Goal: Transaction & Acquisition: Purchase product/service

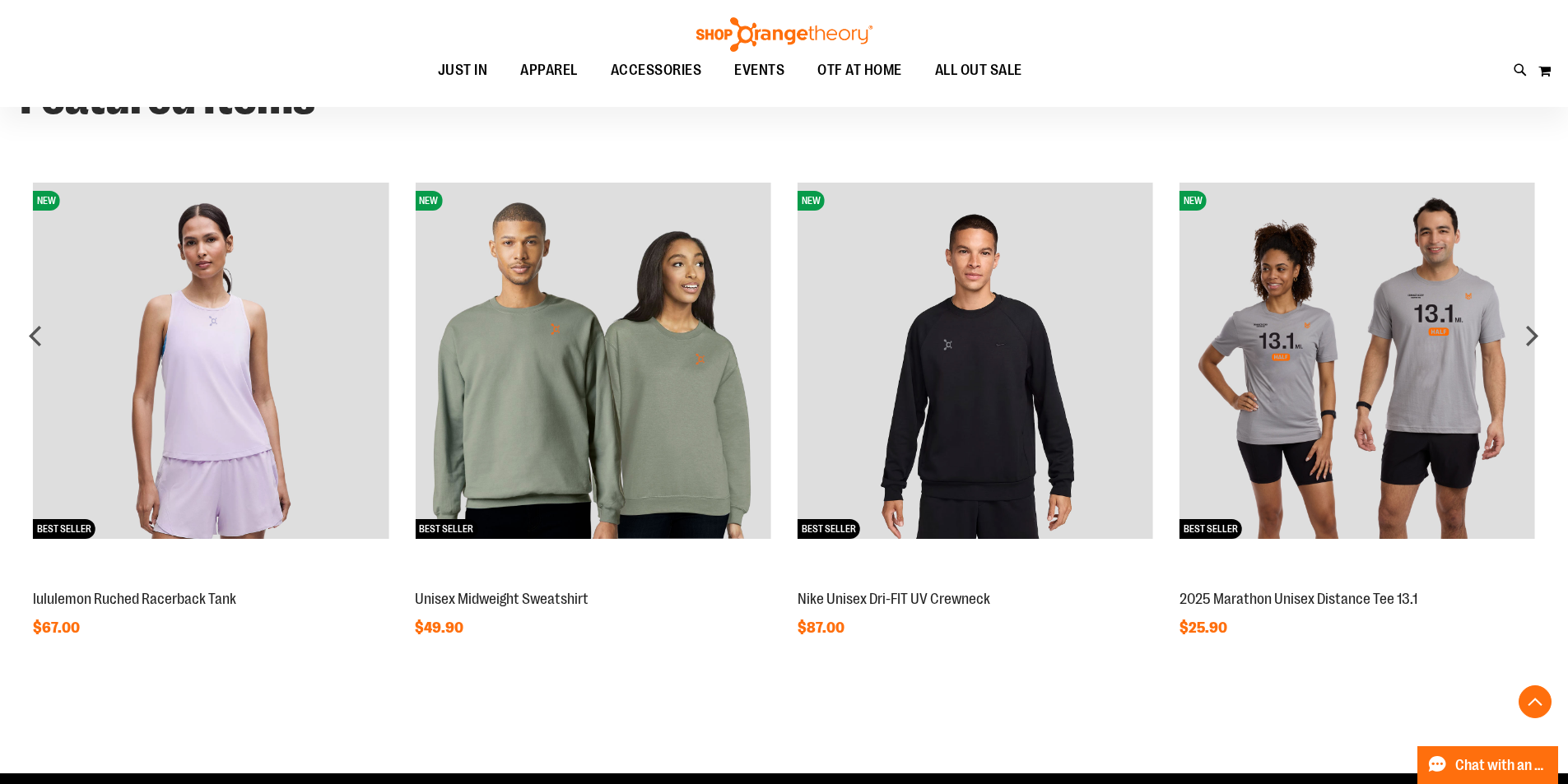
scroll to position [1480, 0]
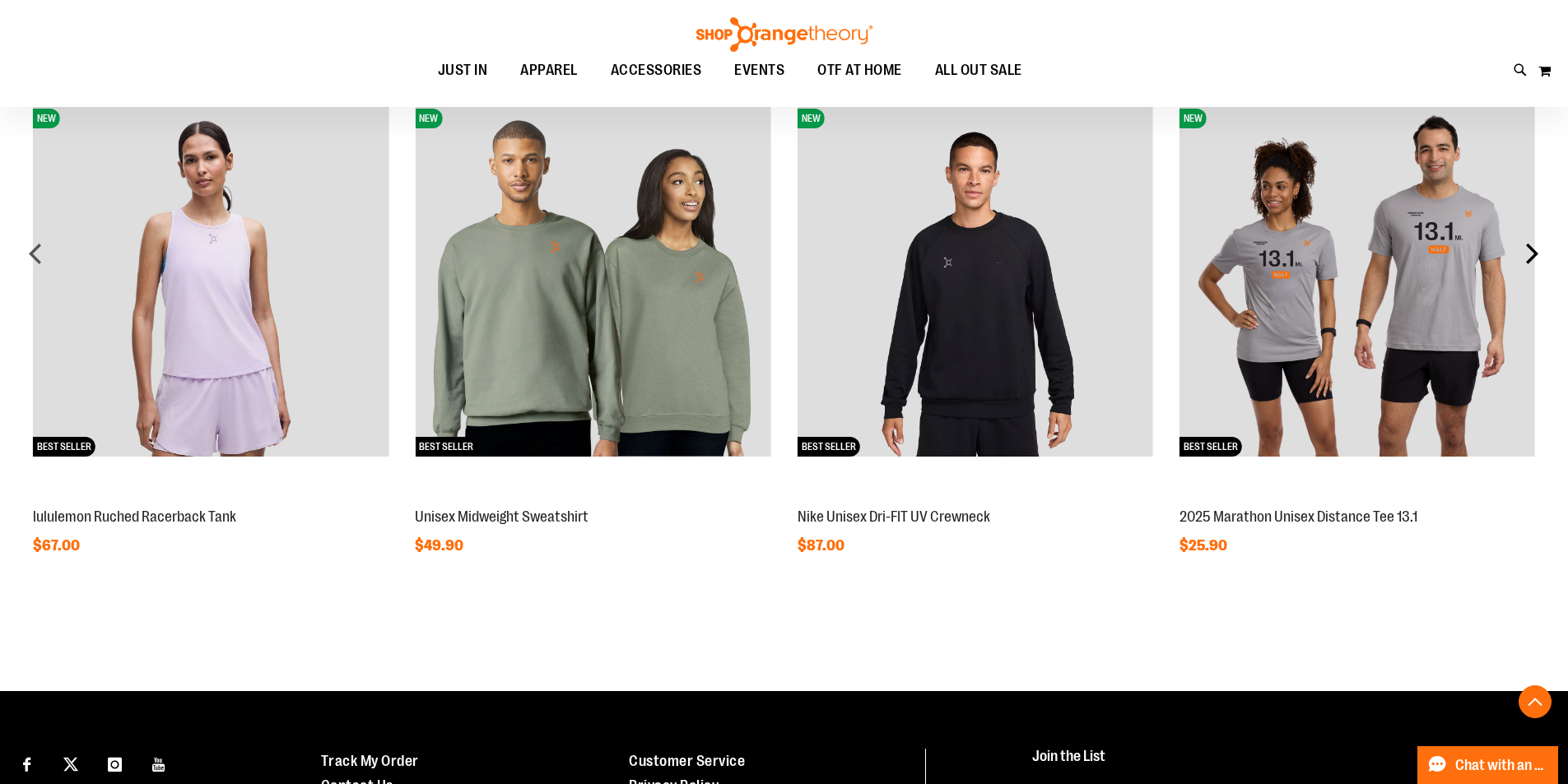
type input "**********"
click at [1523, 251] on div "next" at bounding box center [1532, 254] width 33 height 33
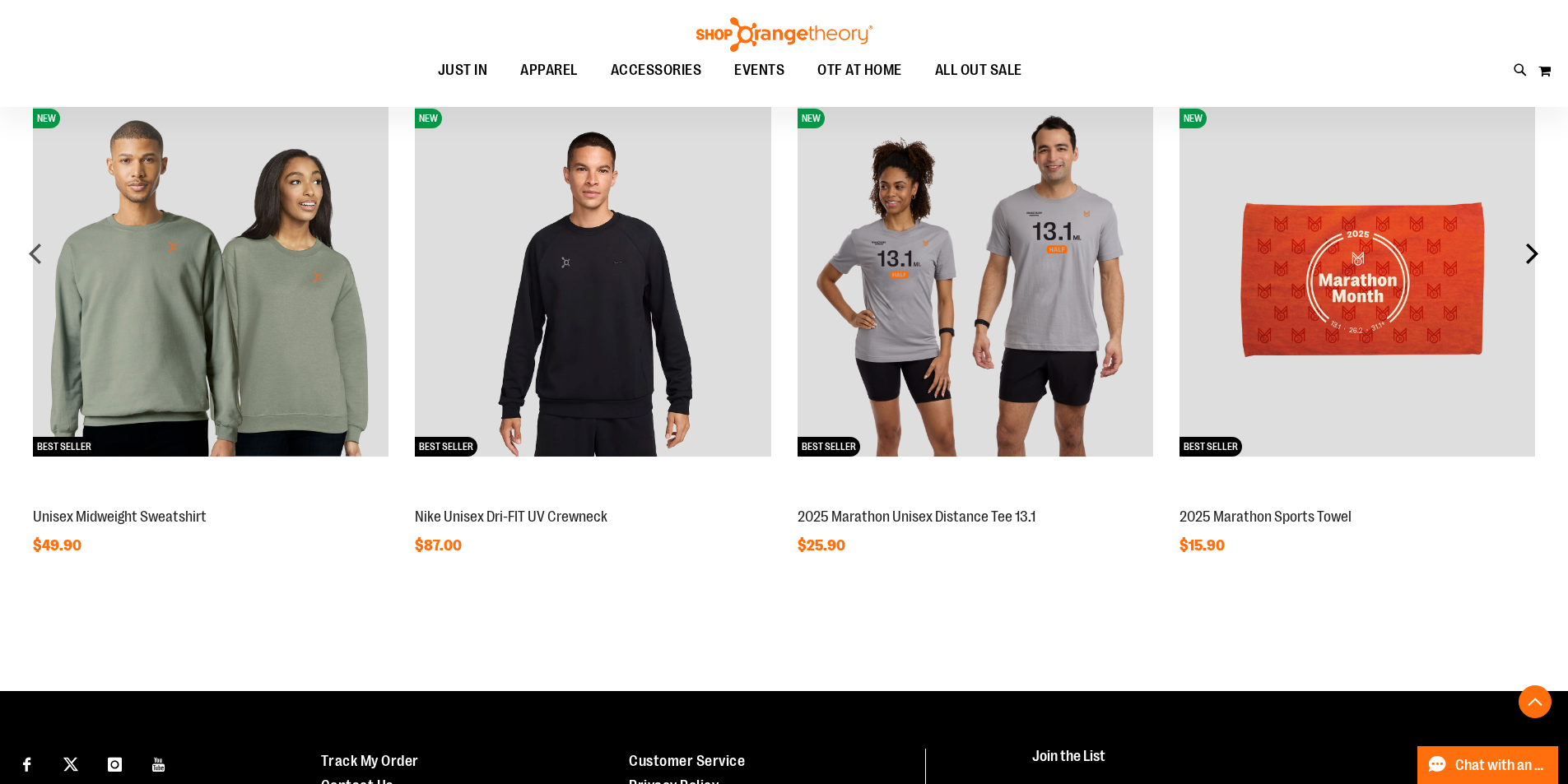
click at [1523, 251] on div "next" at bounding box center [1532, 254] width 33 height 33
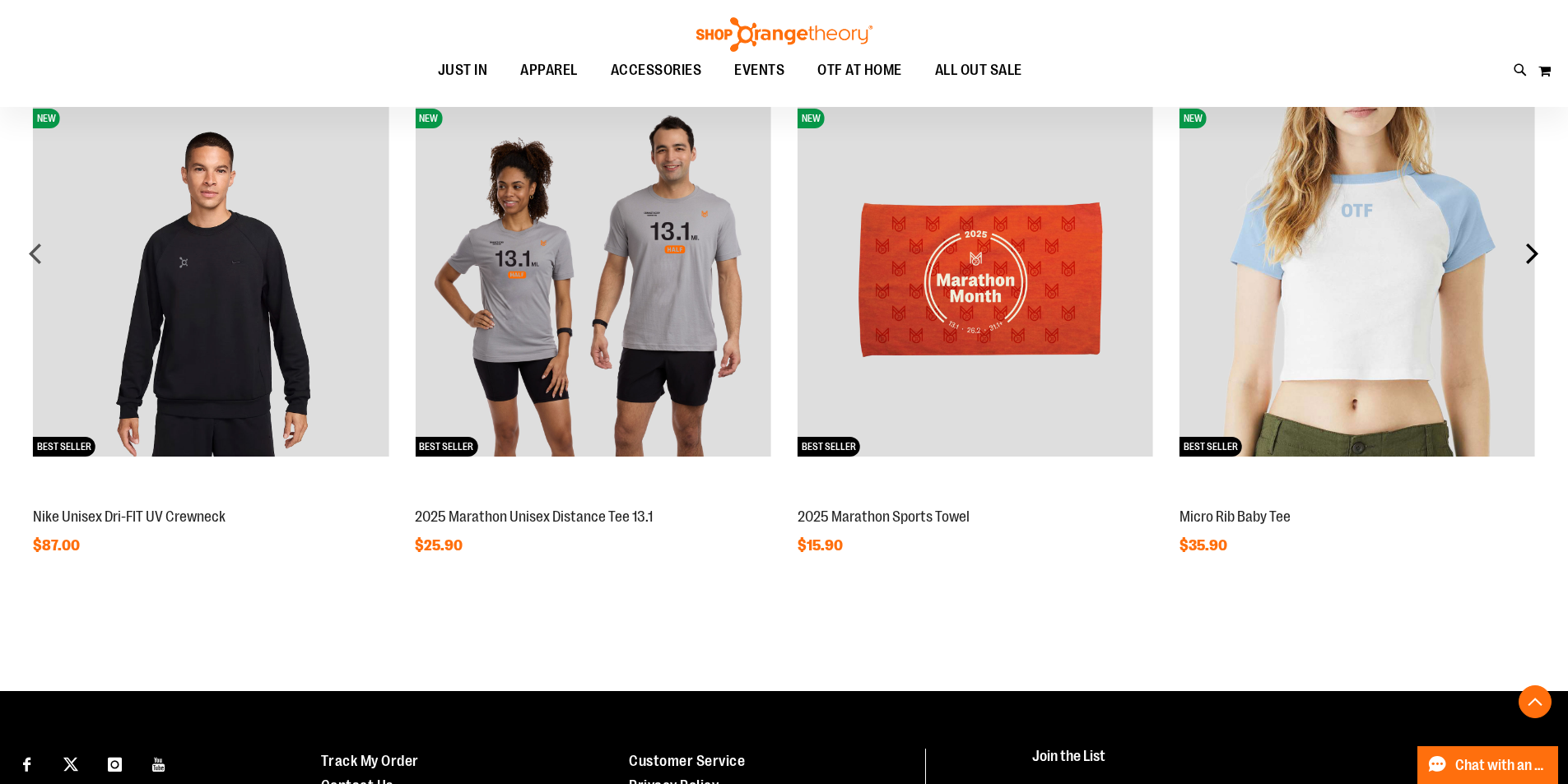
click at [1523, 251] on div "next" at bounding box center [1532, 254] width 33 height 33
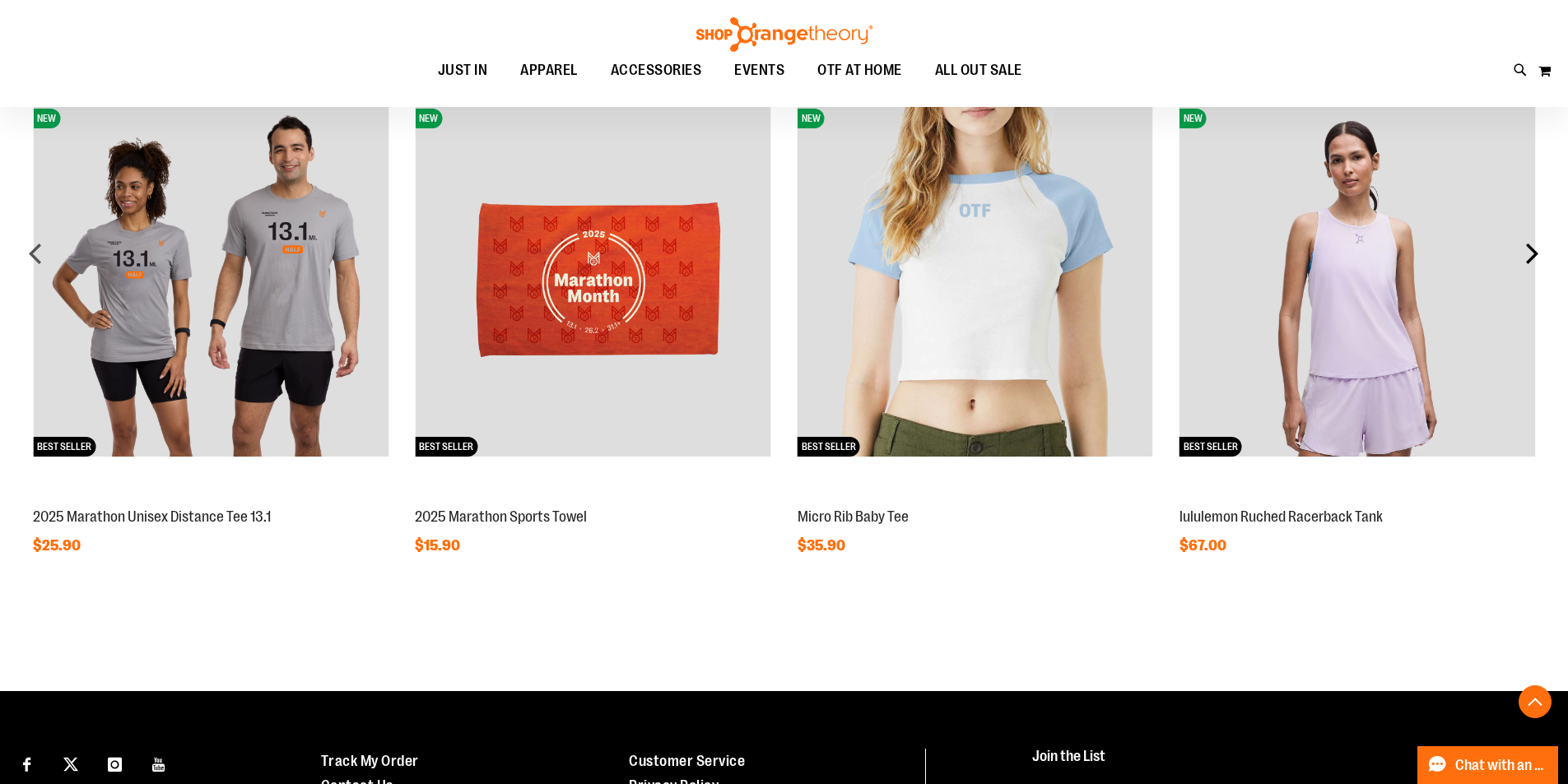
click at [1530, 241] on div "next" at bounding box center [1532, 254] width 33 height 33
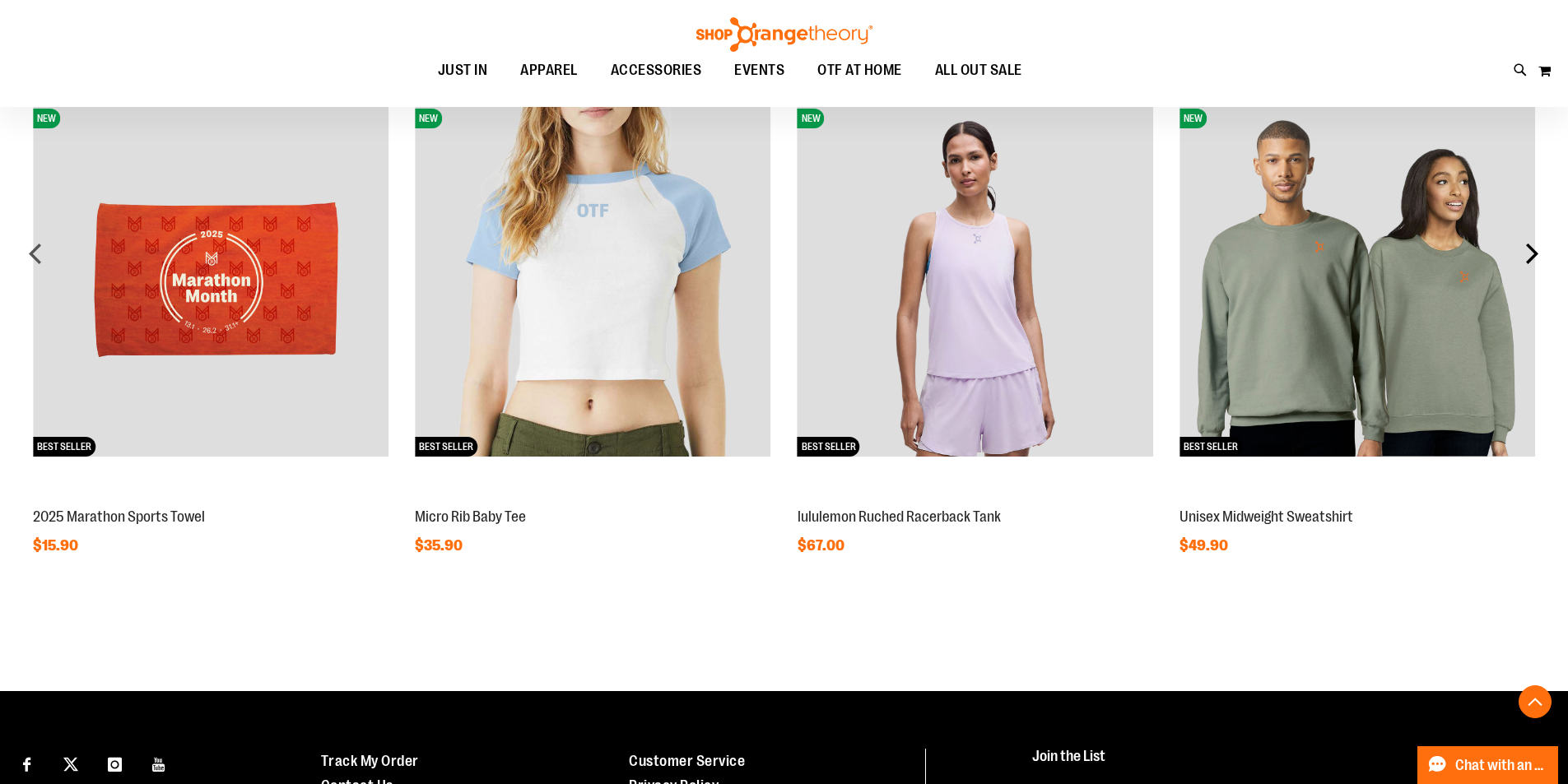
click at [1530, 241] on div "next" at bounding box center [1532, 254] width 33 height 33
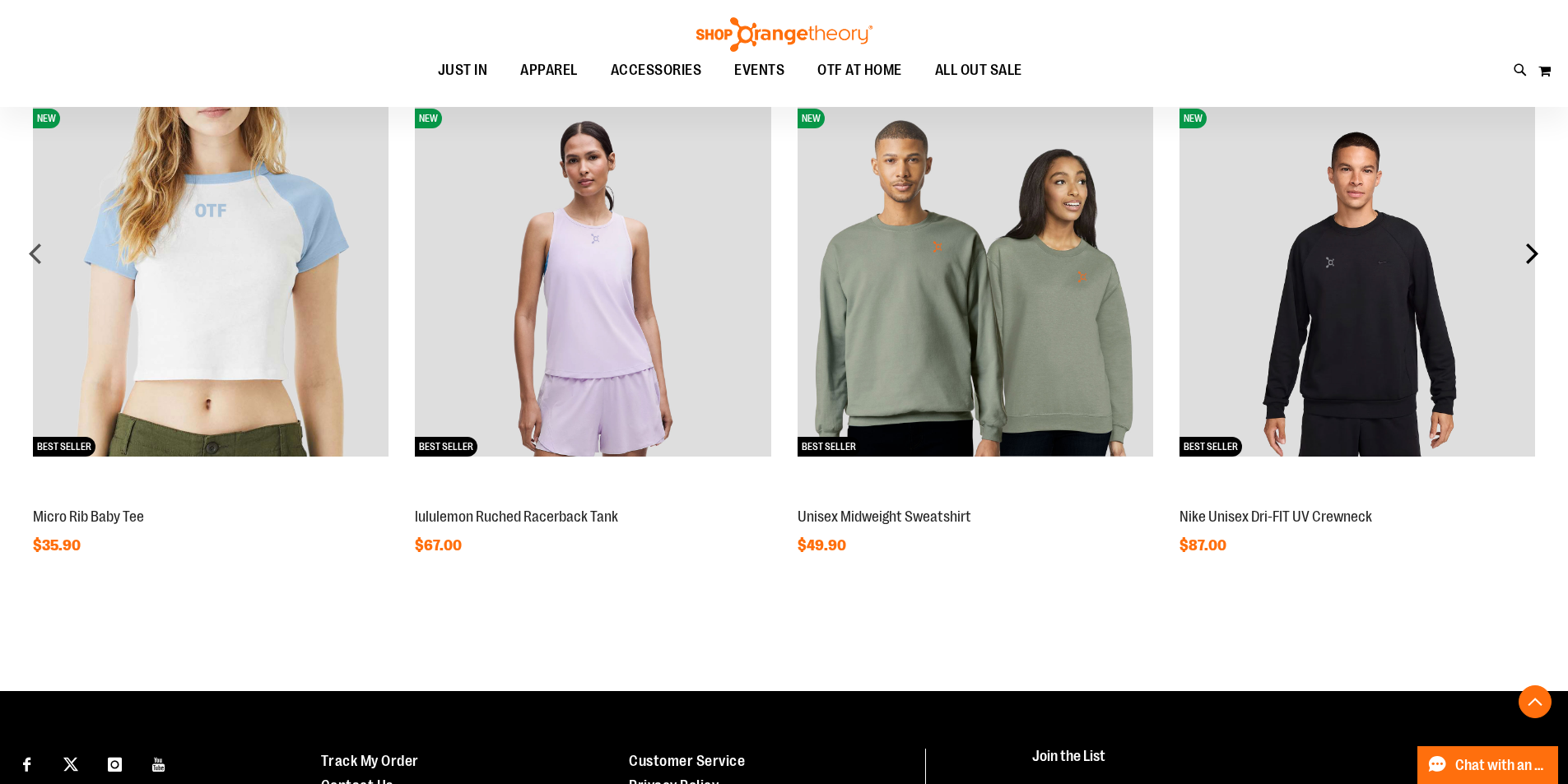
click at [1530, 241] on div "next" at bounding box center [1532, 254] width 33 height 33
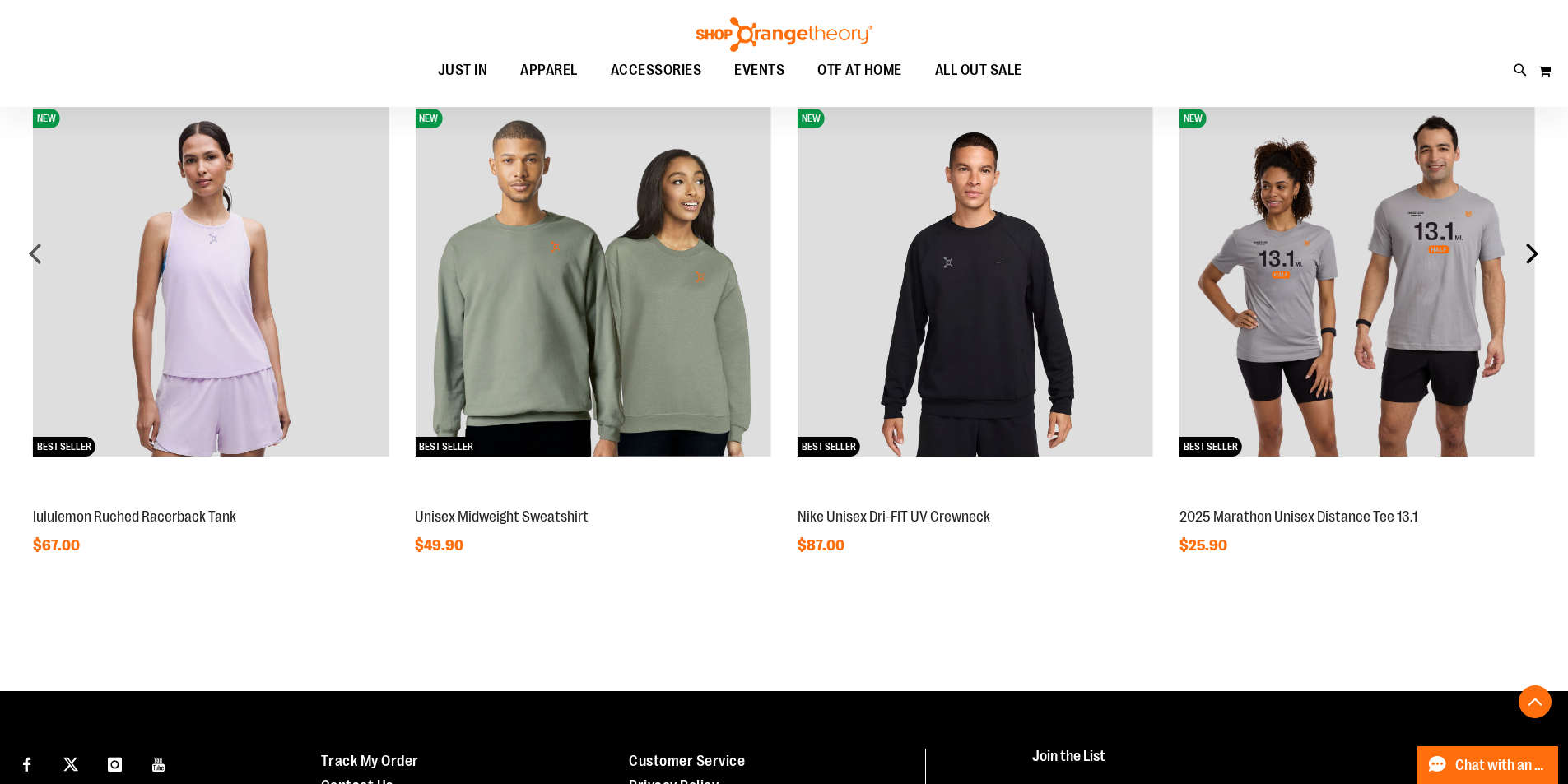
click at [1530, 241] on div "next" at bounding box center [1532, 254] width 33 height 33
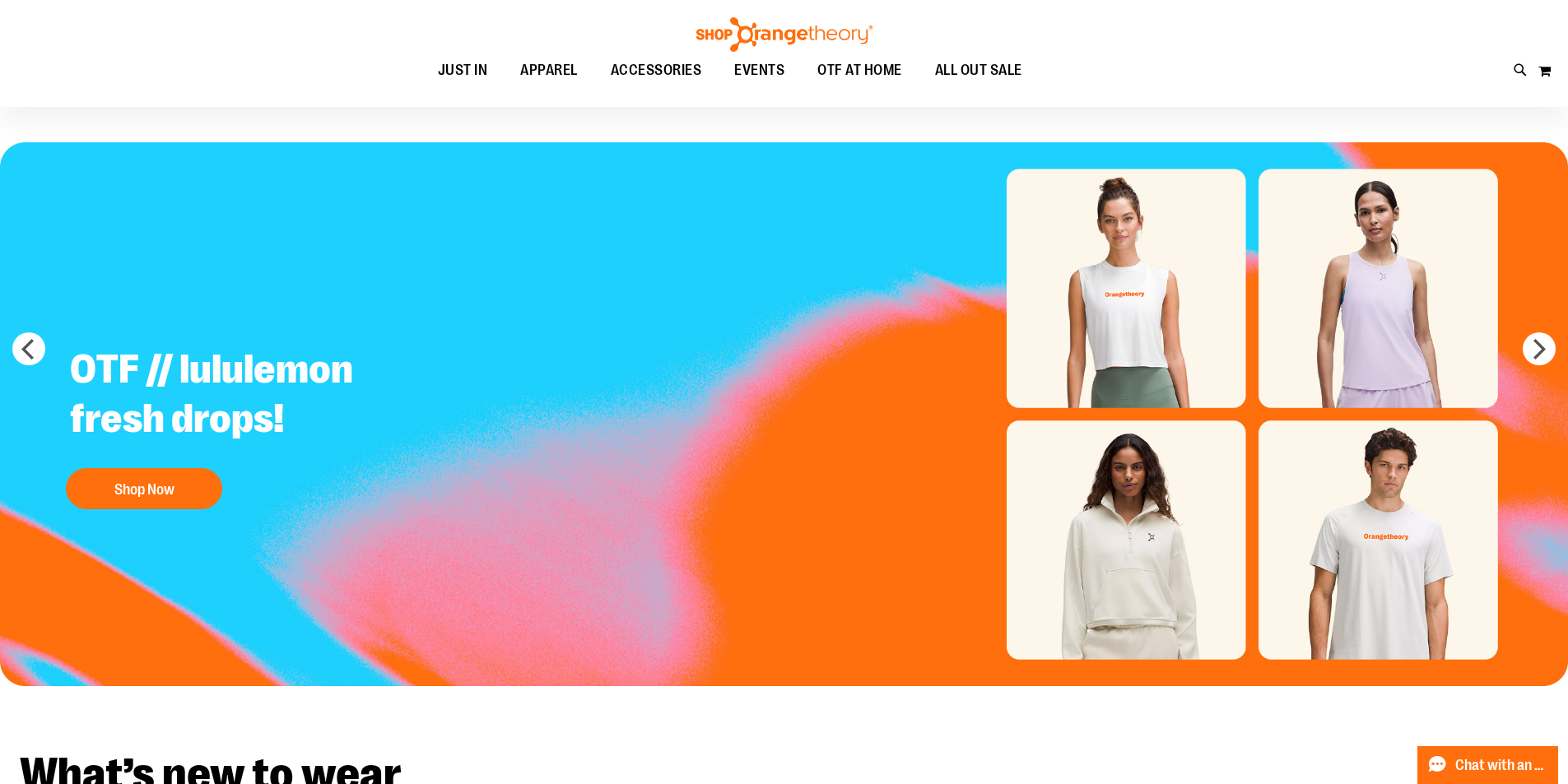
scroll to position [0, 0]
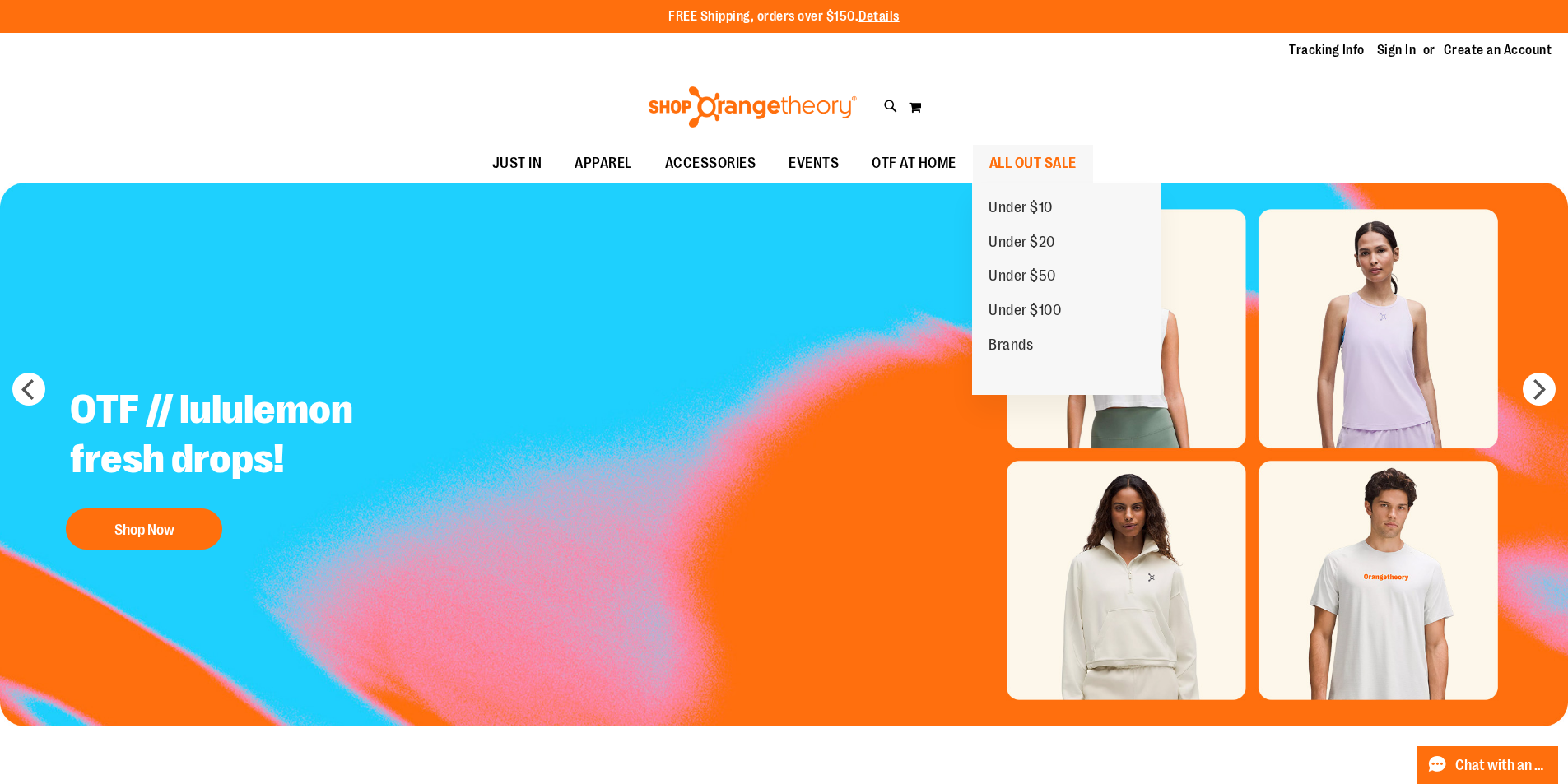
click at [1044, 162] on span "ALL OUT SALE" at bounding box center [1032, 163] width 87 height 37
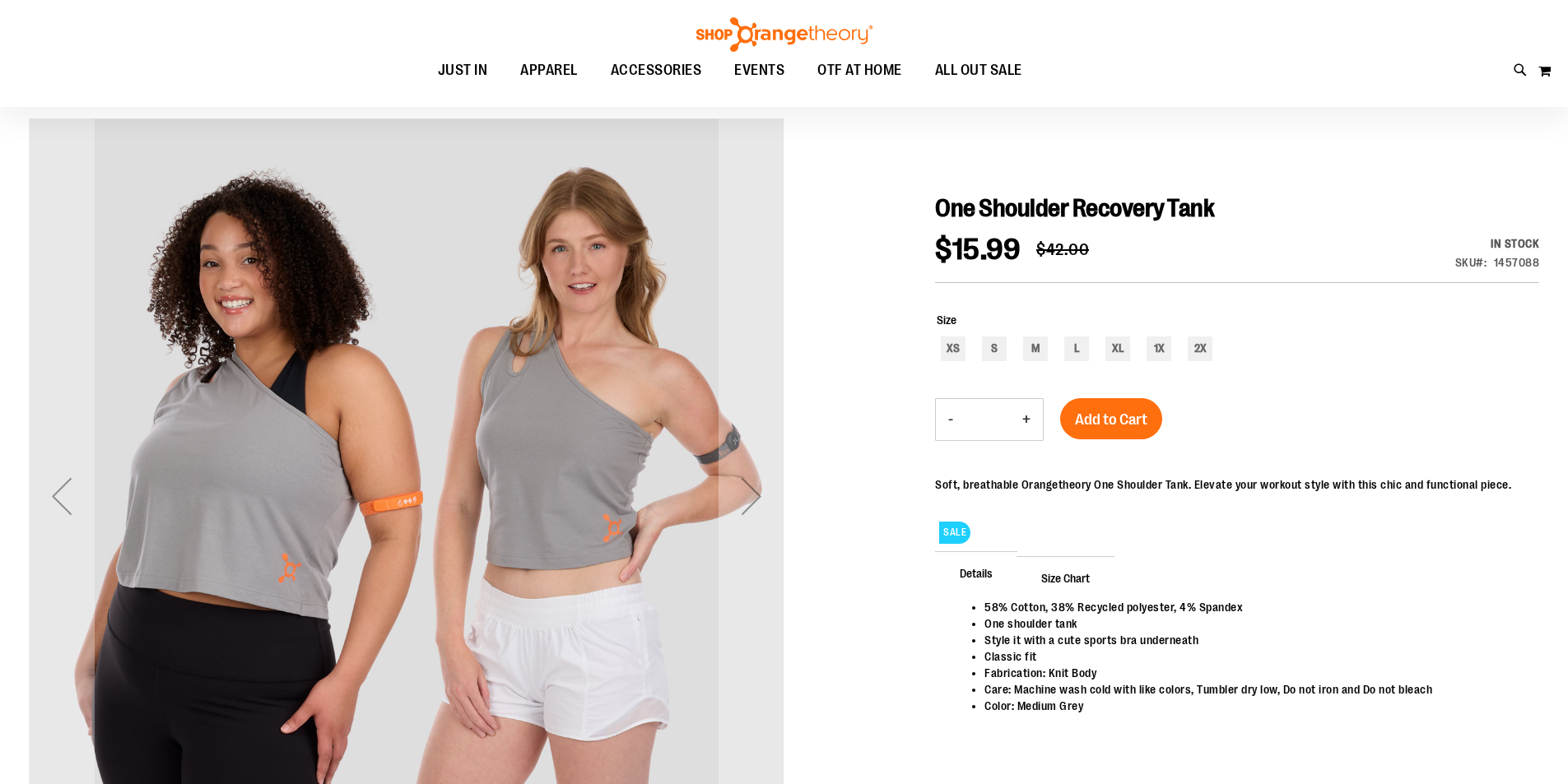
scroll to position [164, 0]
type input "**********"
click at [1028, 343] on div "M" at bounding box center [1035, 349] width 25 height 25
type input "***"
click at [1159, 425] on button "Add to Cart" at bounding box center [1111, 419] width 102 height 41
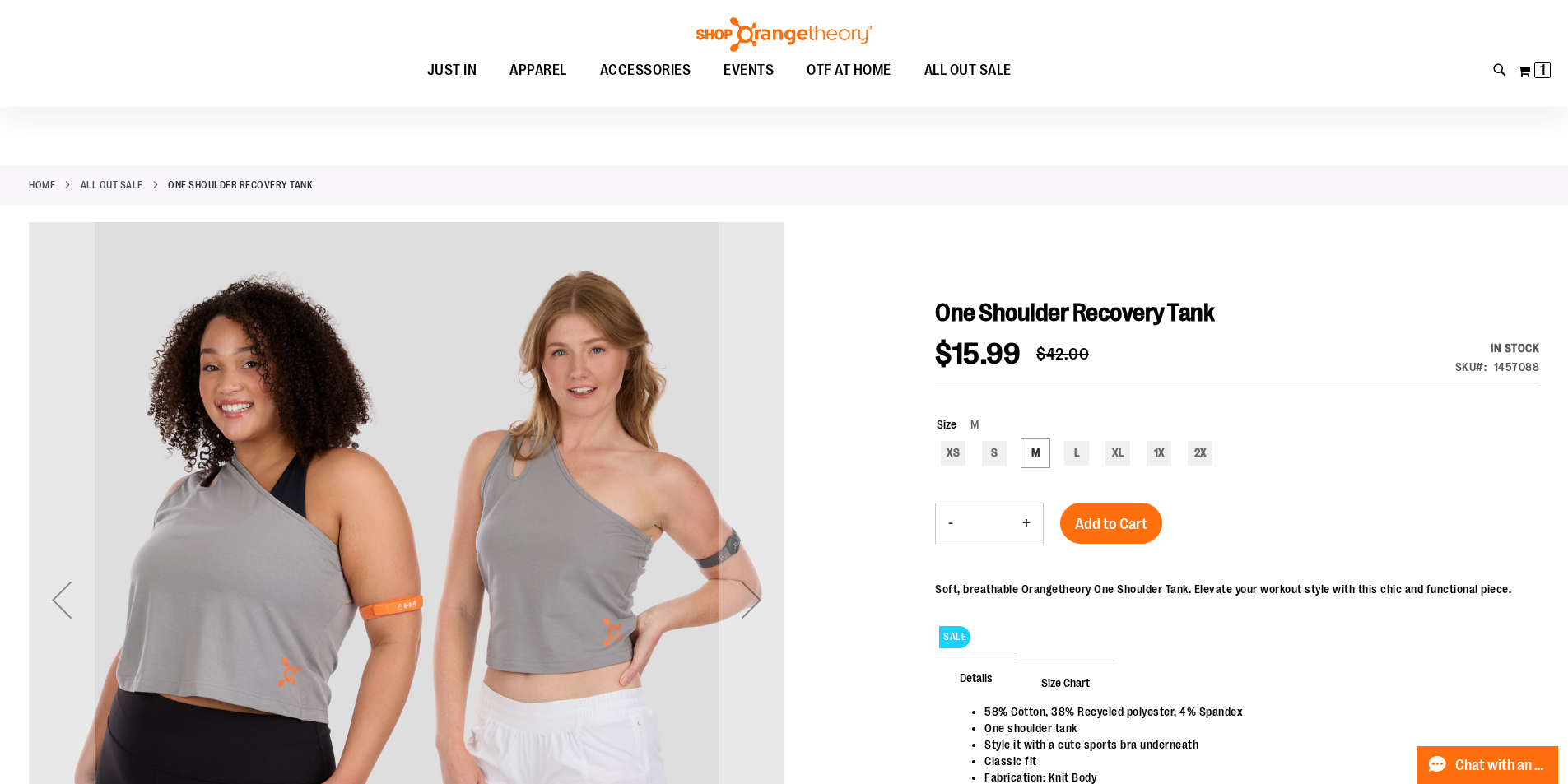
scroll to position [0, 0]
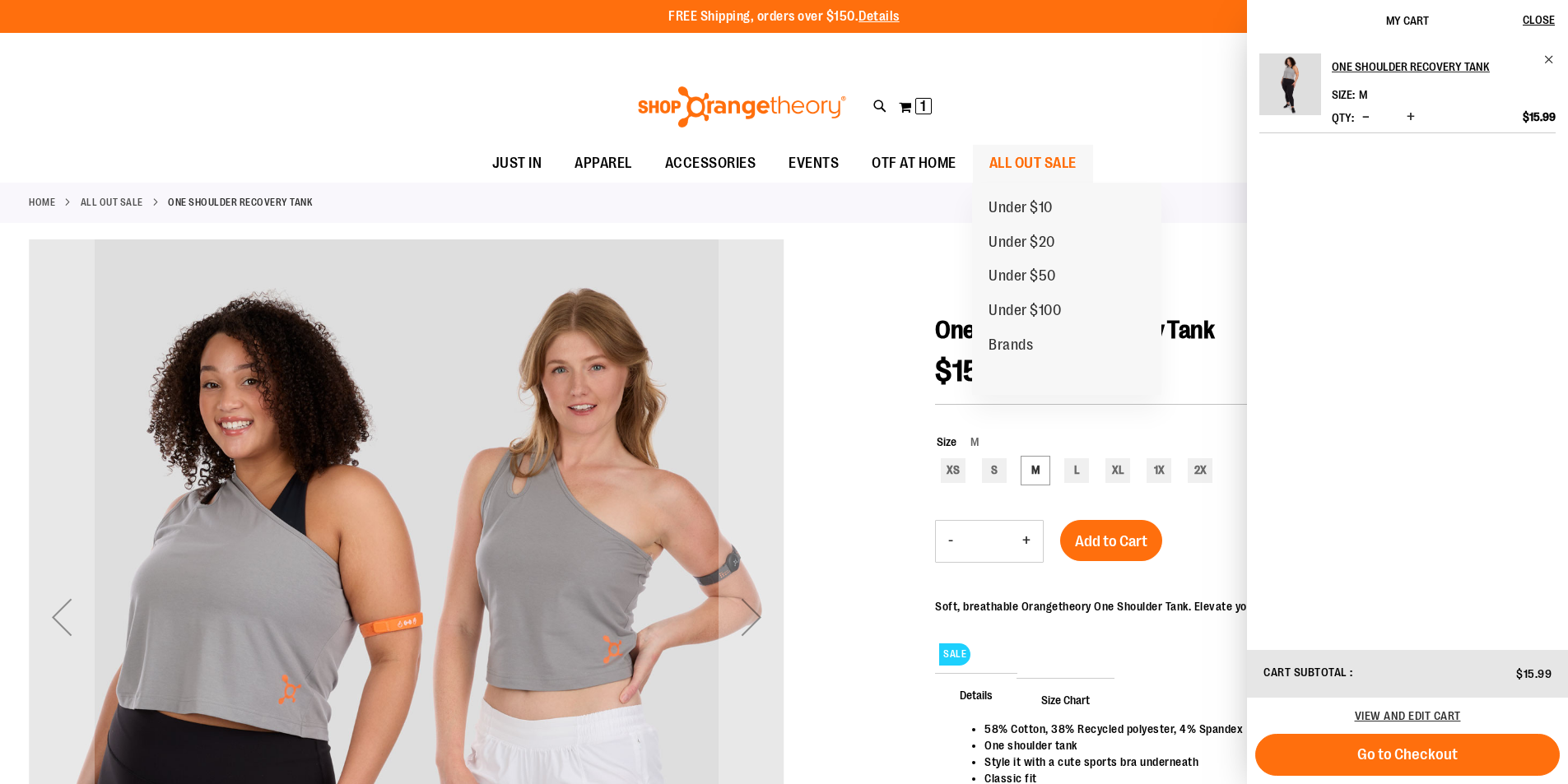
click at [1040, 170] on span "ALL OUT SALE" at bounding box center [1032, 163] width 87 height 37
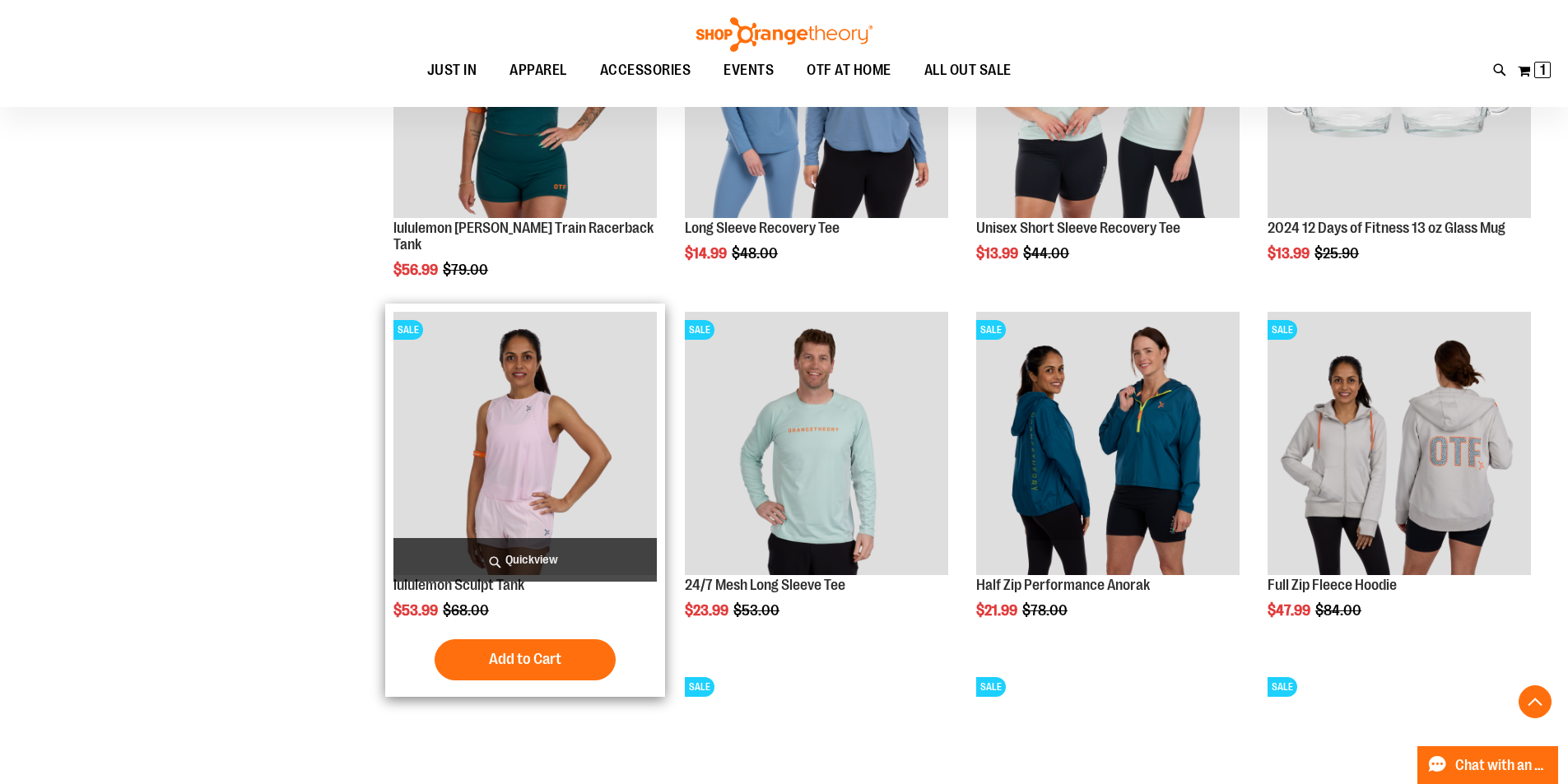
scroll to position [1480, 0]
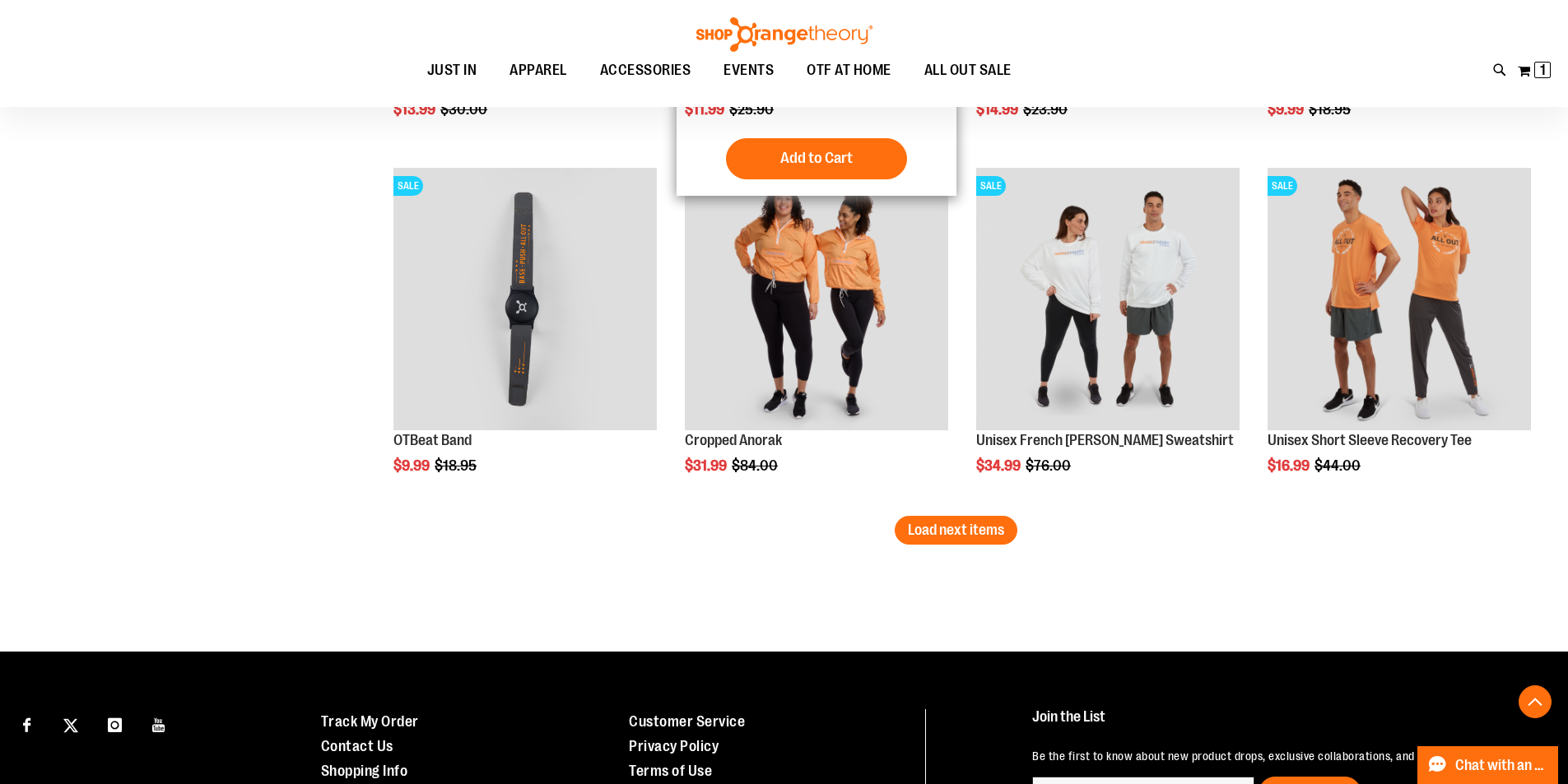
scroll to position [3044, 0]
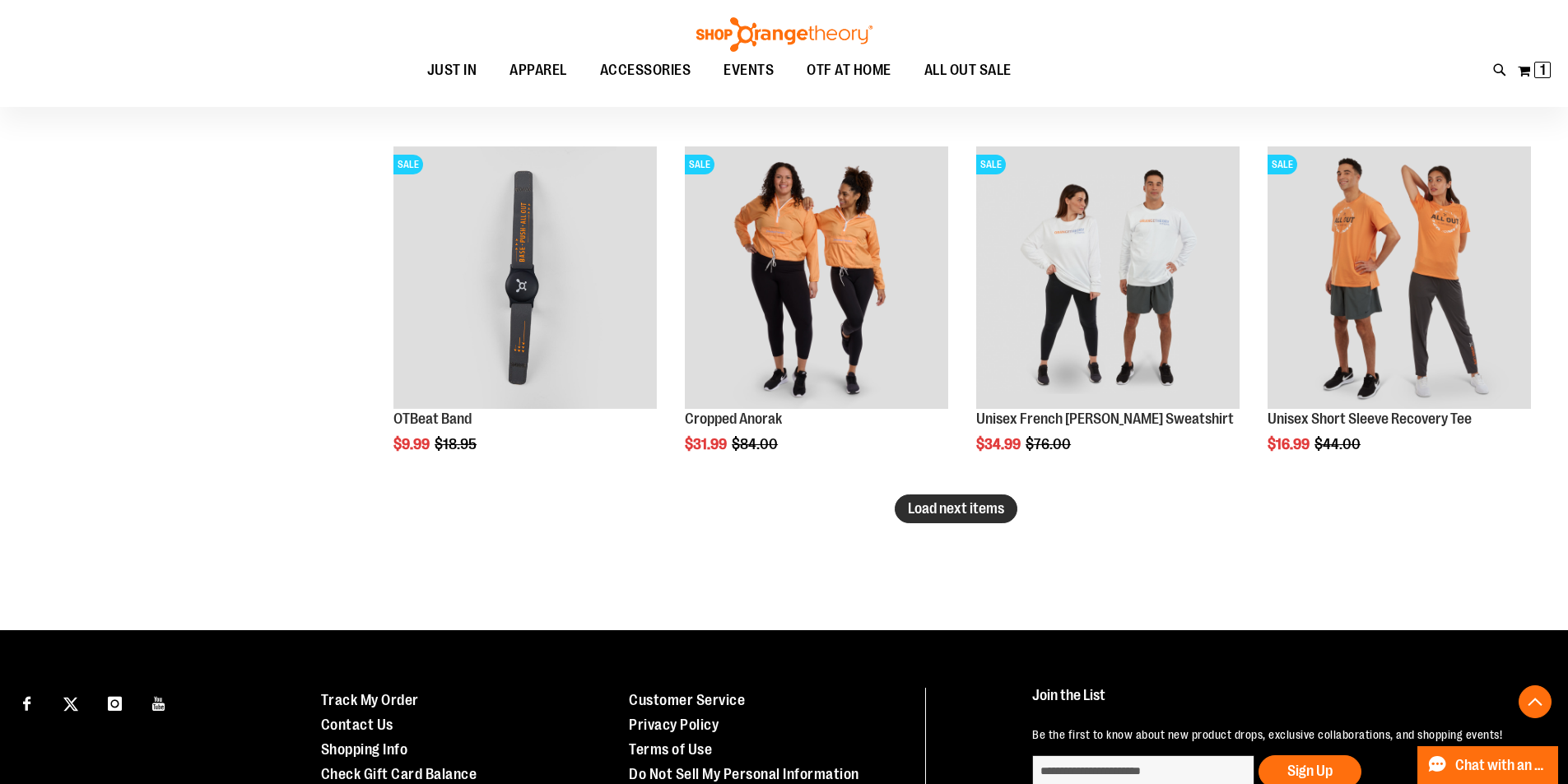
type input "**********"
click at [917, 513] on span "Load next items" at bounding box center [956, 509] width 96 height 17
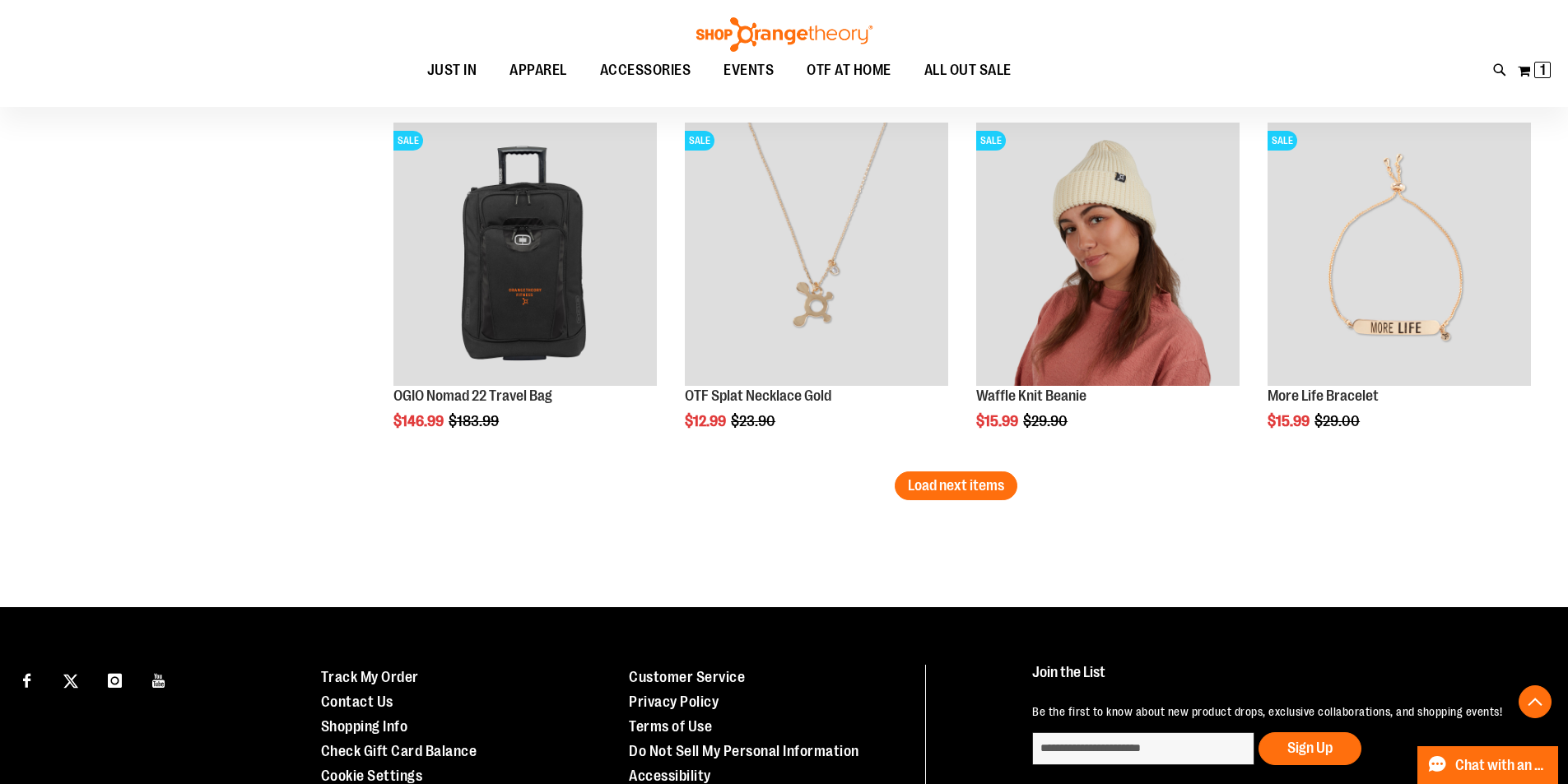
scroll to position [4196, 0]
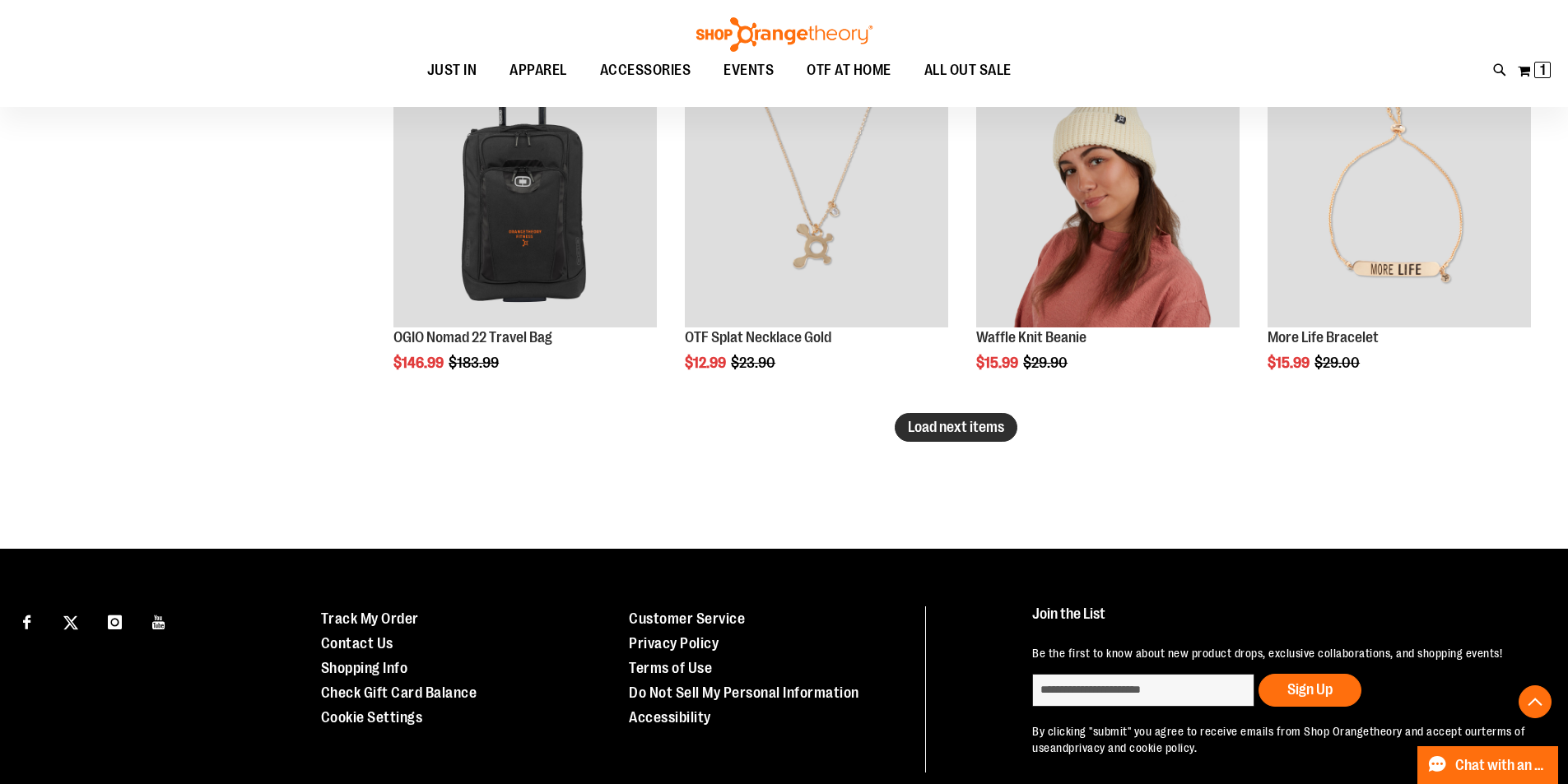
click at [922, 426] on span "Load next items" at bounding box center [956, 428] width 96 height 17
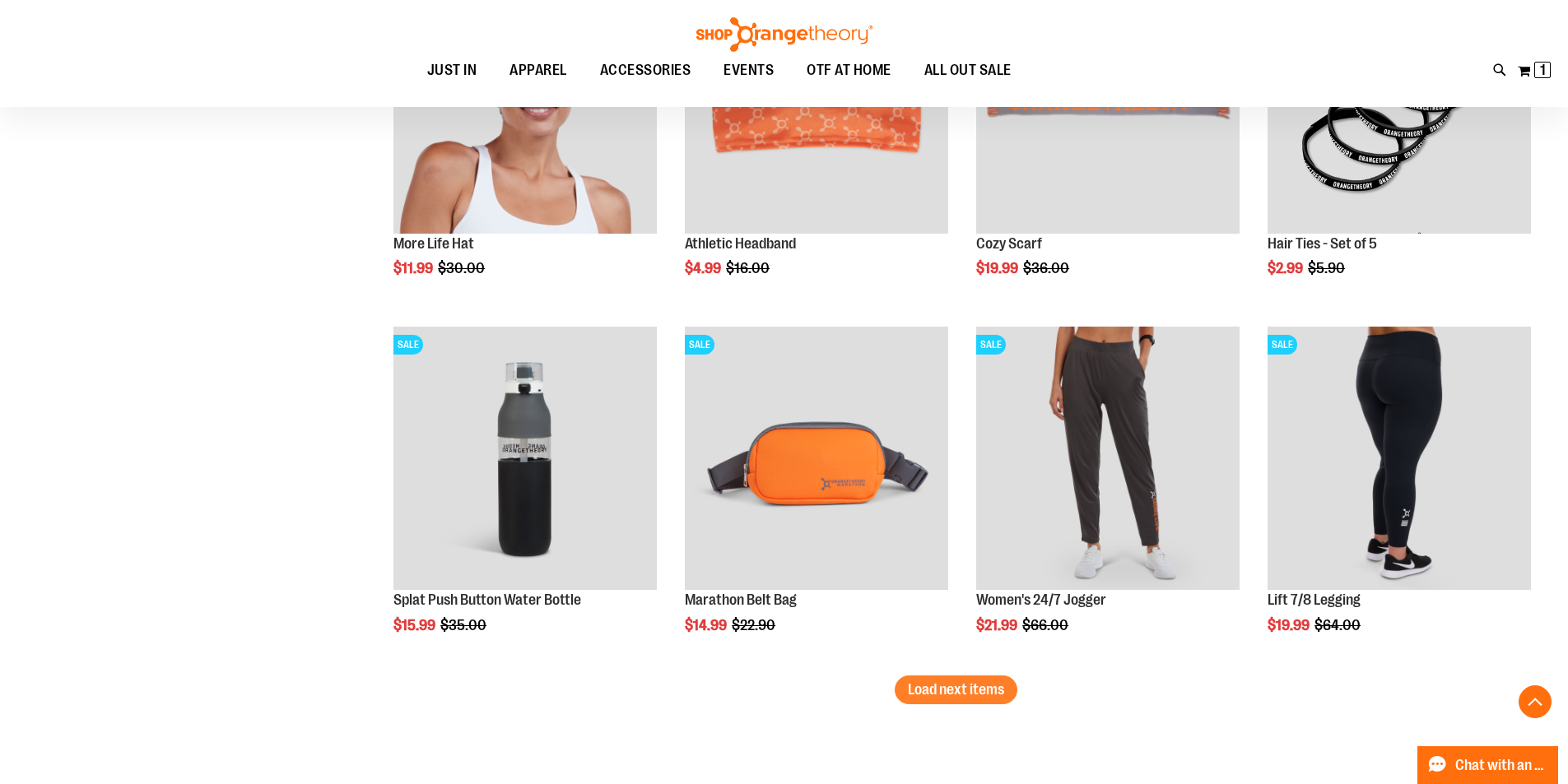
scroll to position [5184, 0]
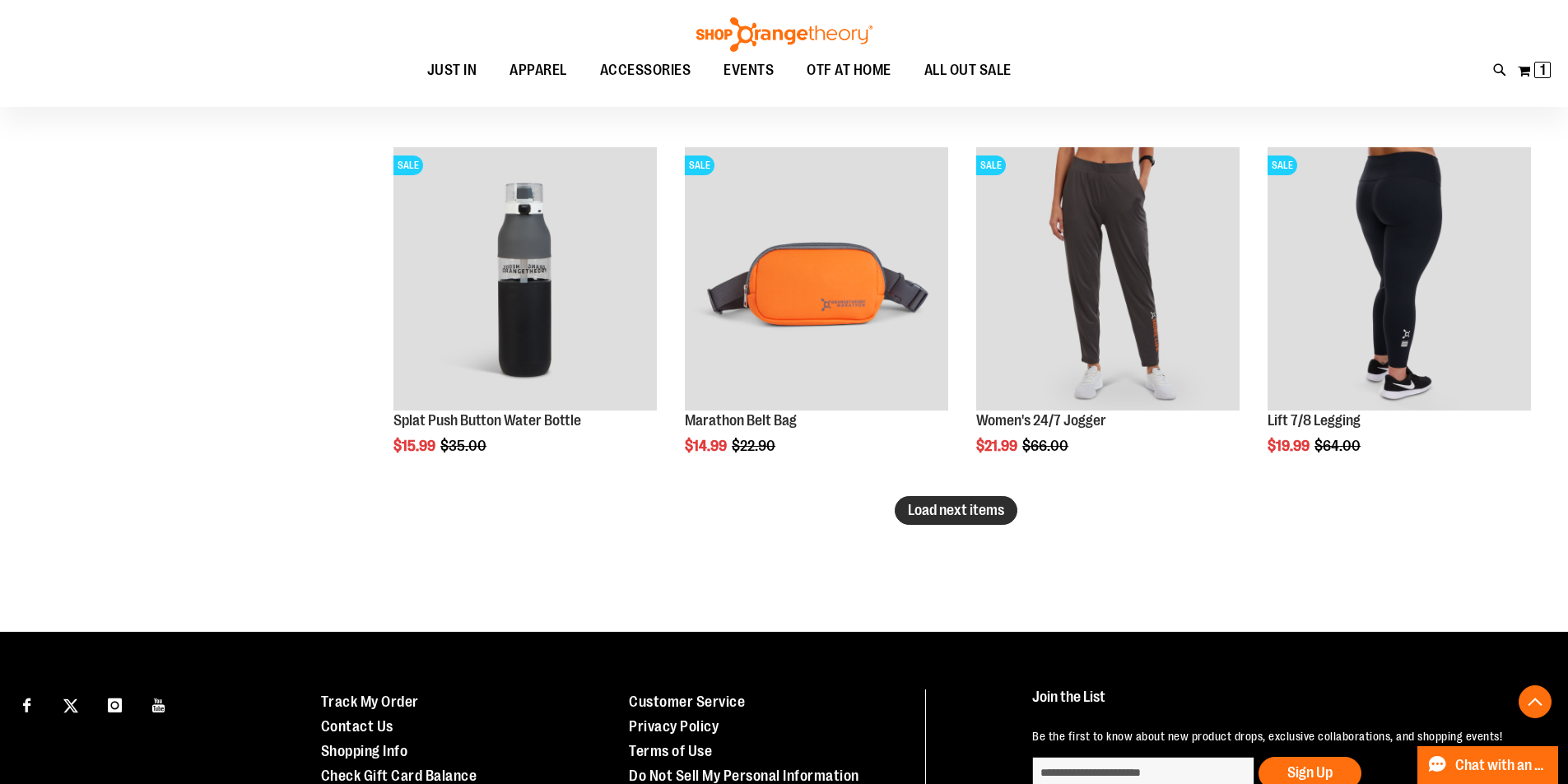
click at [928, 517] on span "Load next items" at bounding box center [956, 510] width 96 height 17
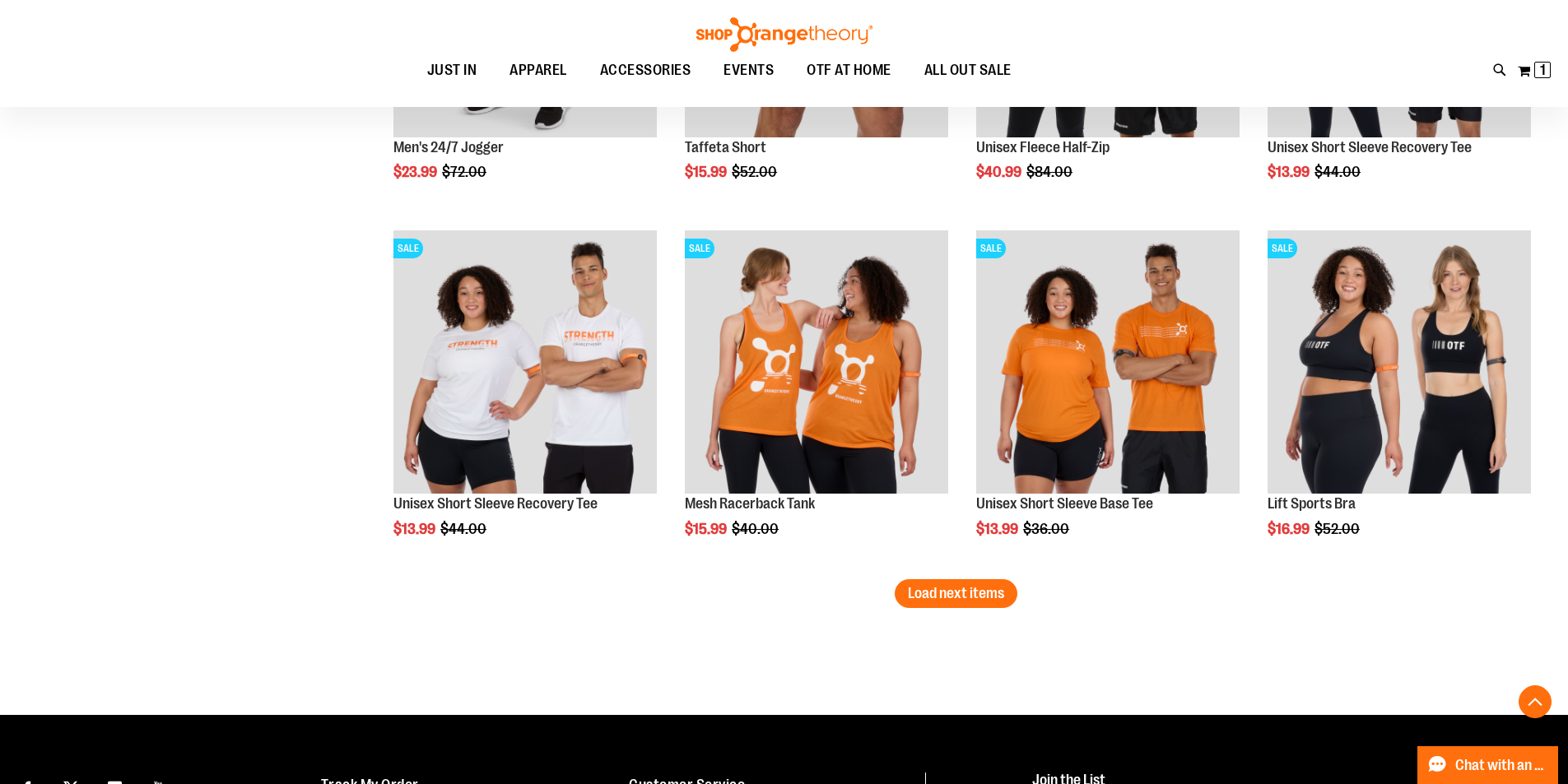
scroll to position [6254, 0]
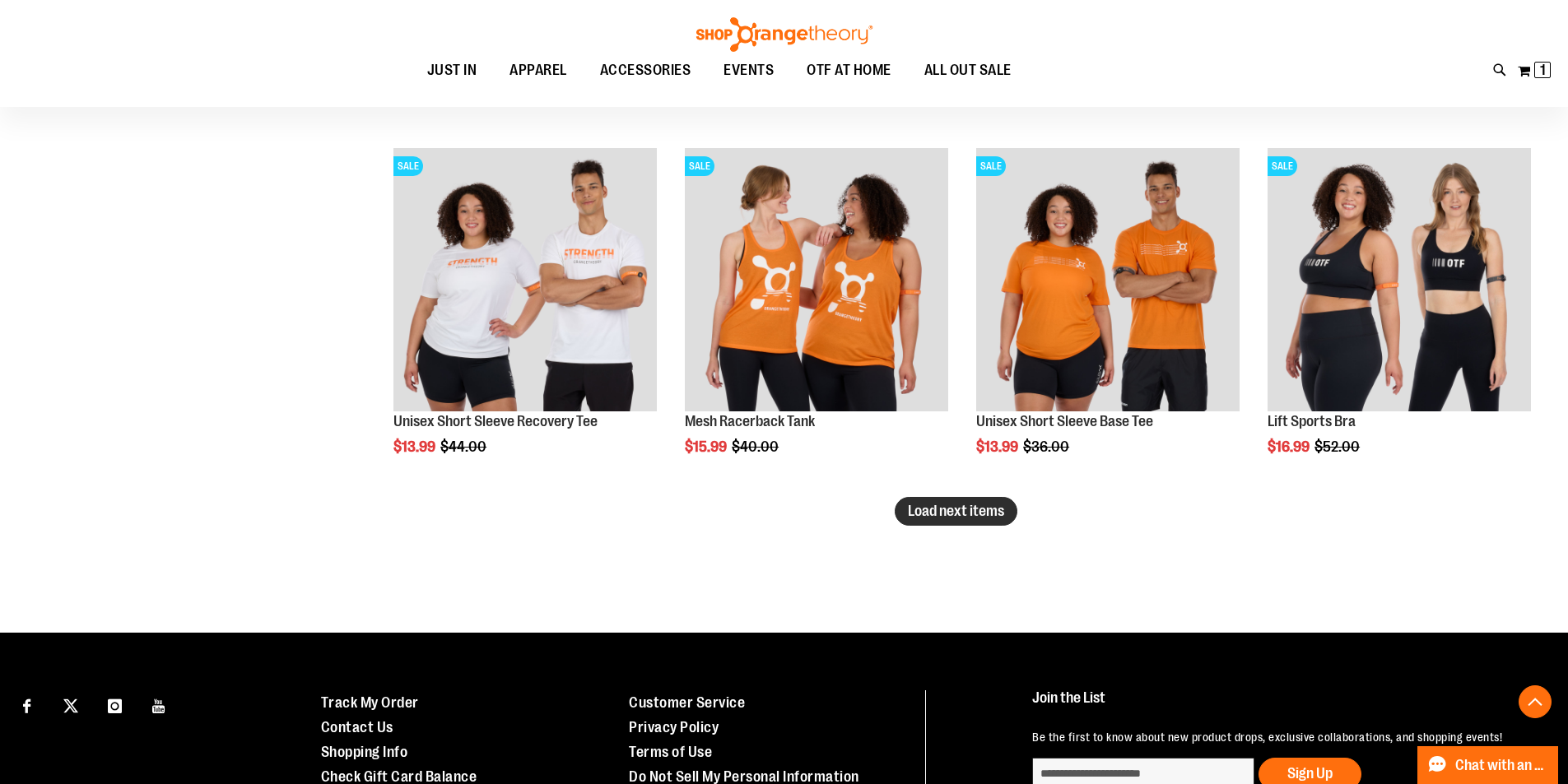
click at [946, 523] on button "Load next items" at bounding box center [956, 511] width 122 height 29
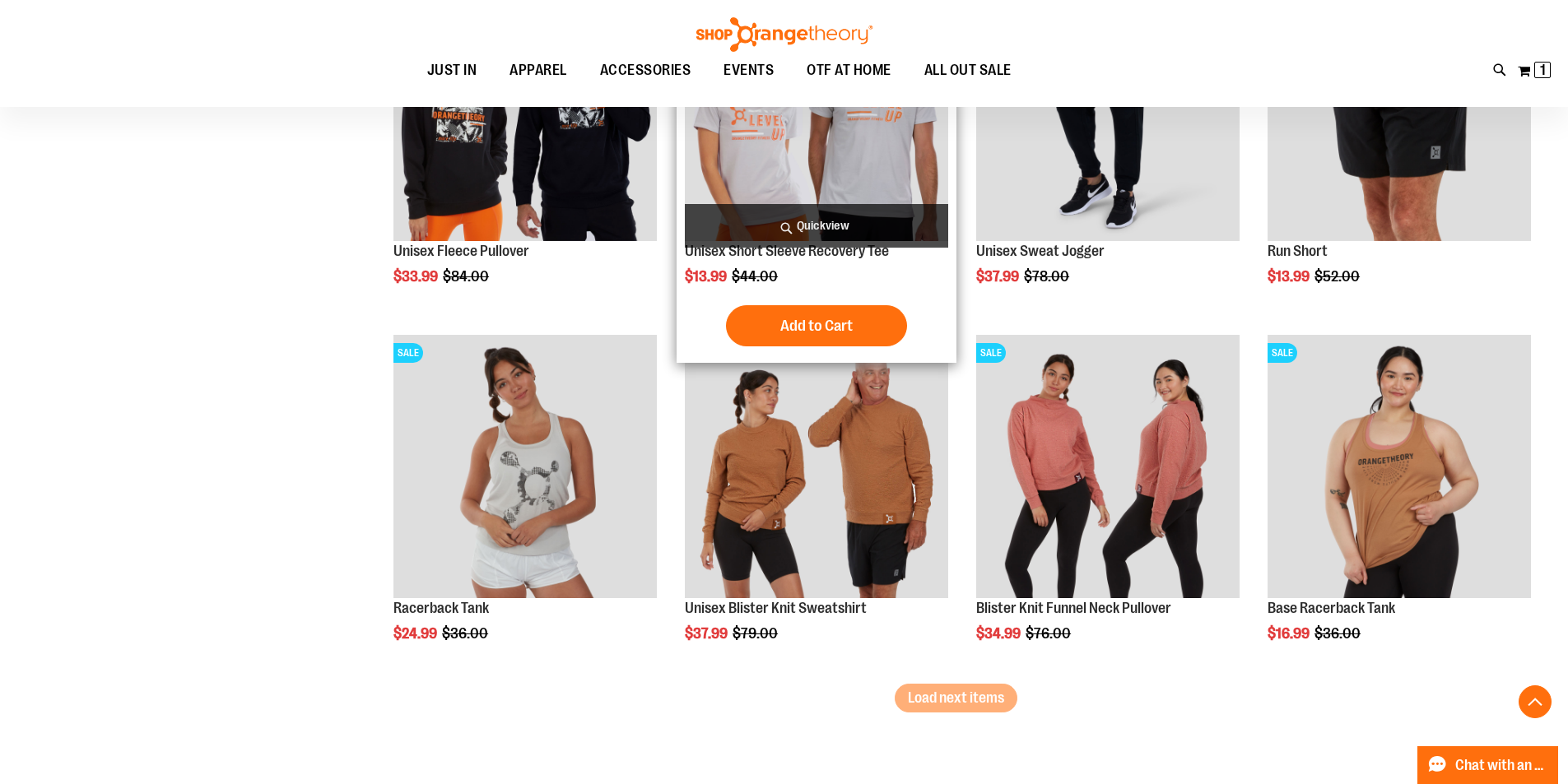
scroll to position [7241, 0]
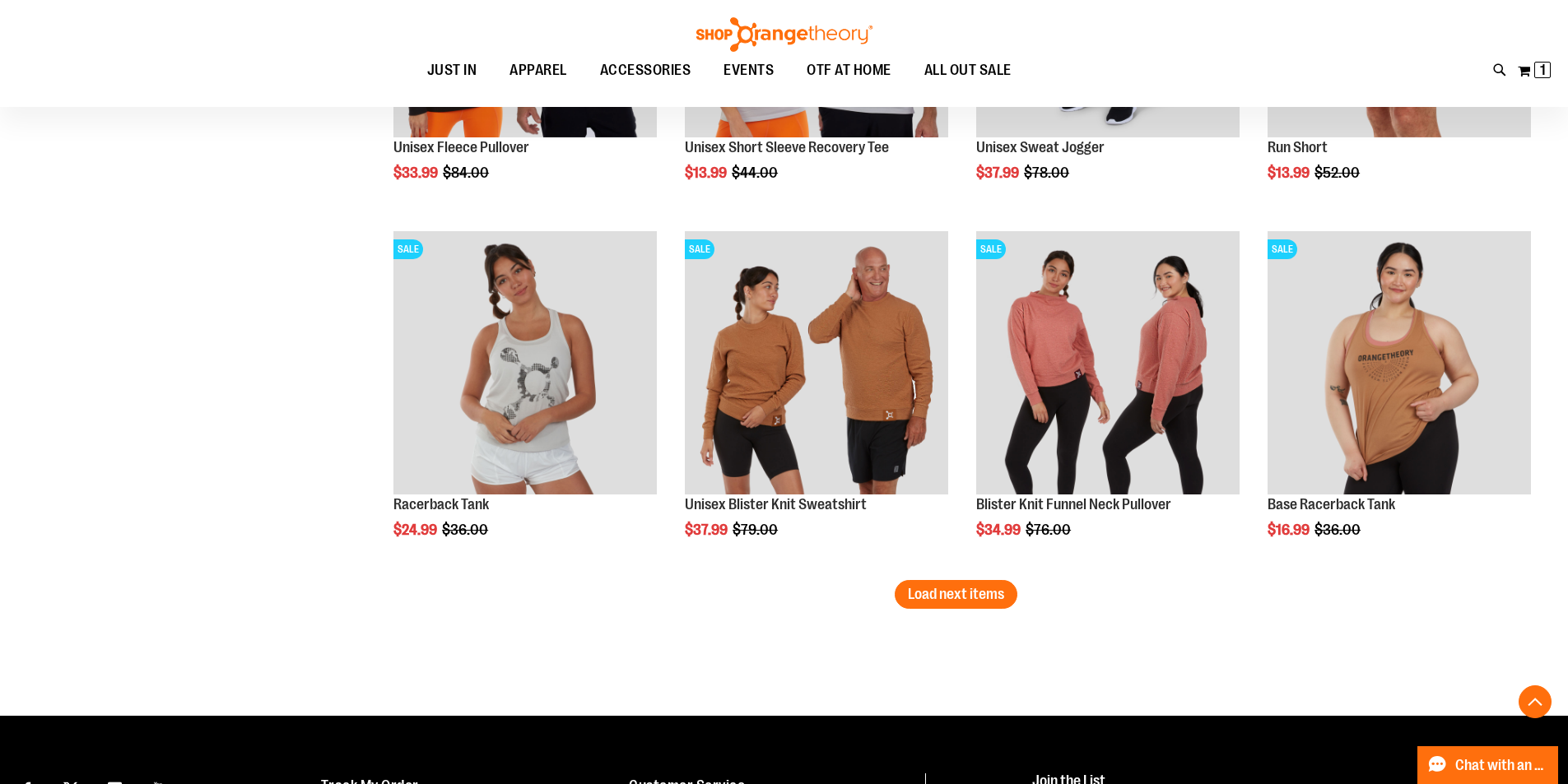
click at [947, 592] on span "Load next items" at bounding box center [956, 595] width 96 height 17
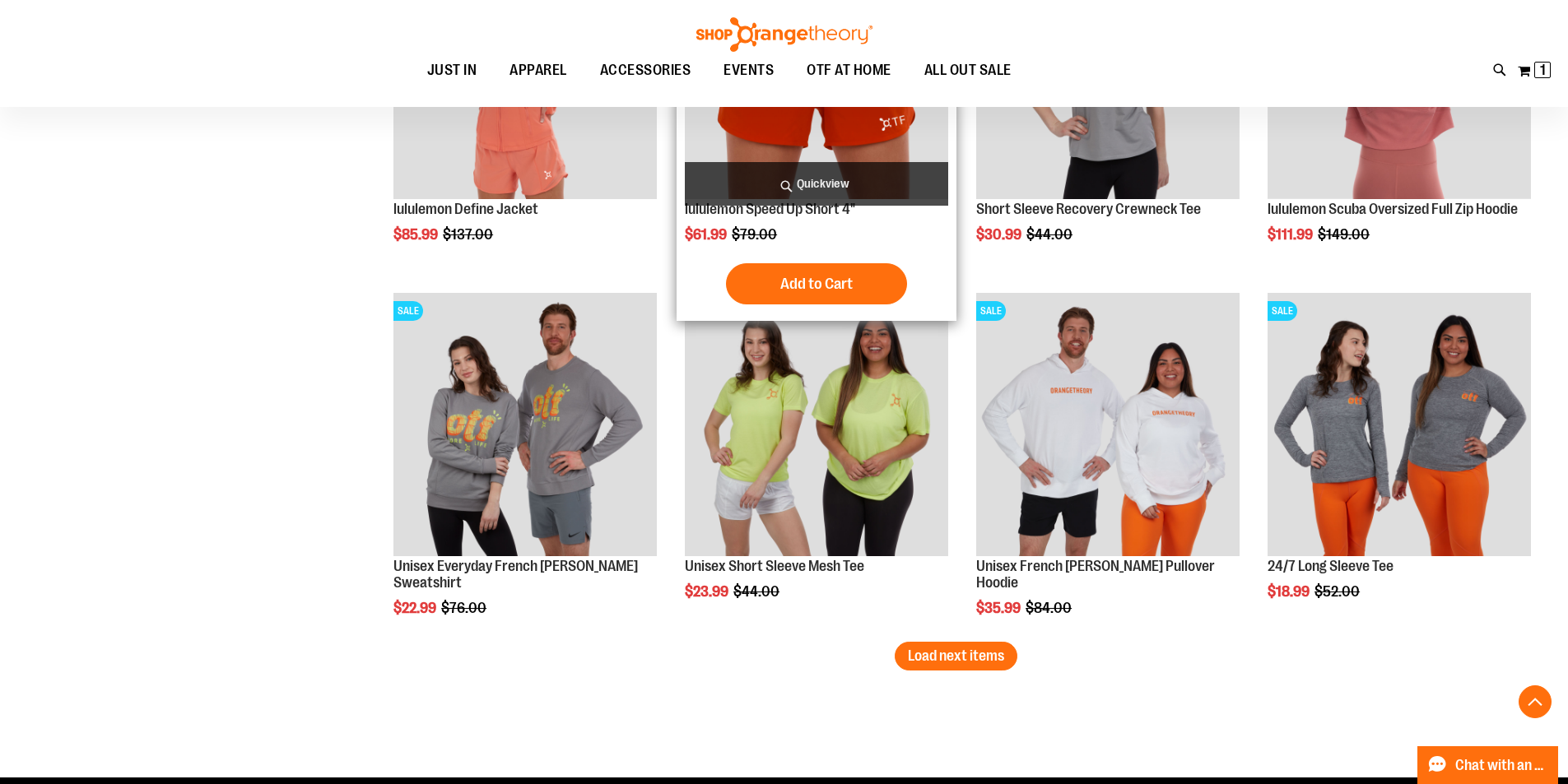
scroll to position [8221, 0]
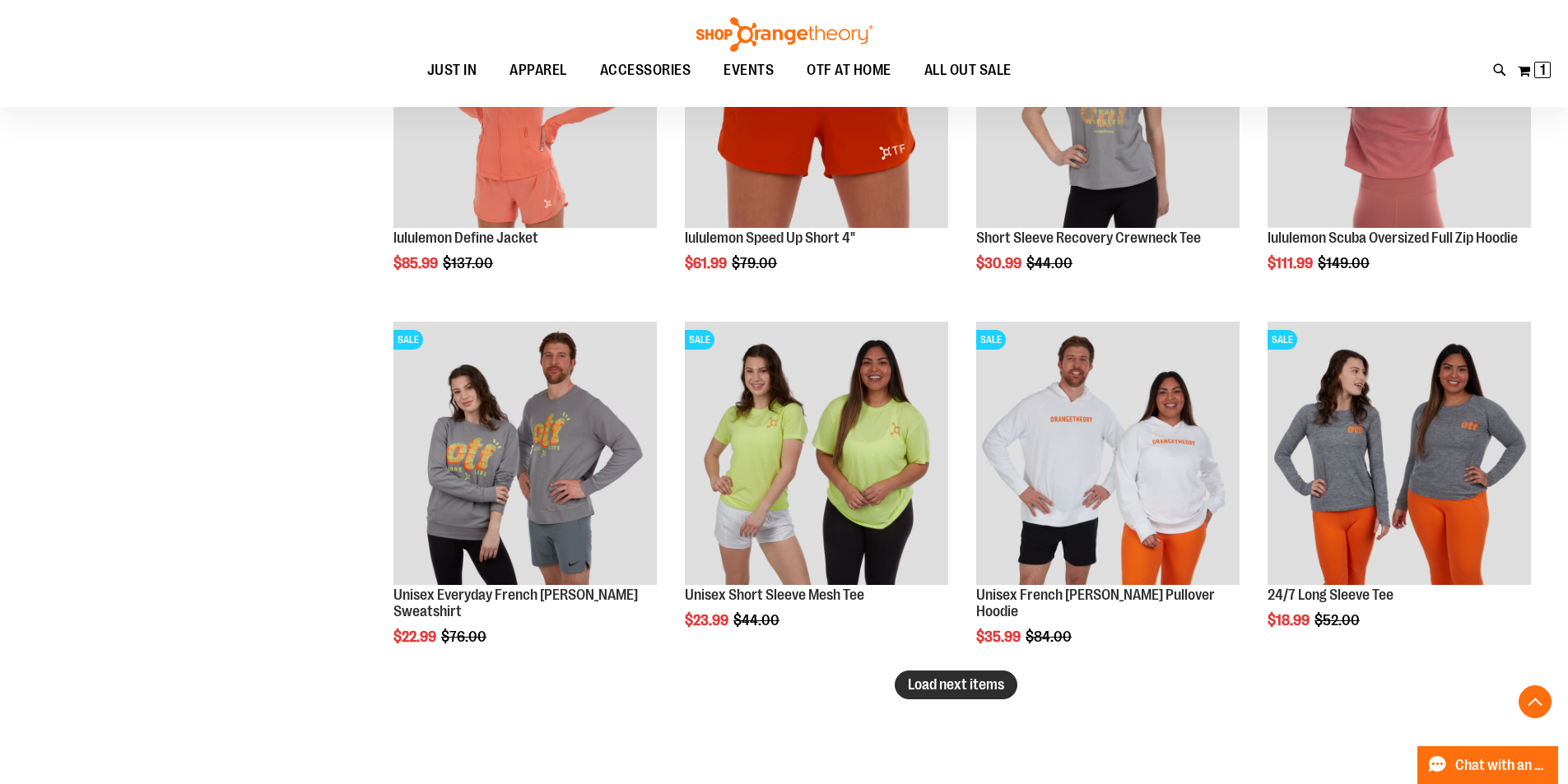
click at [945, 677] on span "Load next items" at bounding box center [956, 685] width 96 height 17
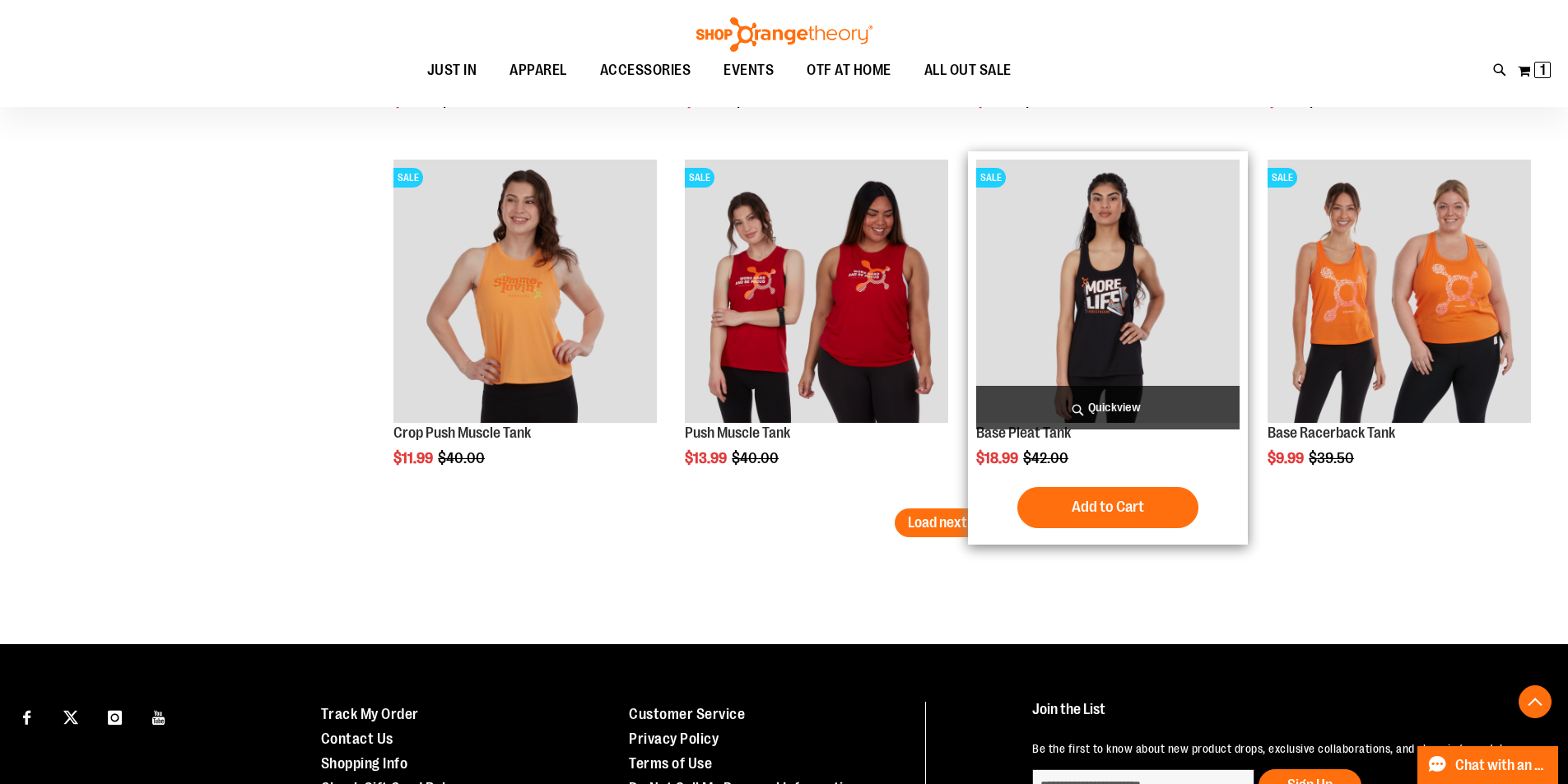
scroll to position [9456, 0]
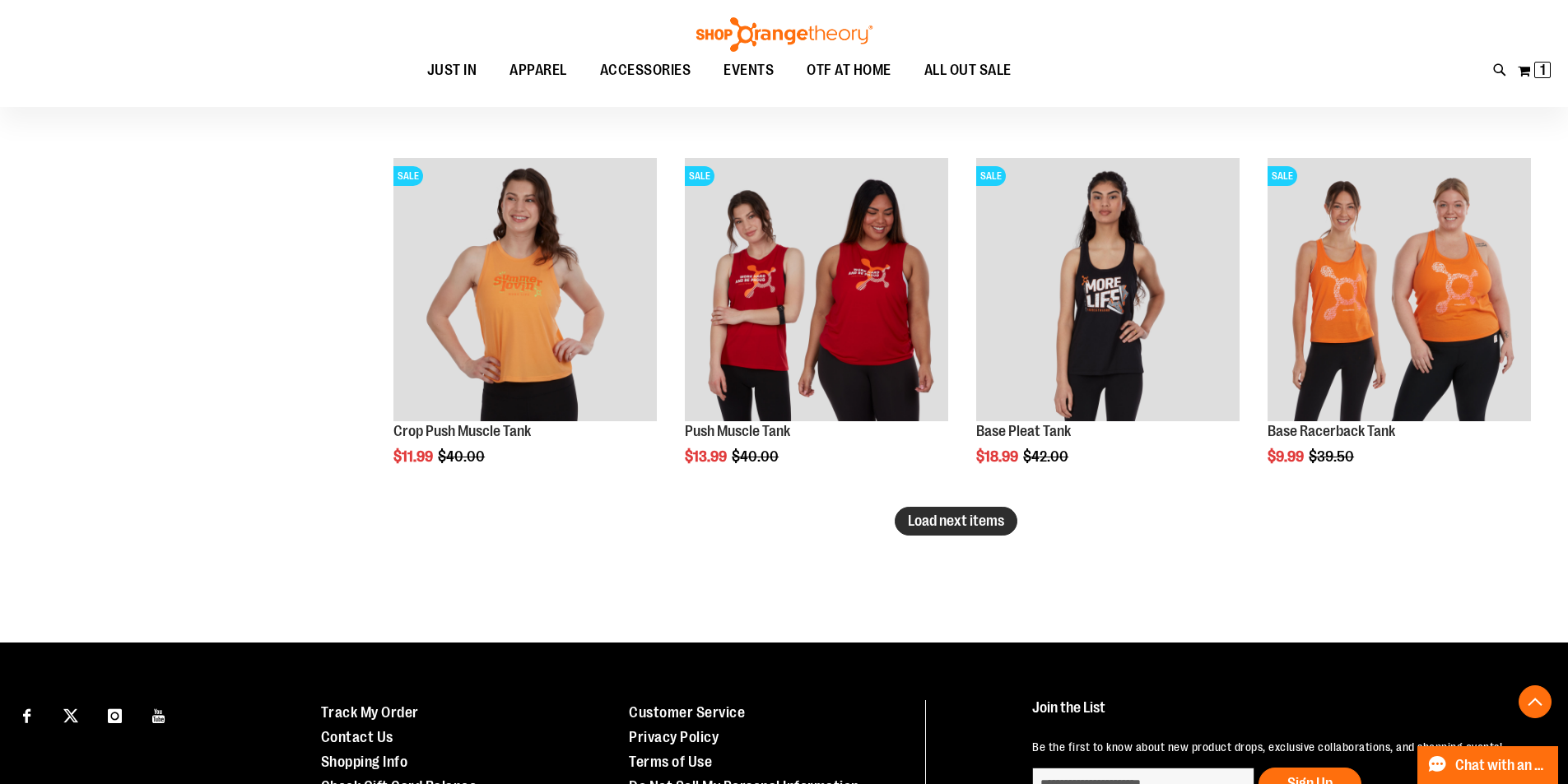
click at [955, 523] on span "Load next items" at bounding box center [956, 521] width 96 height 17
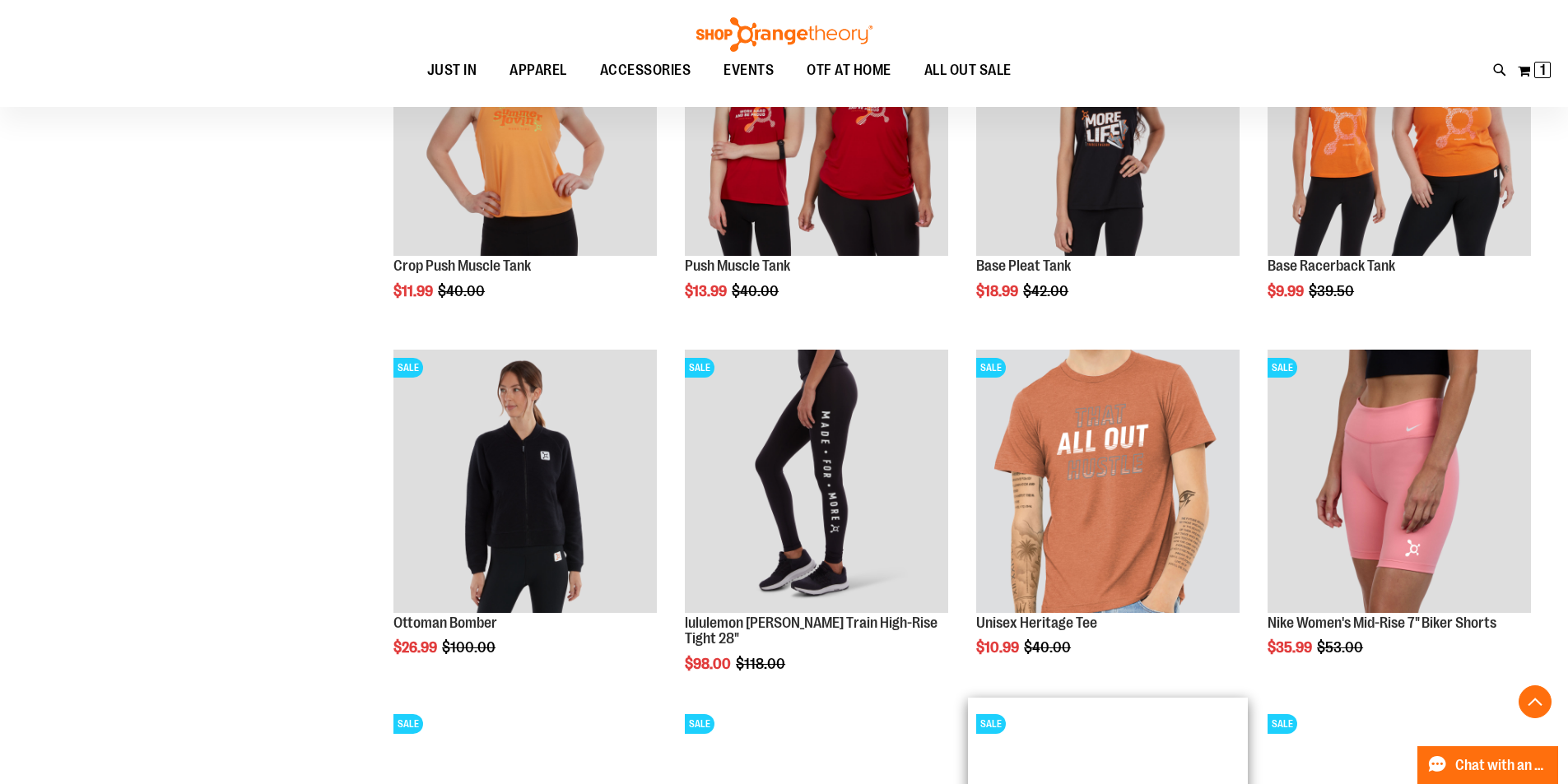
scroll to position [9621, 0]
click at [839, 59] on span "OTF AT HOME" at bounding box center [849, 70] width 84 height 37
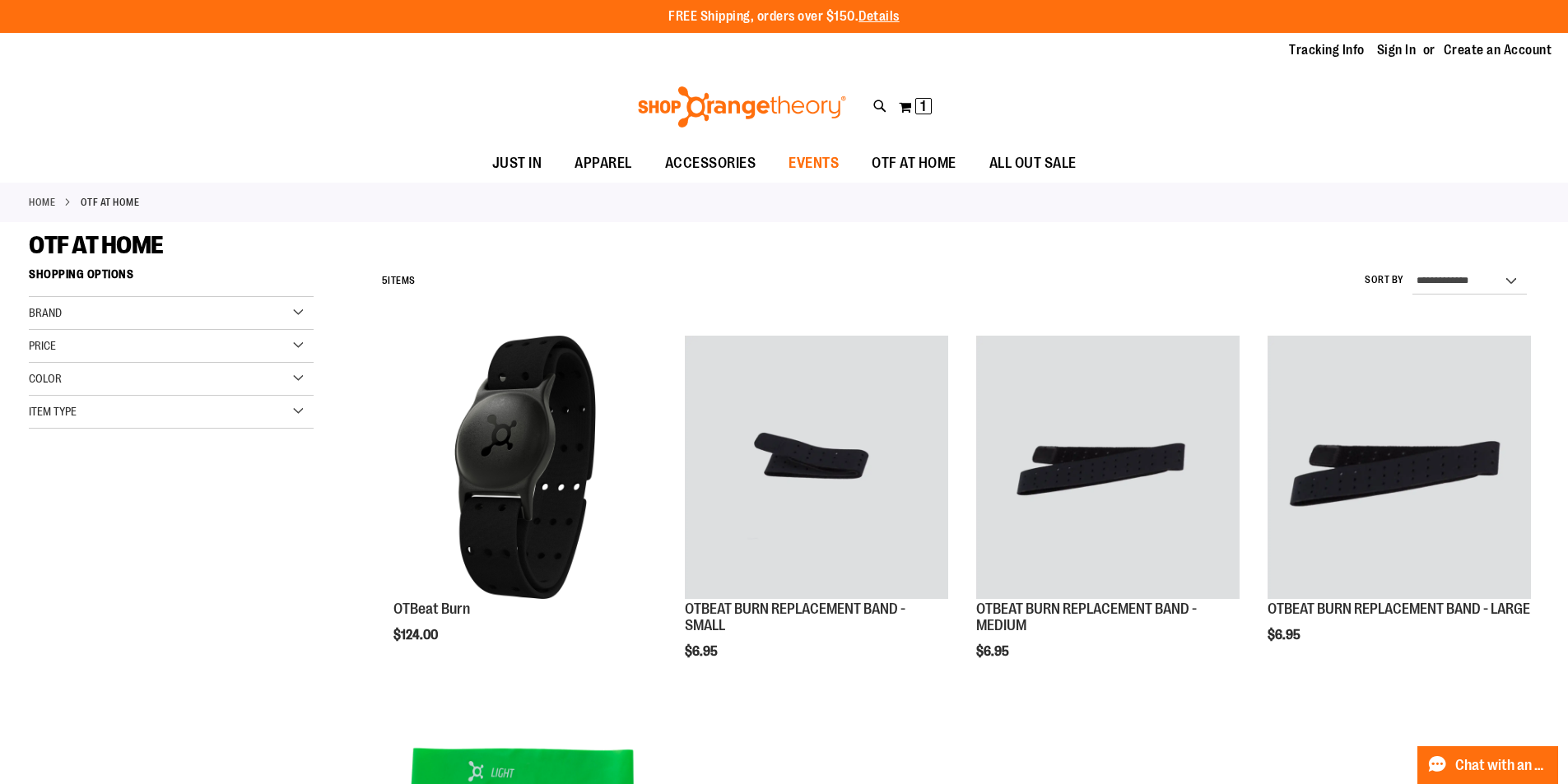
type input "**********"
click at [783, 159] on link "EVENTS" at bounding box center [813, 164] width 84 height 38
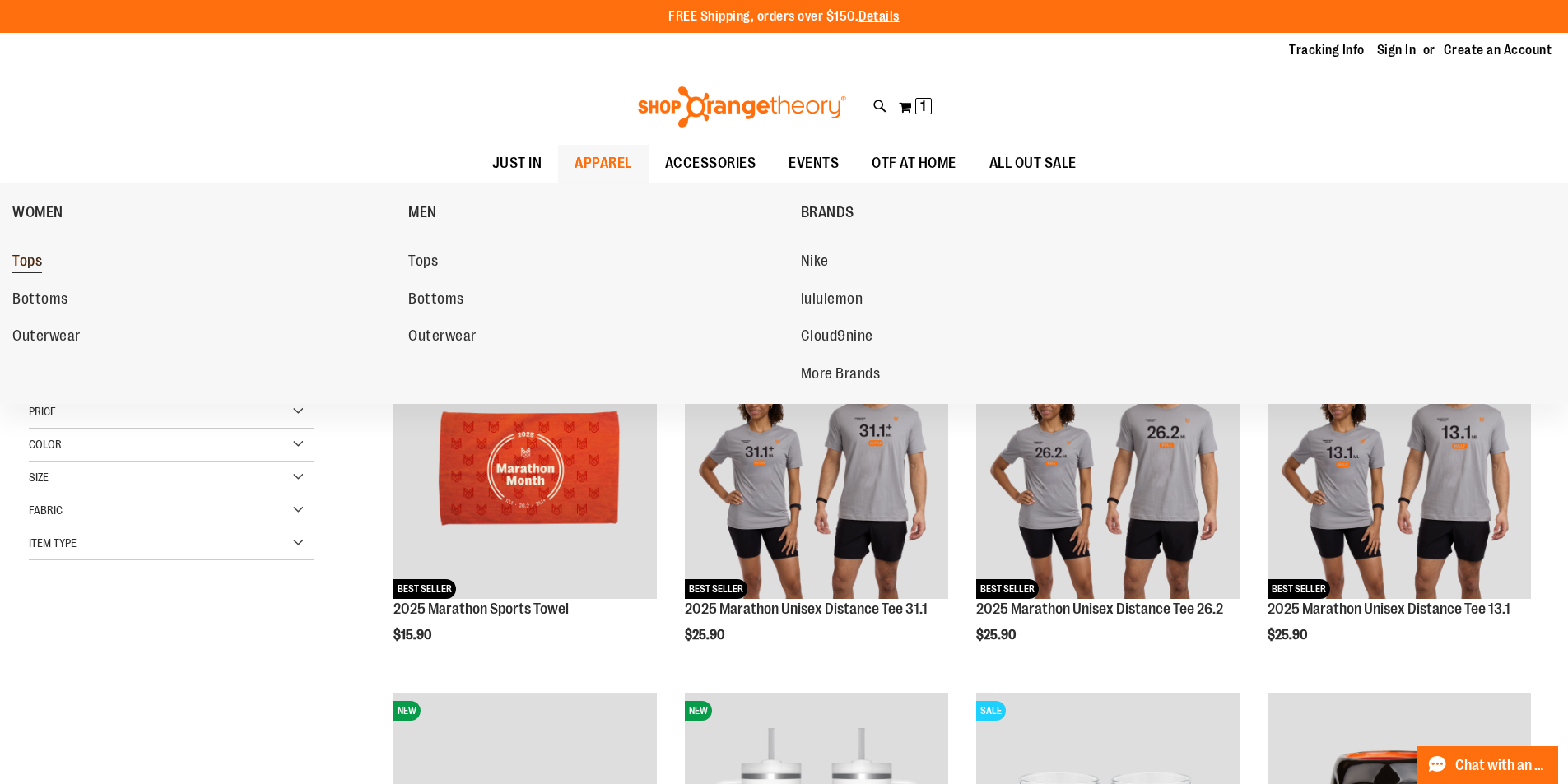
type input "**********"
click at [13, 257] on span "Tops" at bounding box center [27, 262] width 30 height 21
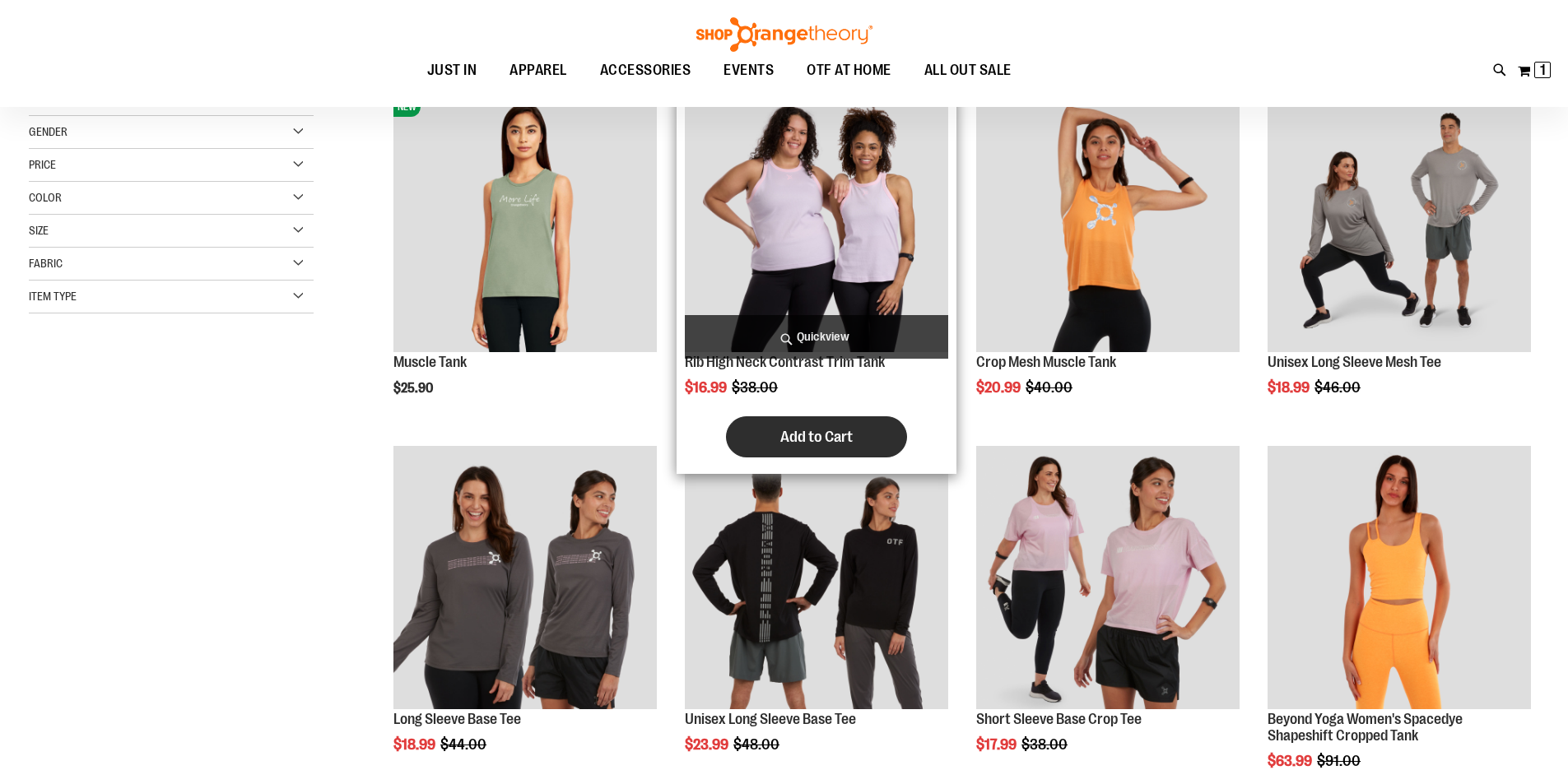
scroll to position [246, 0]
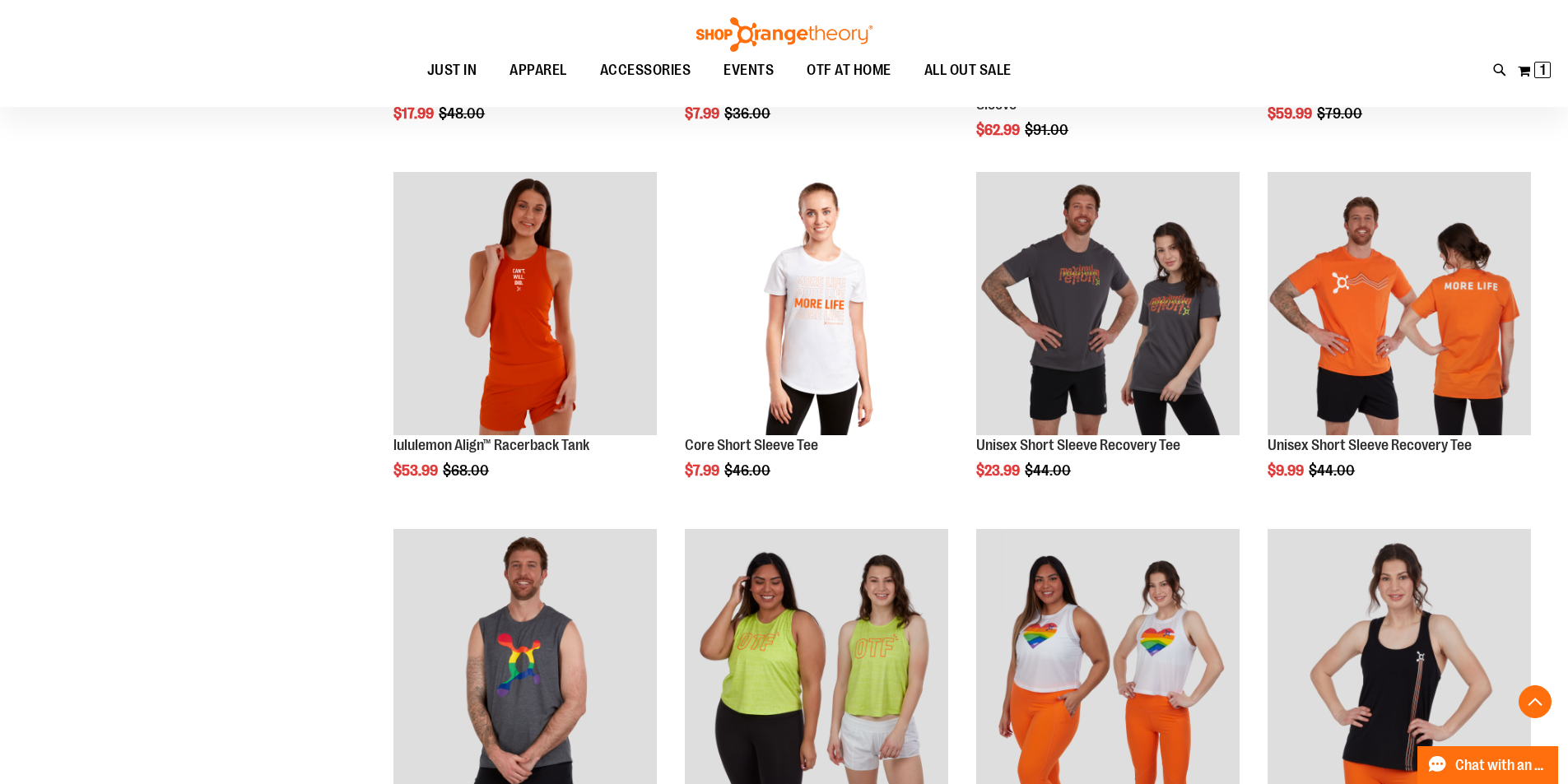
scroll to position [1645, 0]
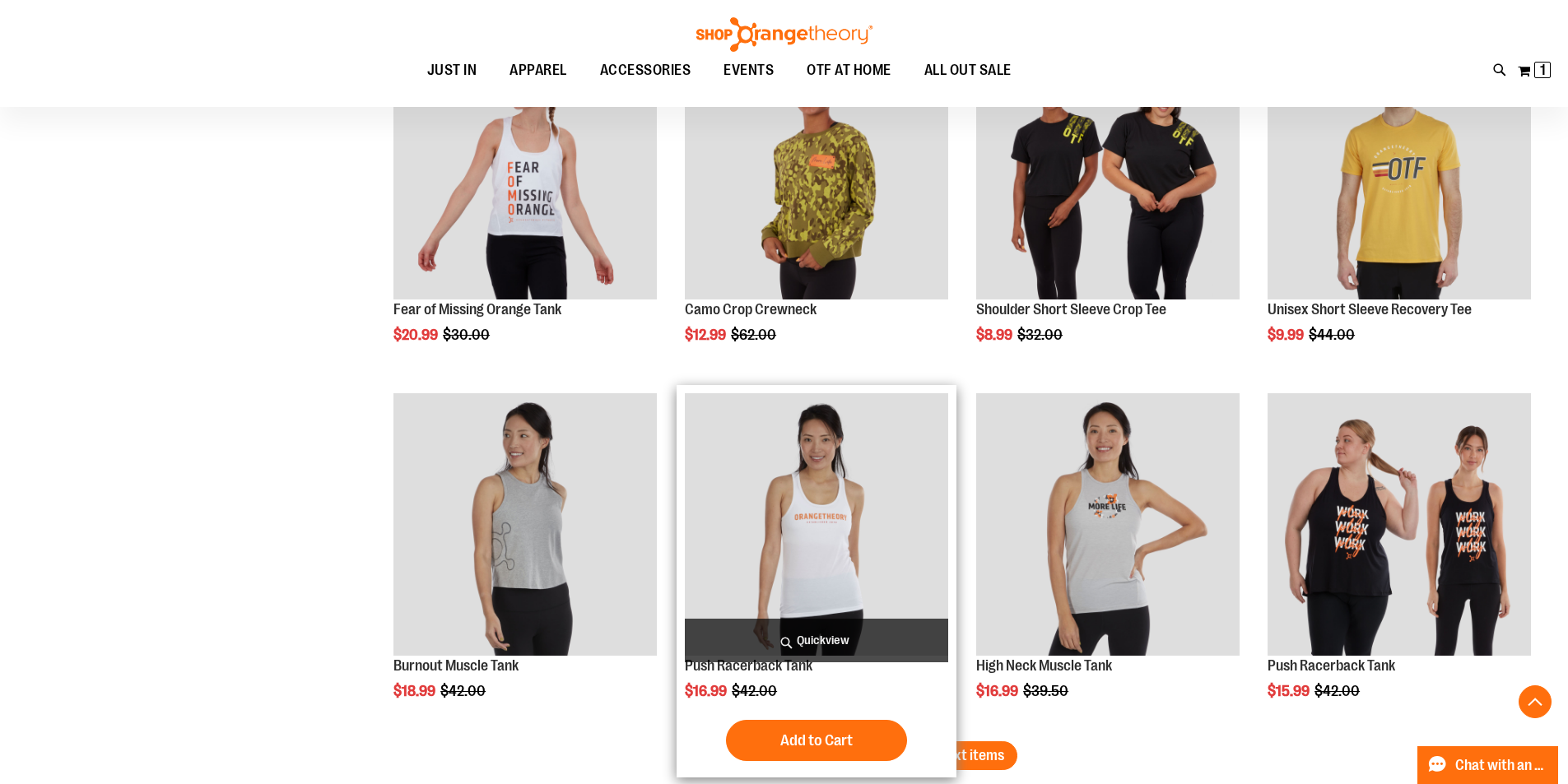
scroll to position [2880, 0]
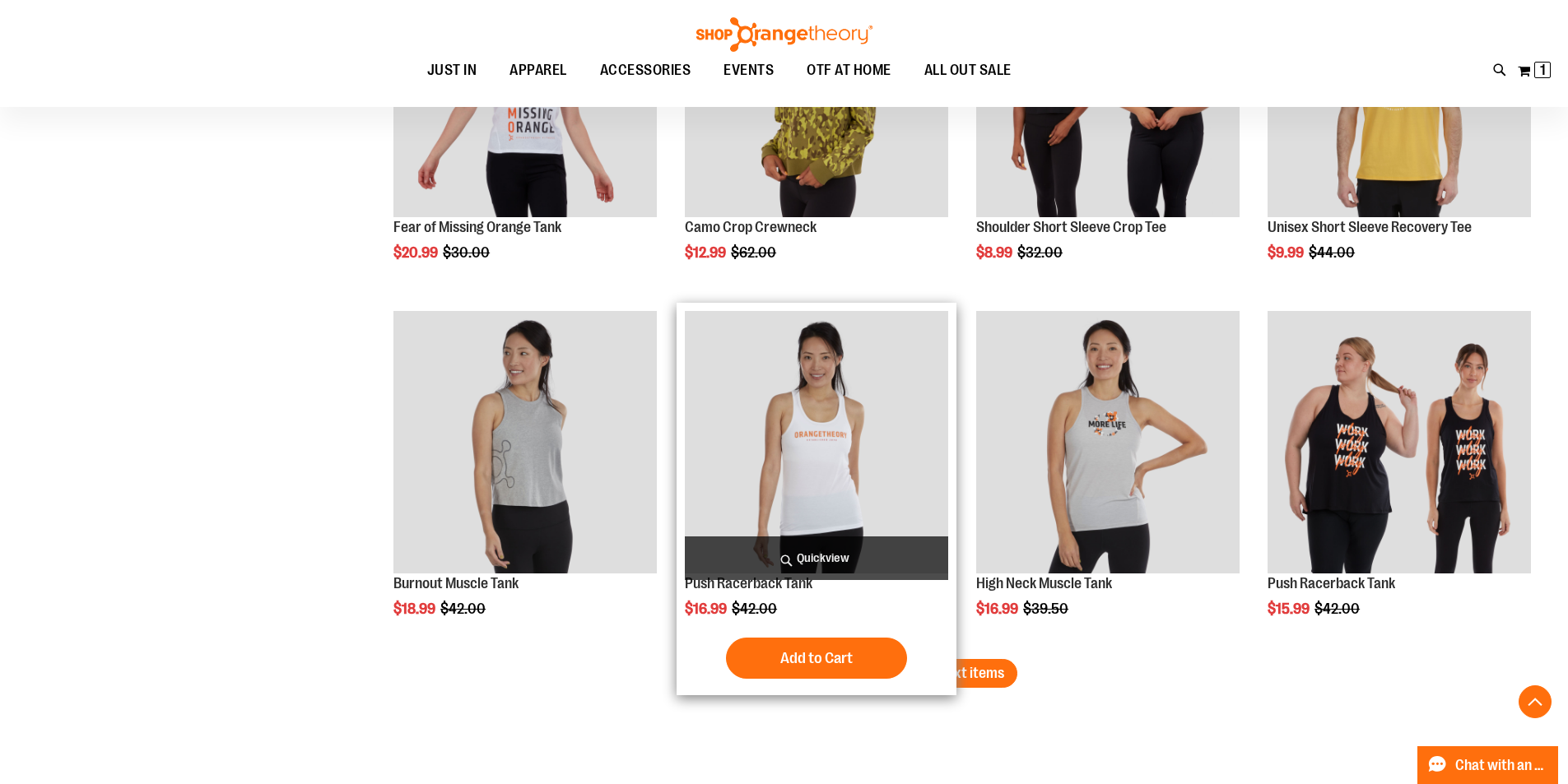
type input "**********"
click at [778, 406] on img "product" at bounding box center [816, 442] width 263 height 263
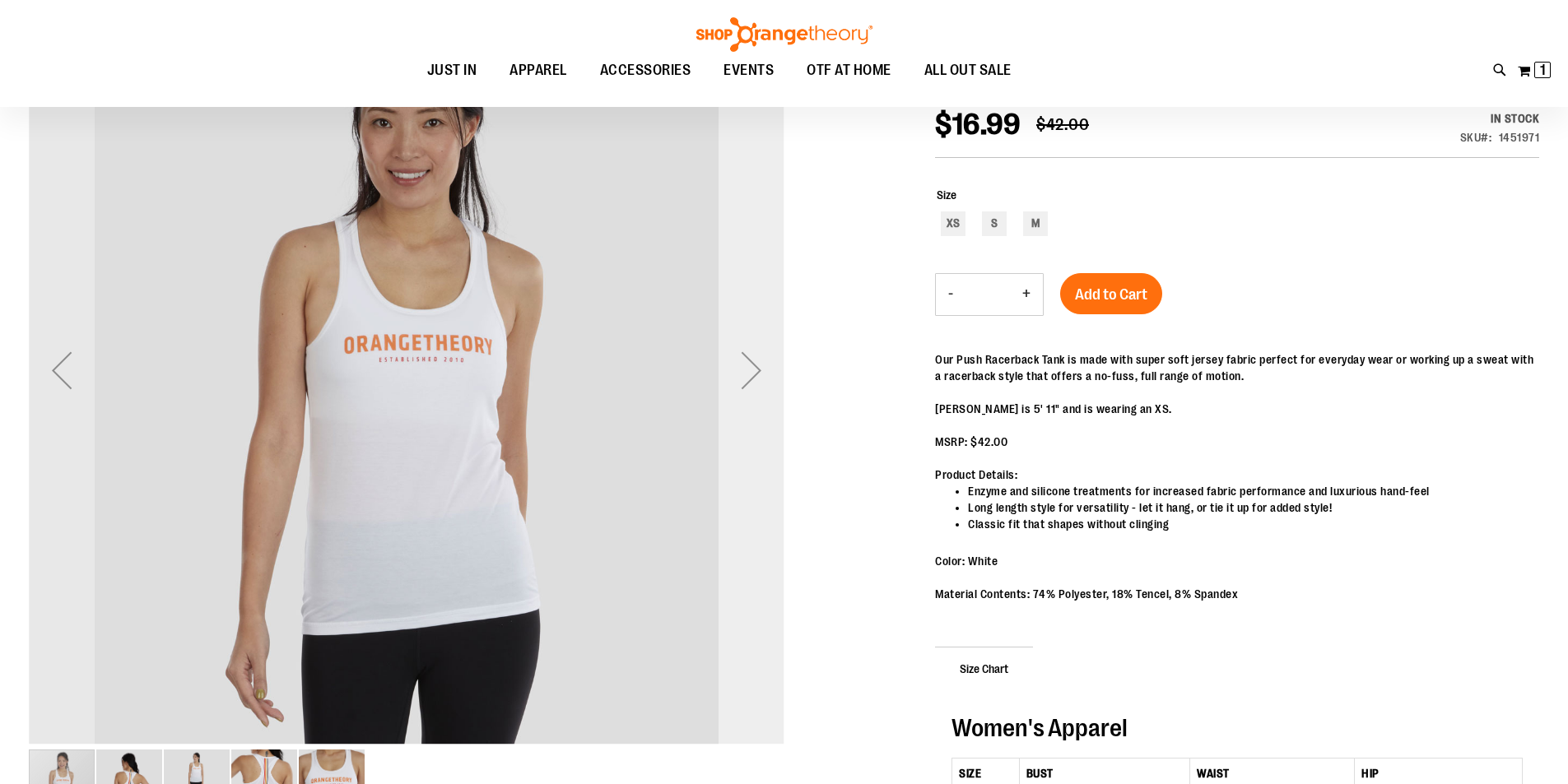
type input "**********"
click at [755, 374] on div "Next" at bounding box center [752, 371] width 66 height 66
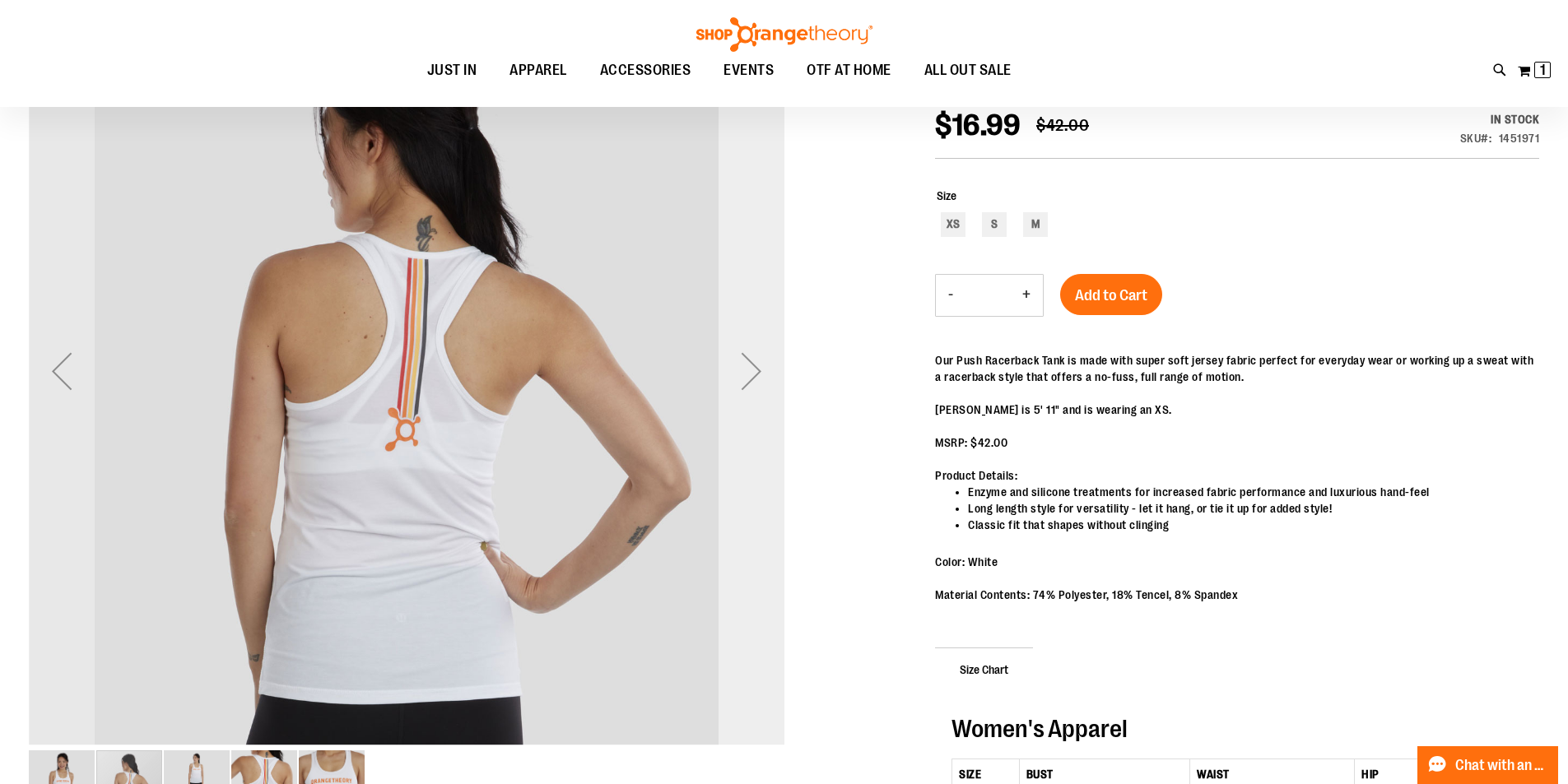
click at [755, 374] on div "Next" at bounding box center [752, 371] width 66 height 66
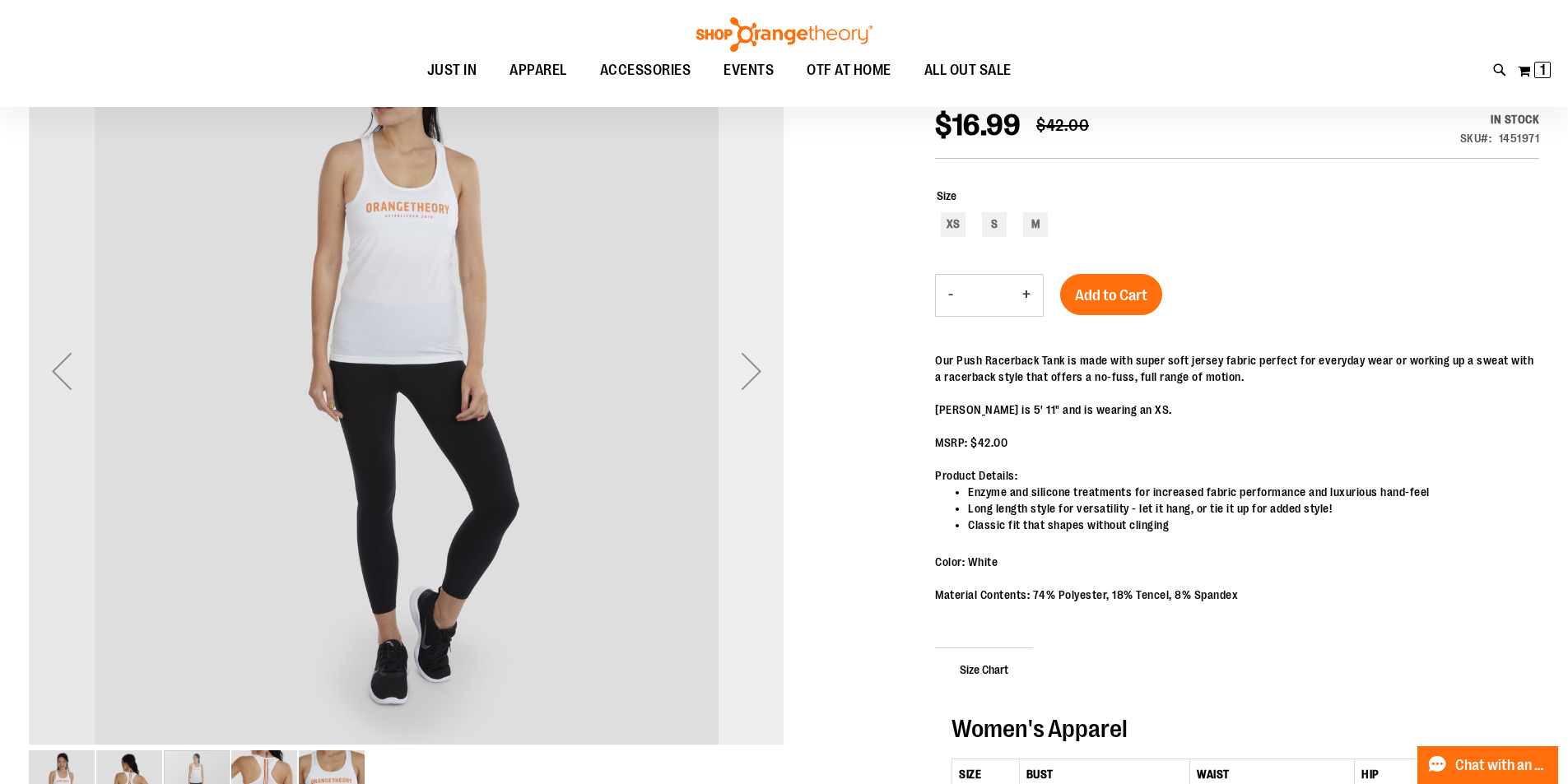
click at [755, 374] on div "Next" at bounding box center [752, 371] width 66 height 66
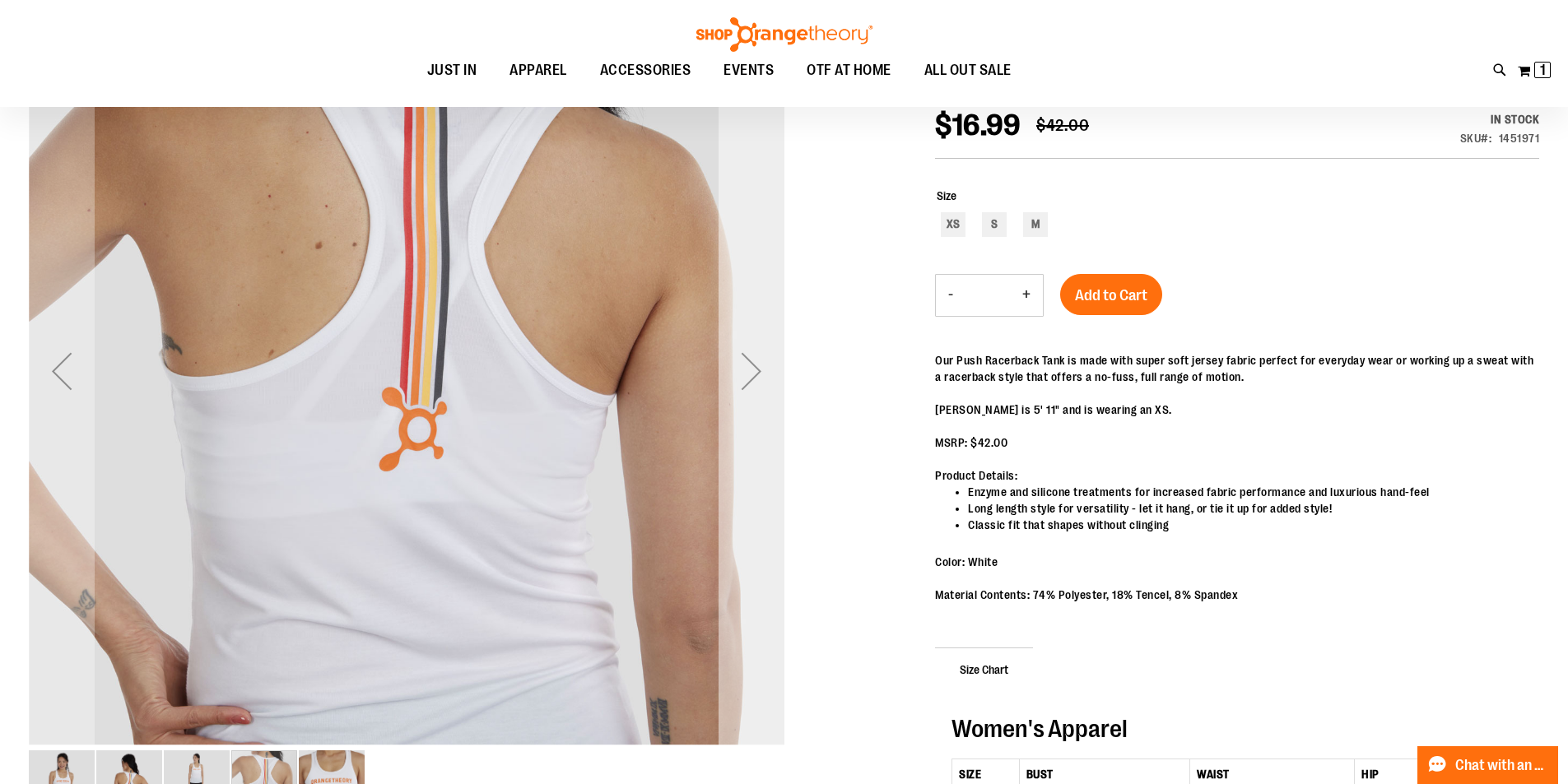
click at [755, 374] on div "Next" at bounding box center [752, 371] width 66 height 66
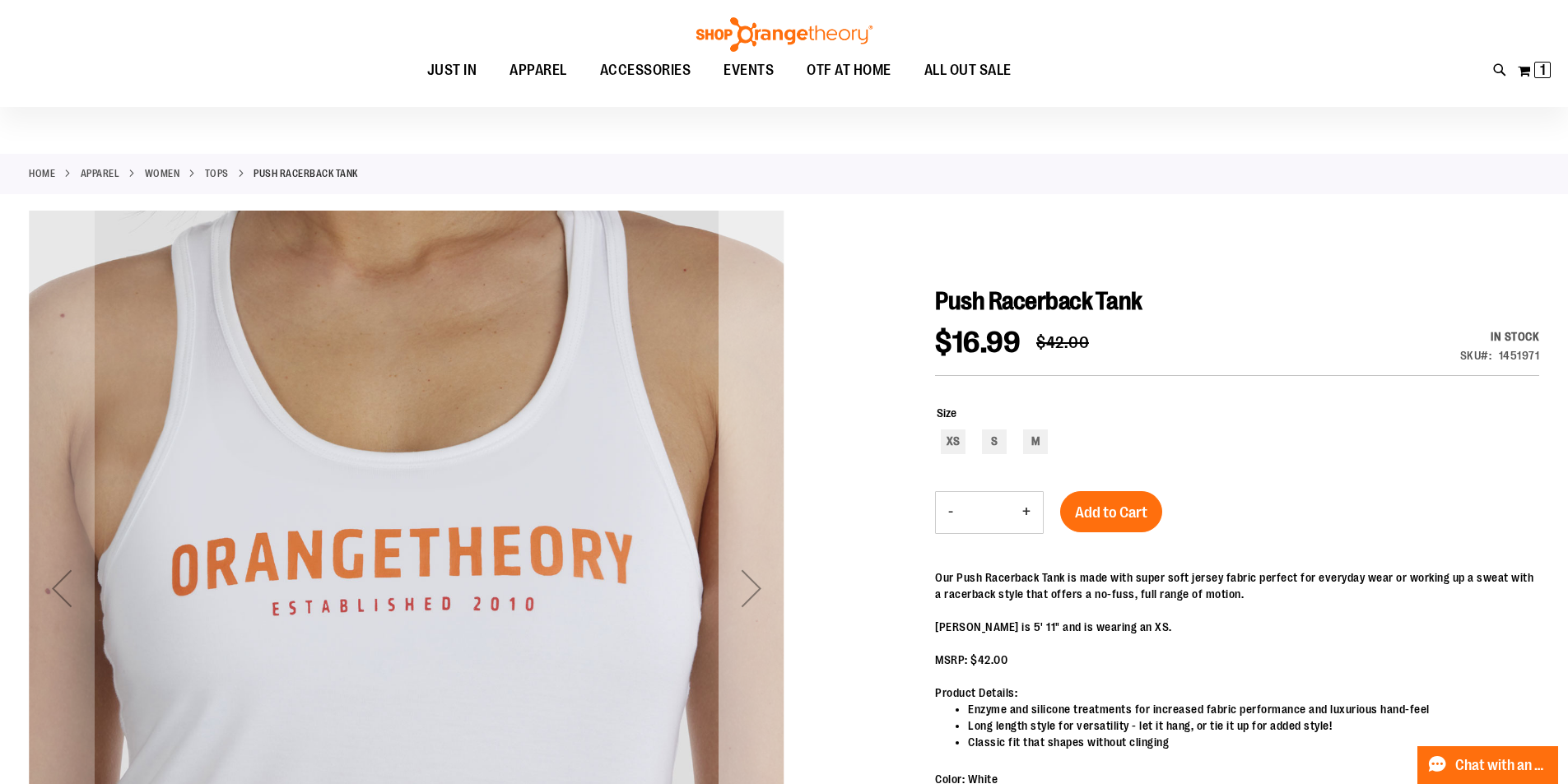
scroll to position [0, 0]
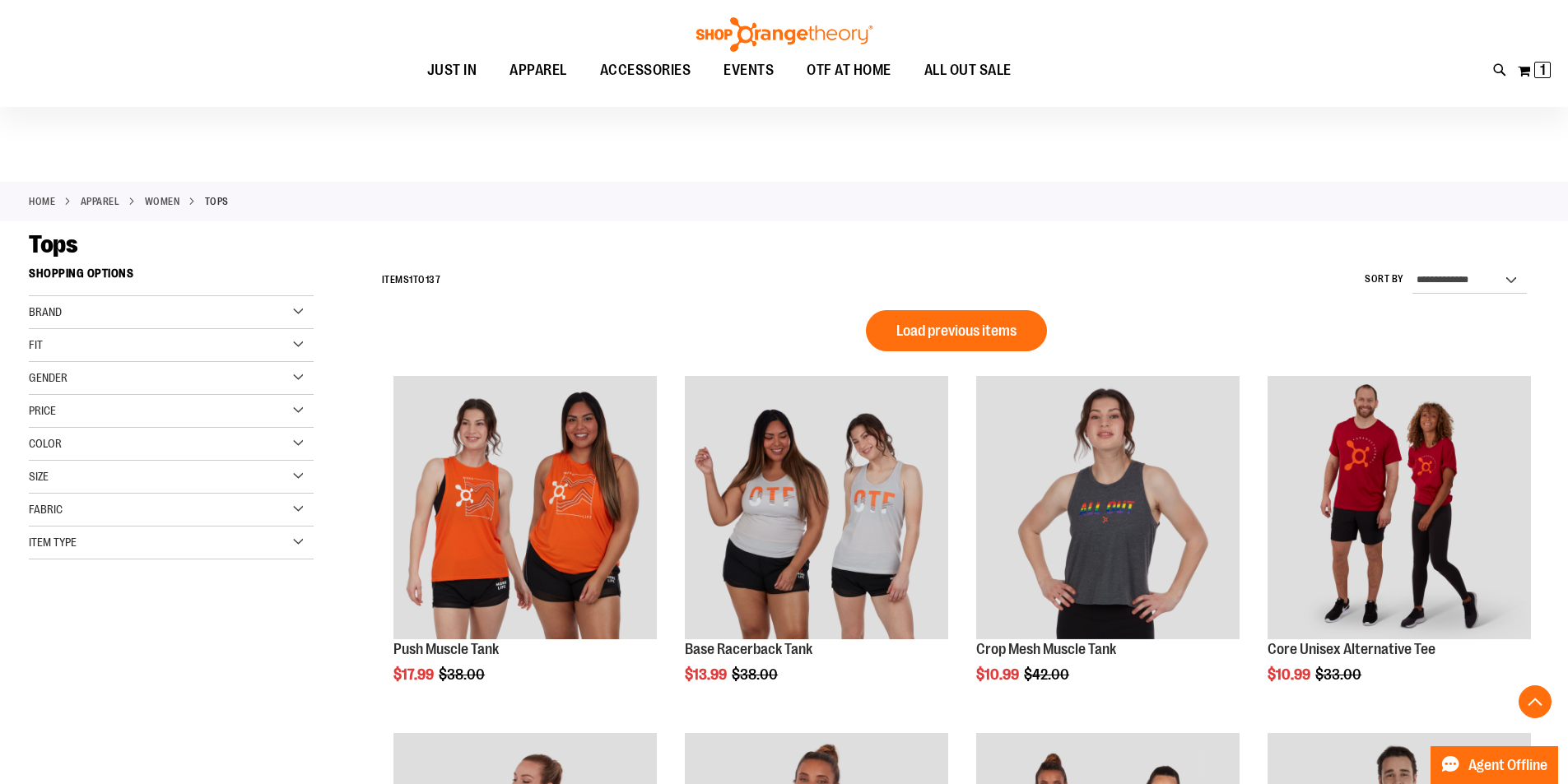
scroll to position [1068, 0]
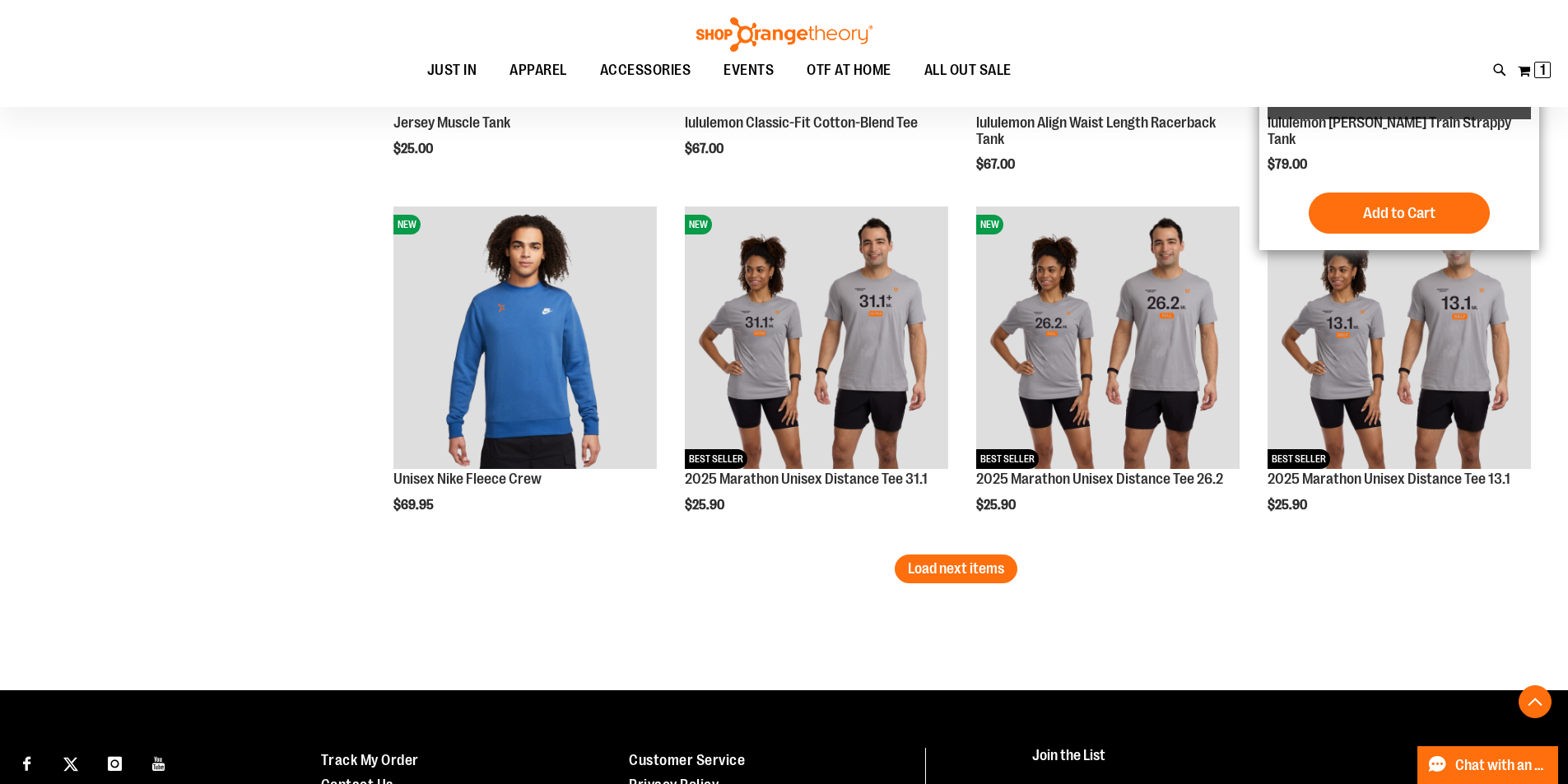
scroll to position [3208, 0]
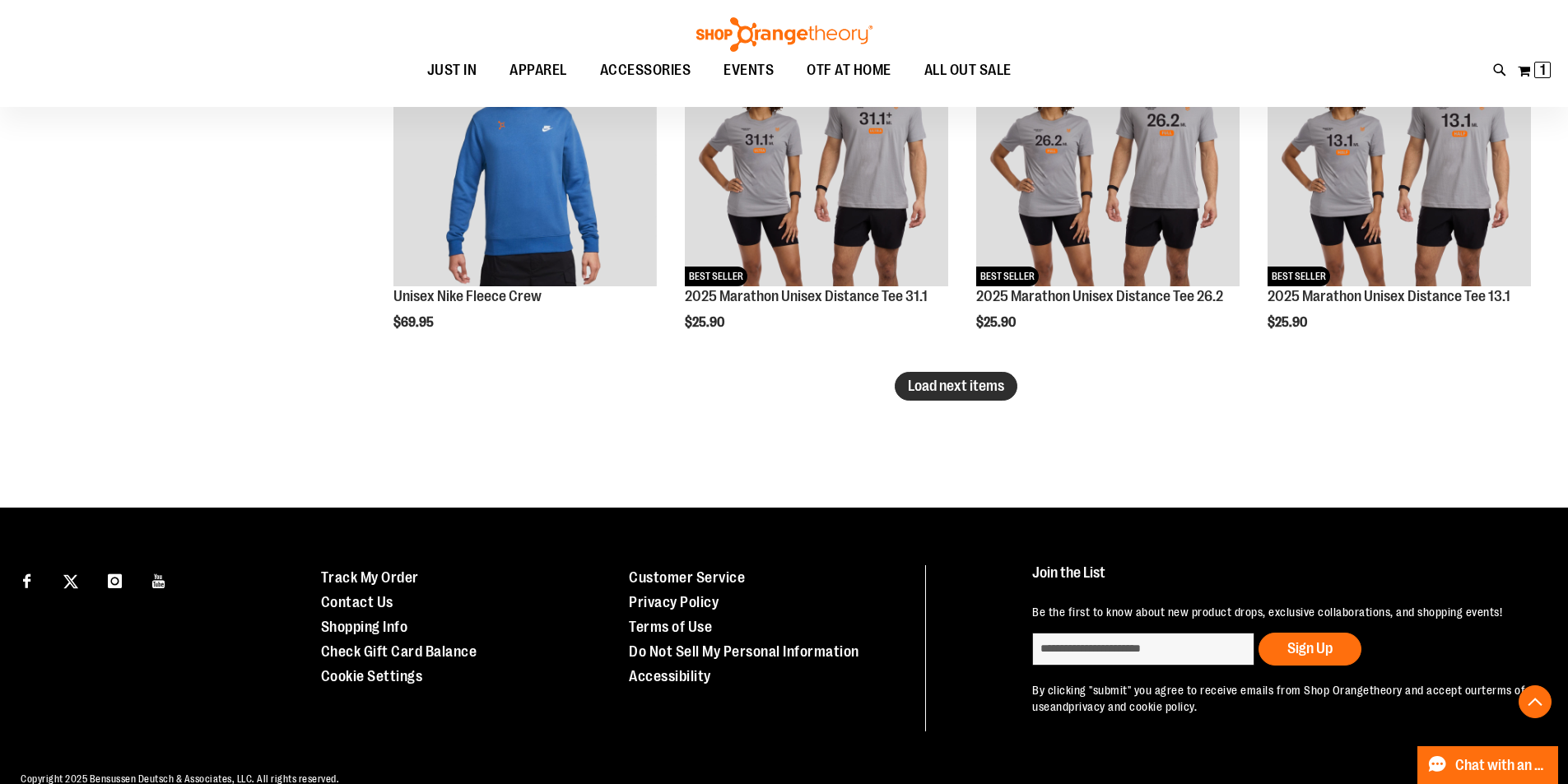
type input "**********"
click at [965, 394] on span "Load next items" at bounding box center [956, 386] width 96 height 17
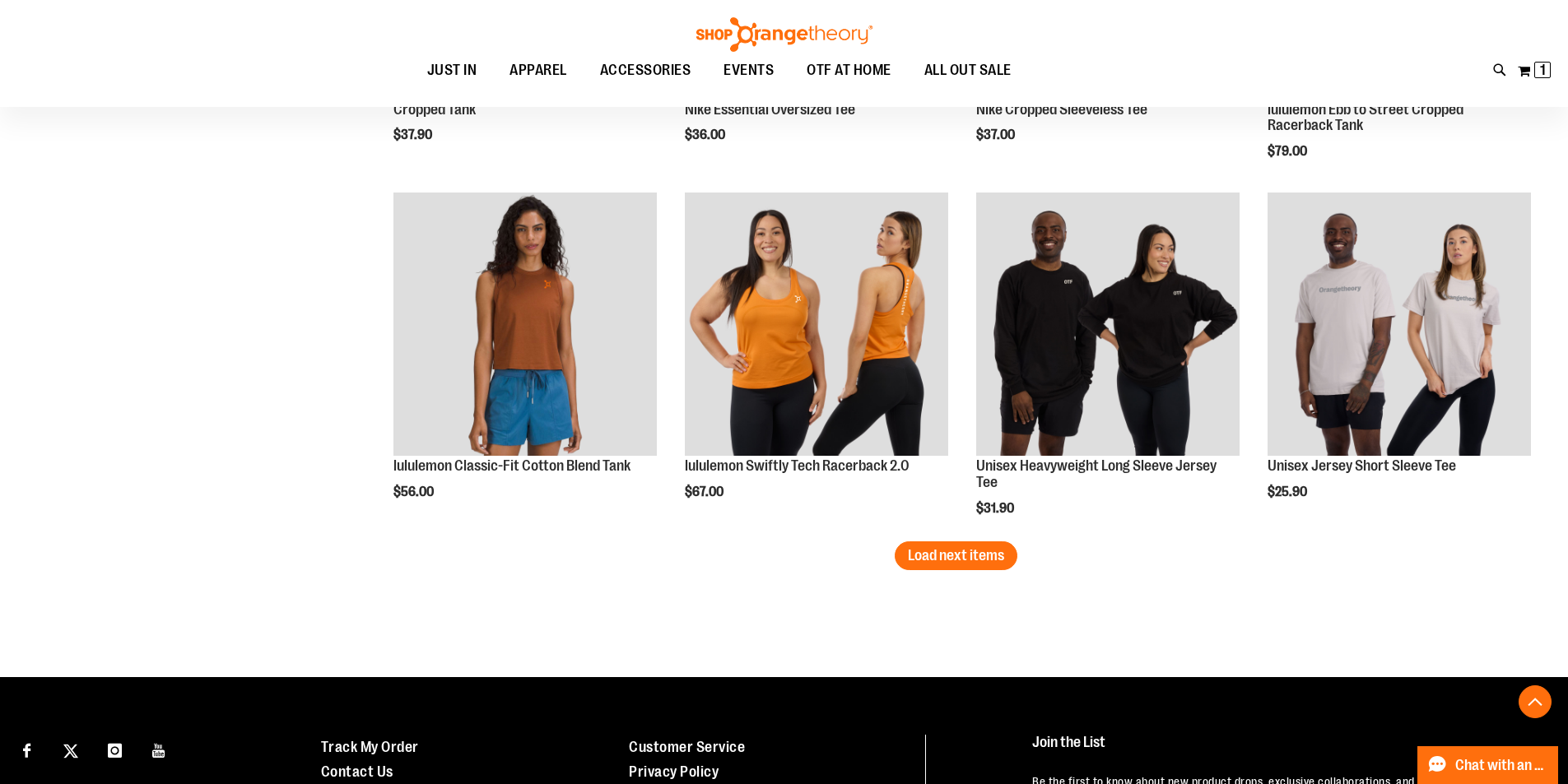
scroll to position [4113, 0]
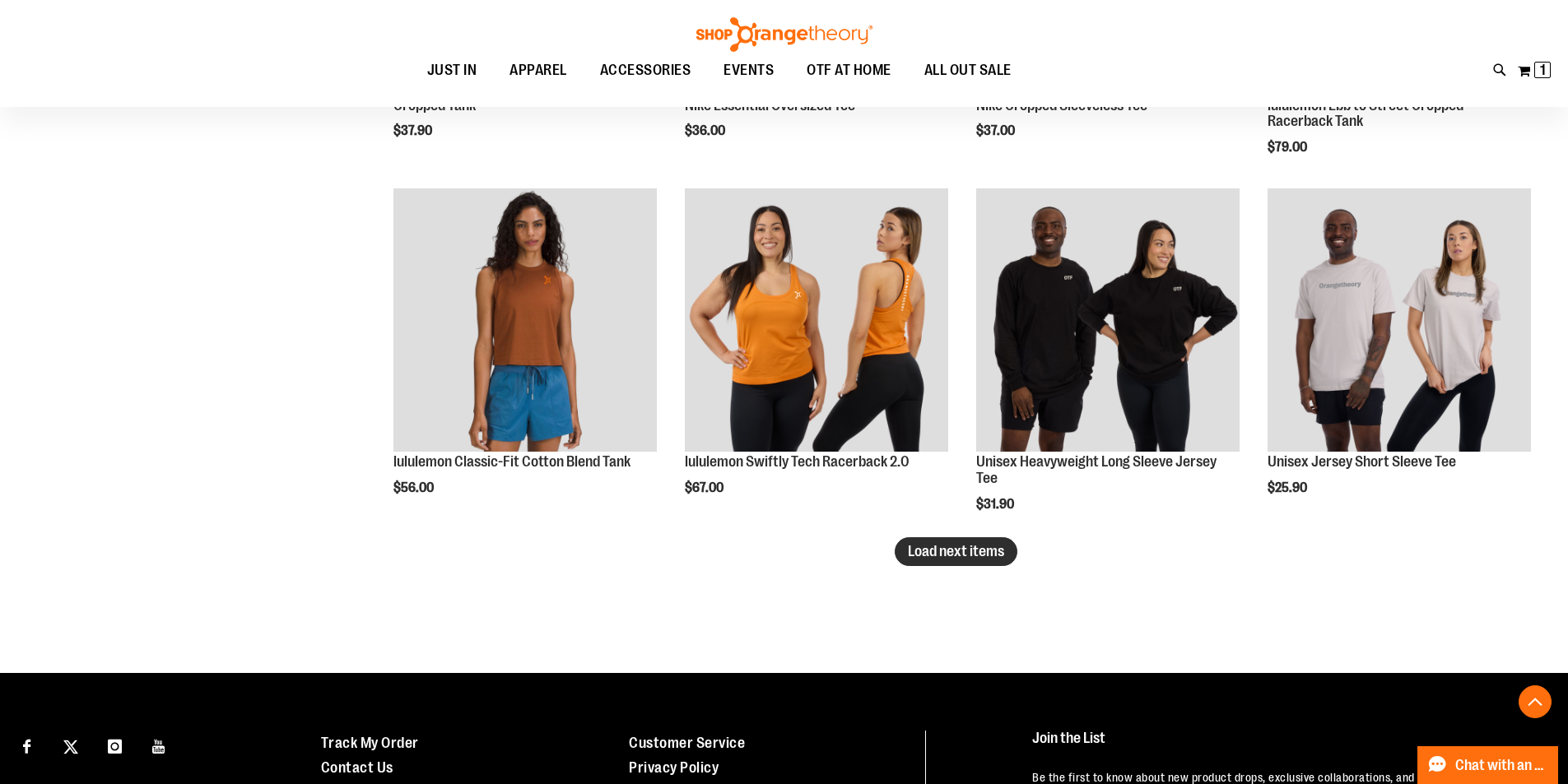
click at [948, 562] on button "Load next items" at bounding box center [956, 552] width 122 height 29
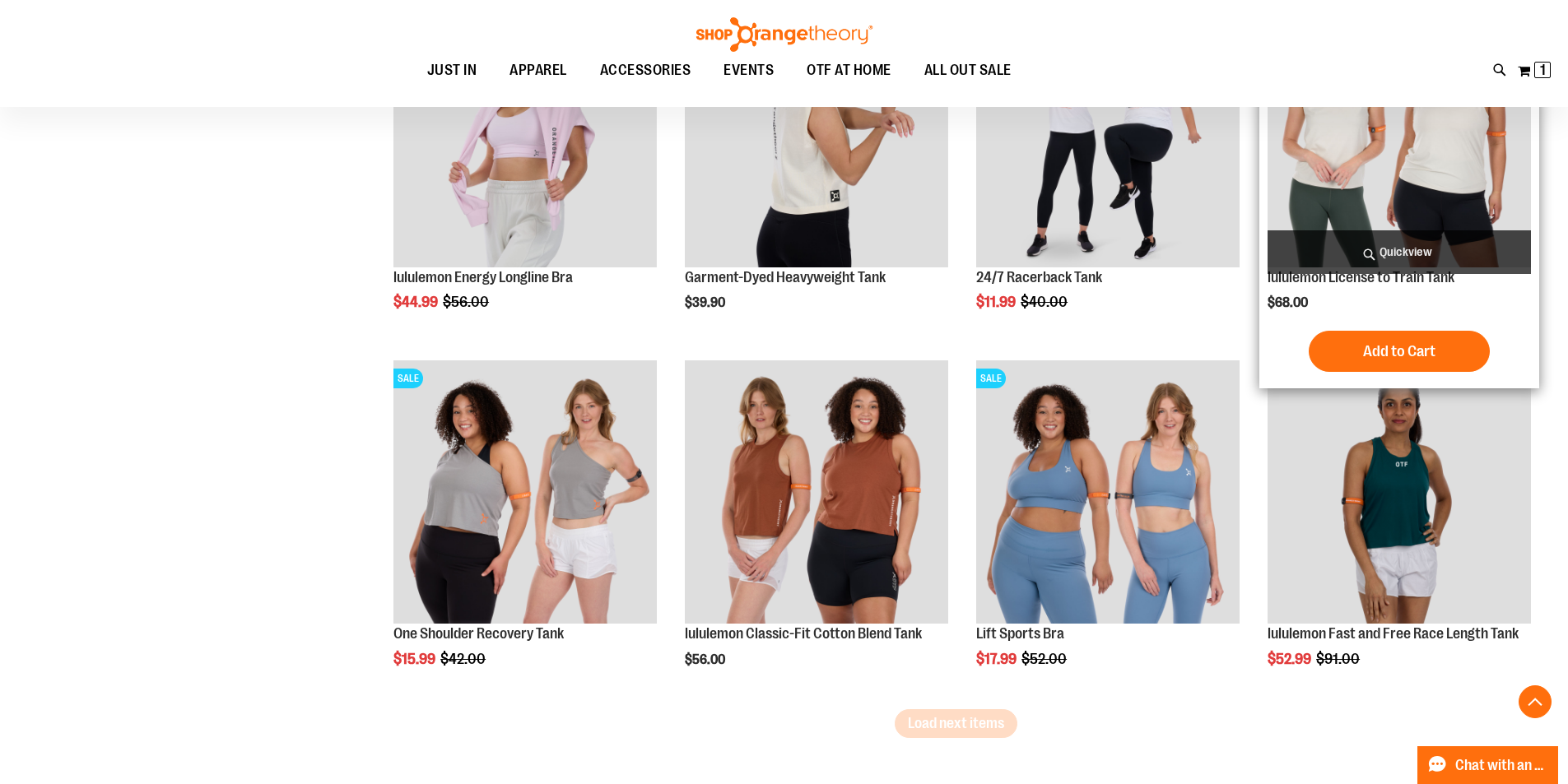
scroll to position [5101, 0]
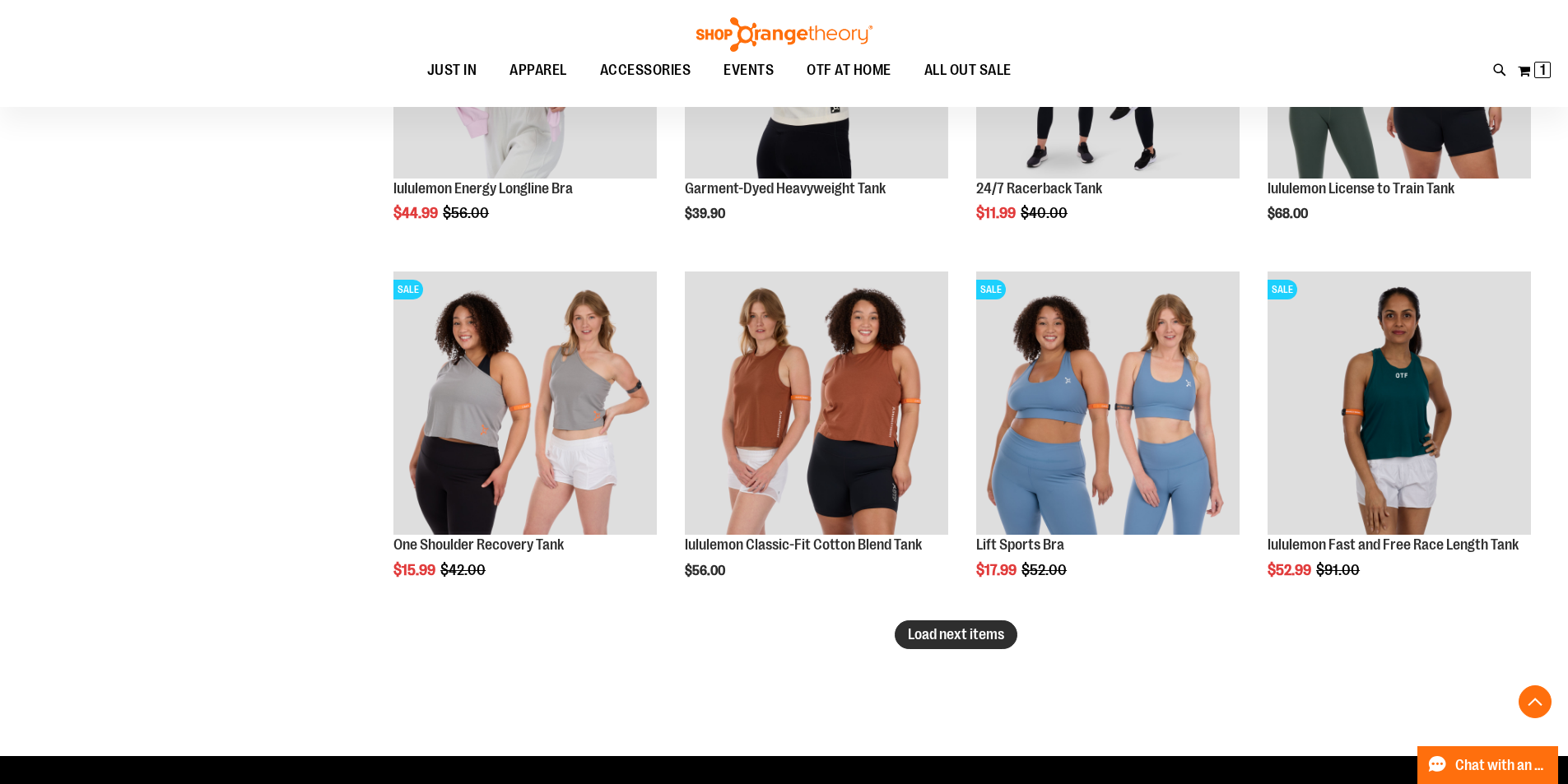
click at [968, 637] on span "Load next items" at bounding box center [956, 634] width 96 height 17
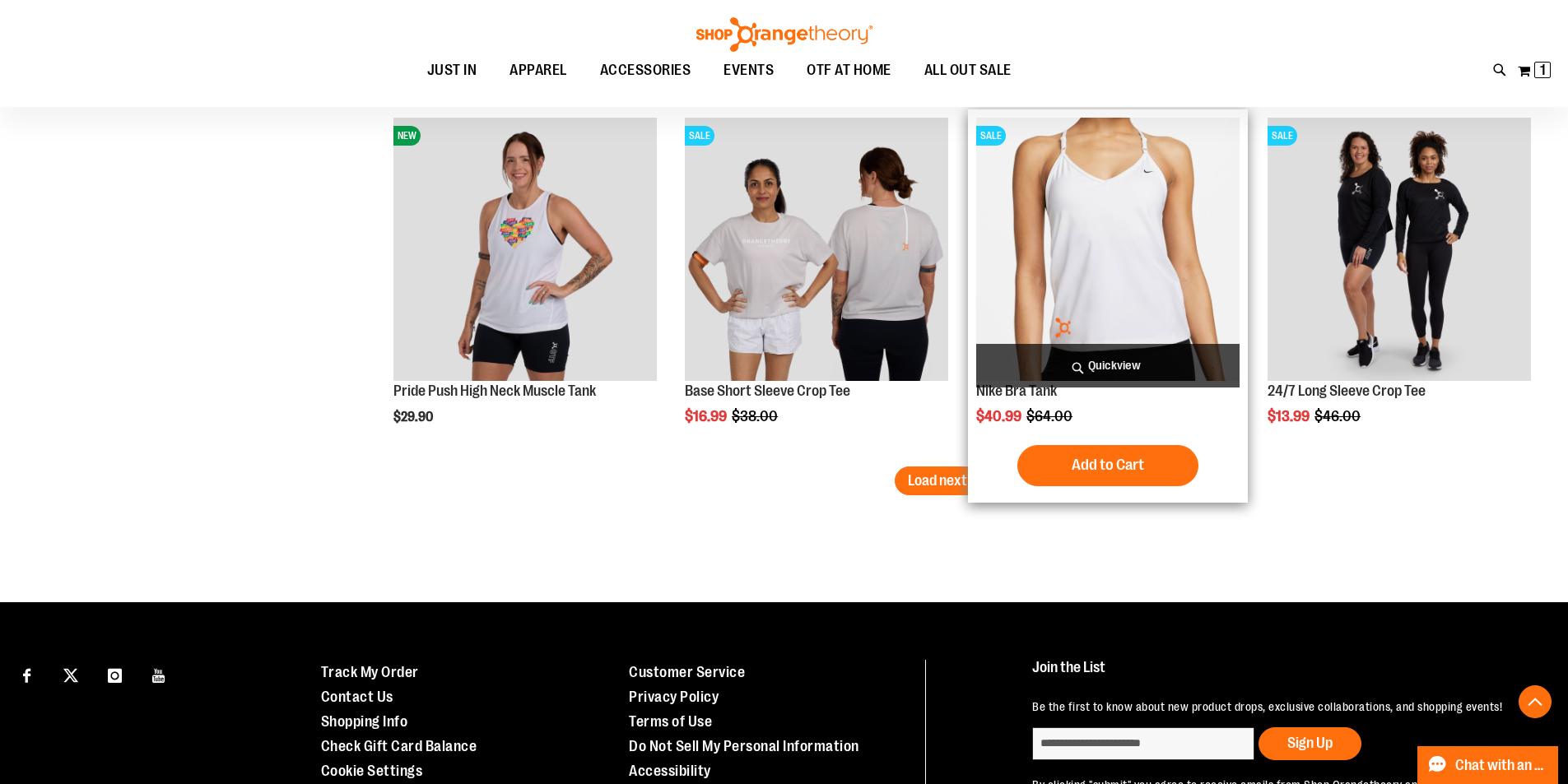
scroll to position [6335, 0]
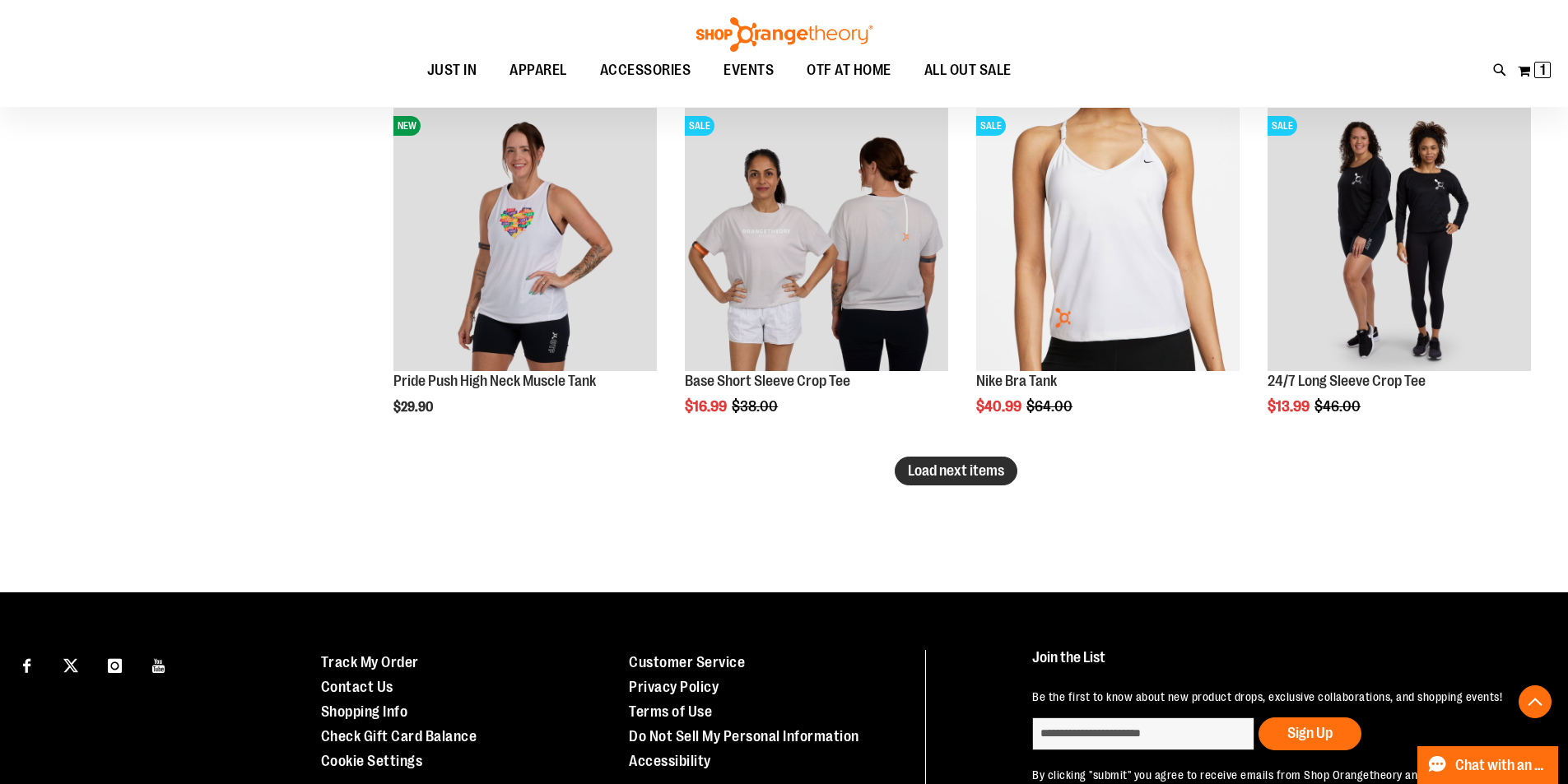
click at [986, 463] on span "Load next items" at bounding box center [956, 471] width 96 height 17
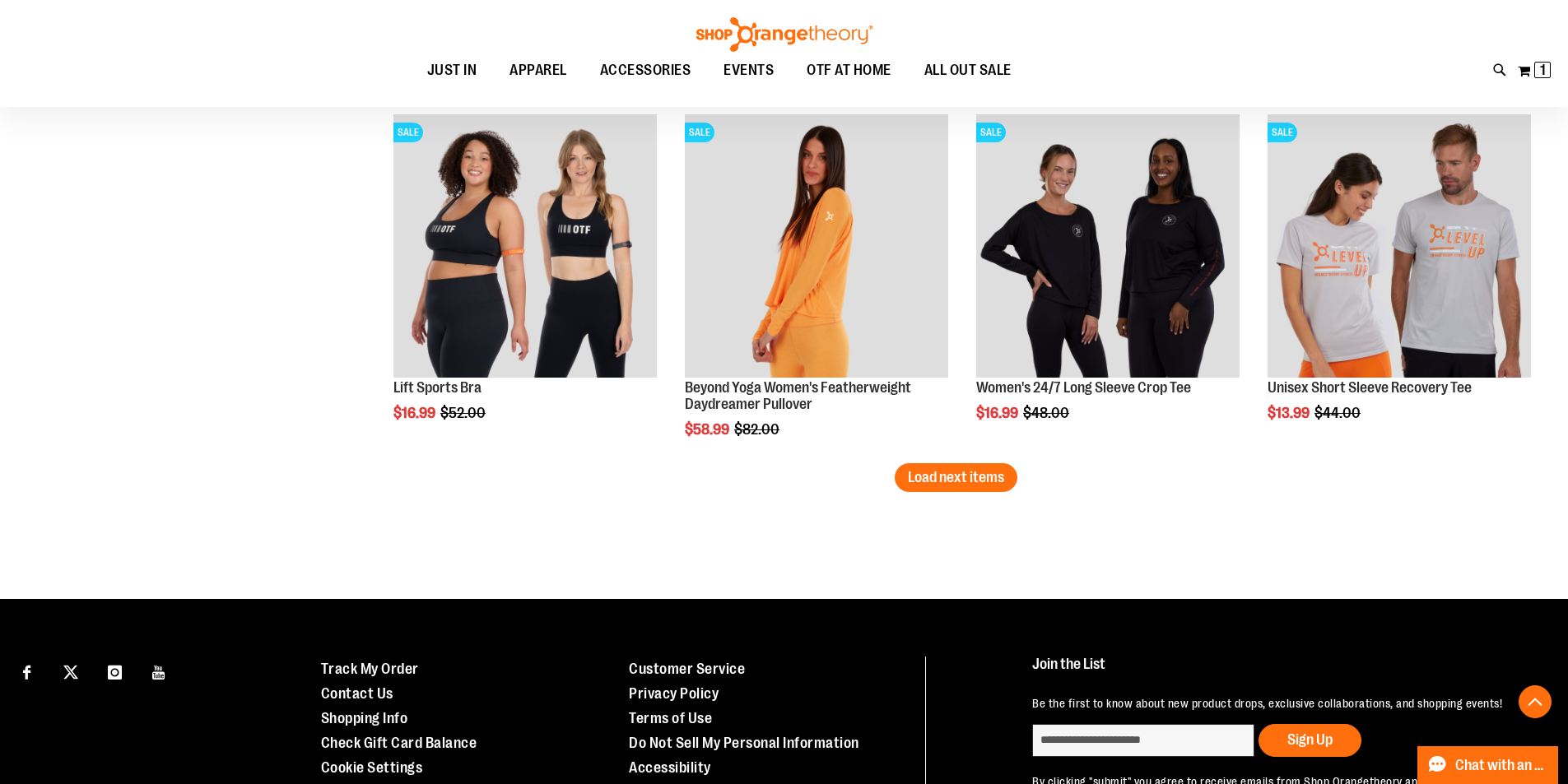
scroll to position [7487, 0]
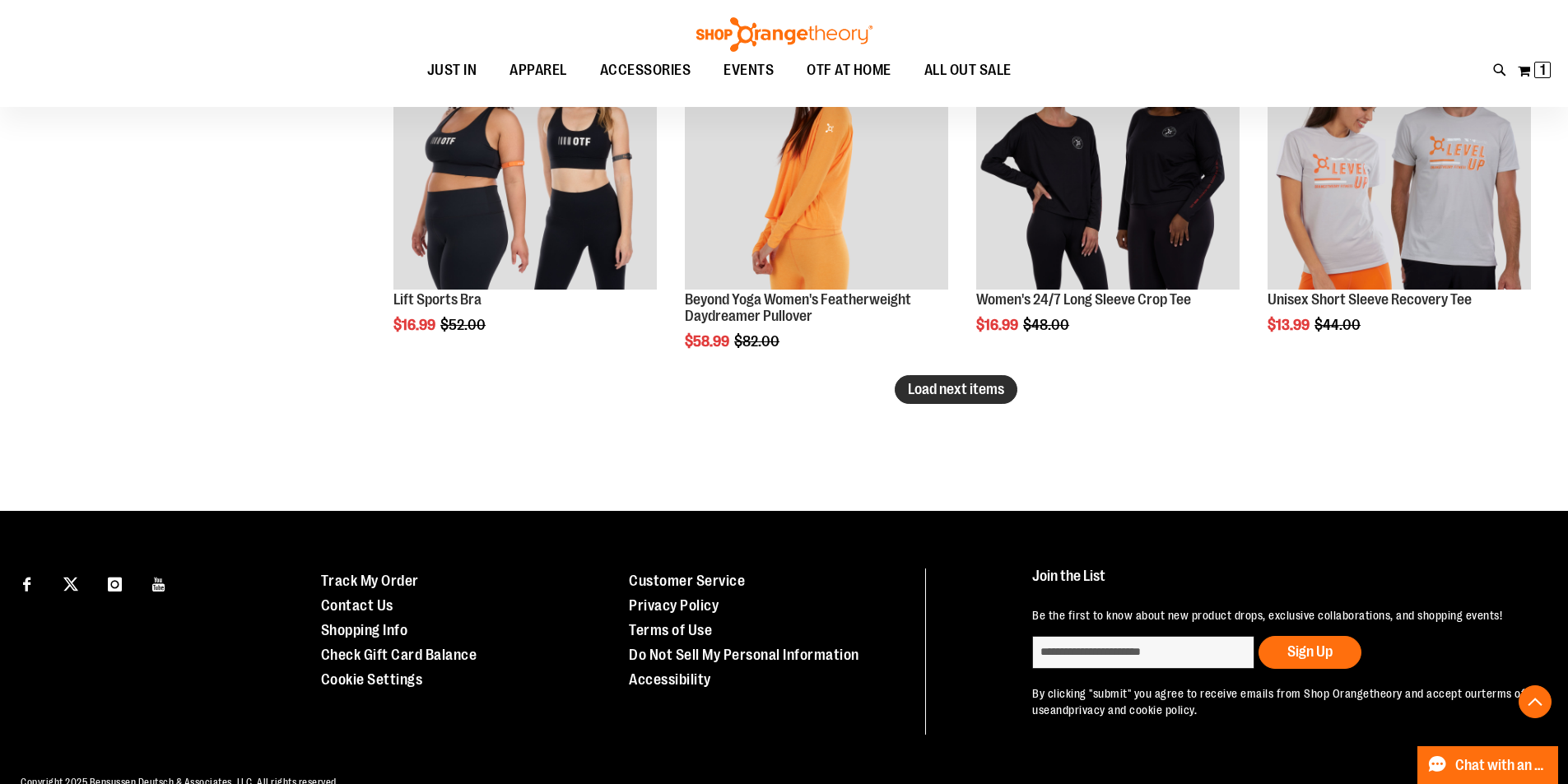
click at [960, 398] on button "Load next items" at bounding box center [956, 390] width 122 height 29
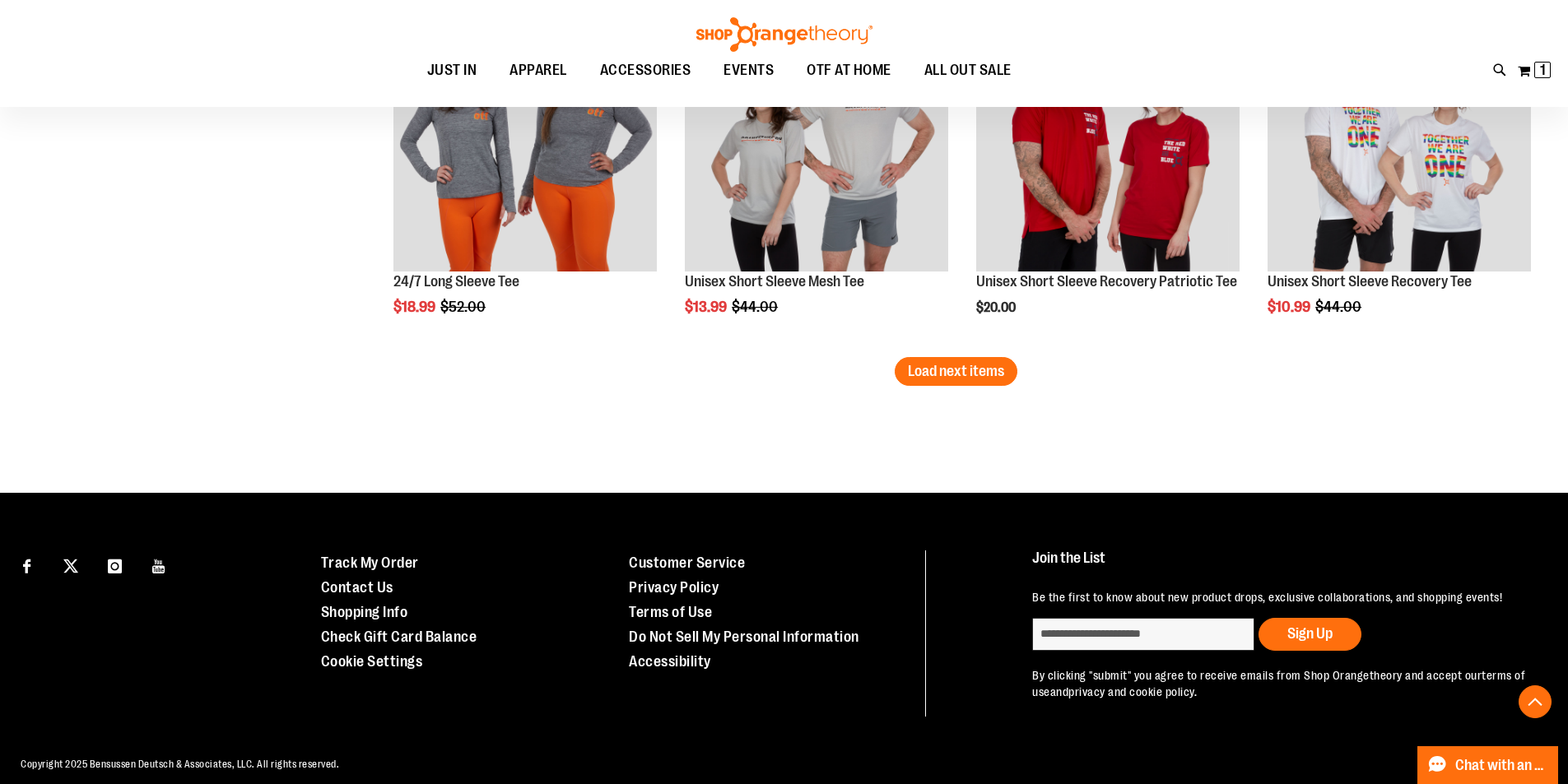
scroll to position [8579, 0]
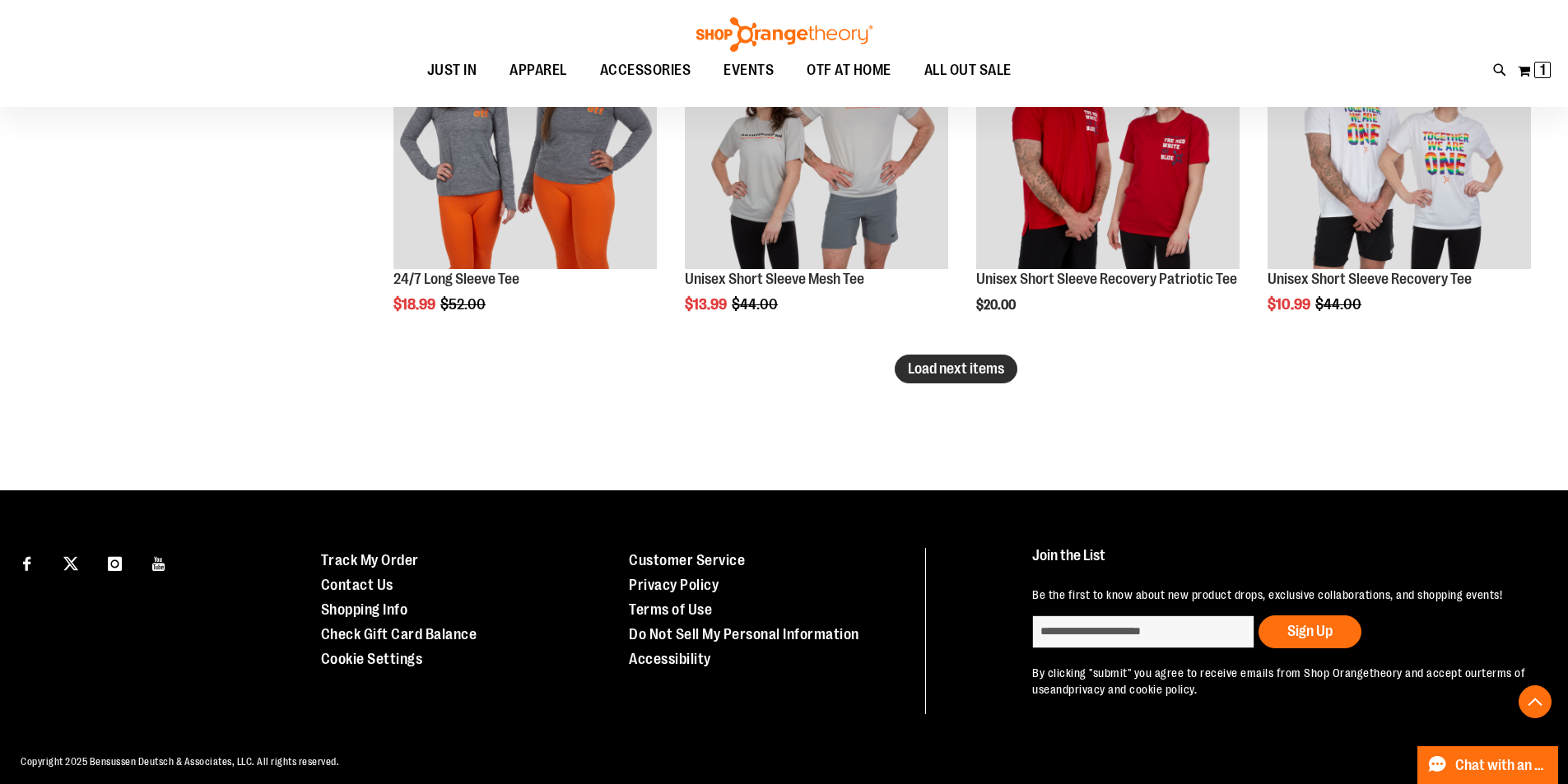
click at [961, 365] on span "Load next items" at bounding box center [956, 369] width 96 height 17
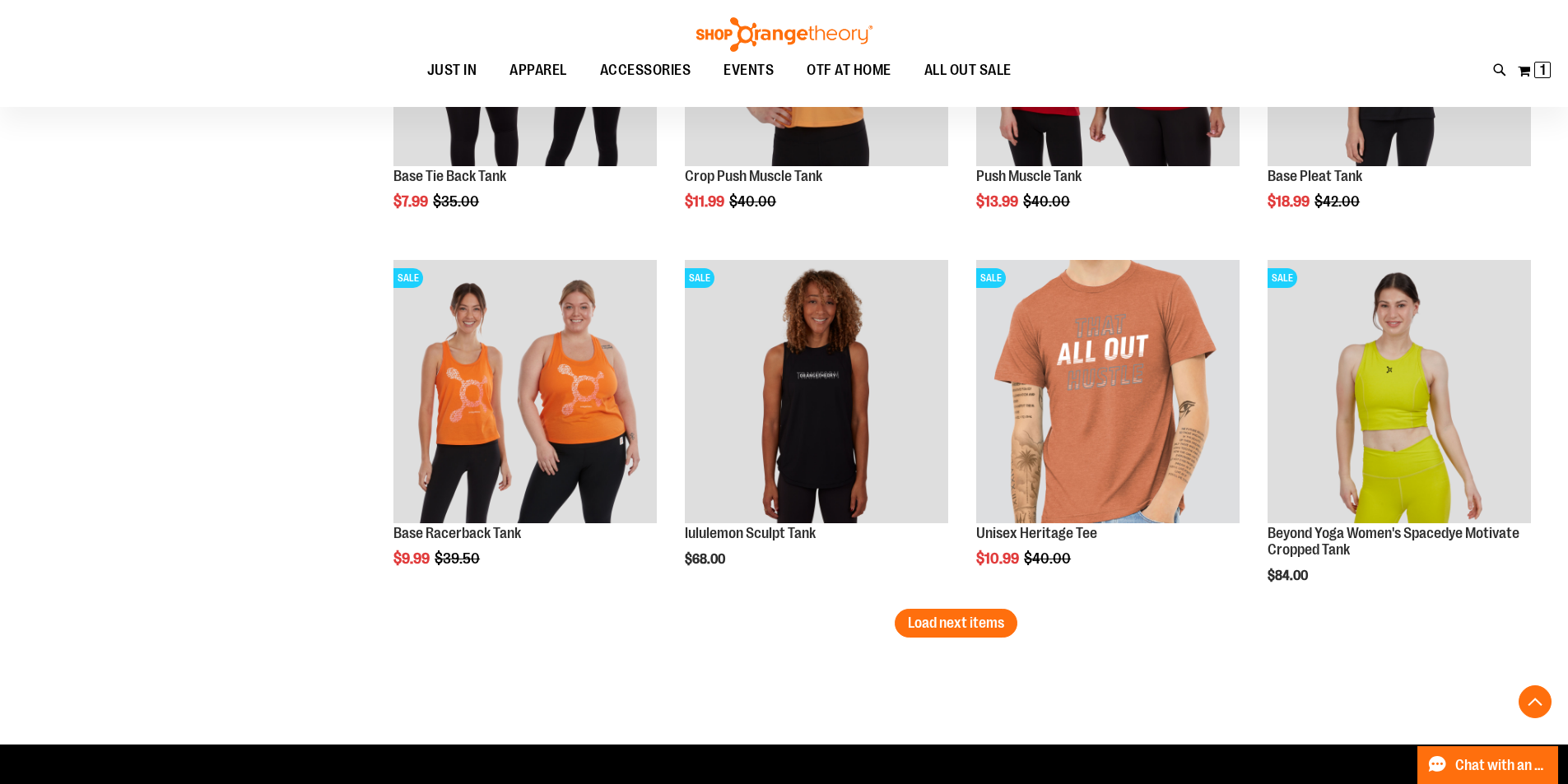
scroll to position [9401, 0]
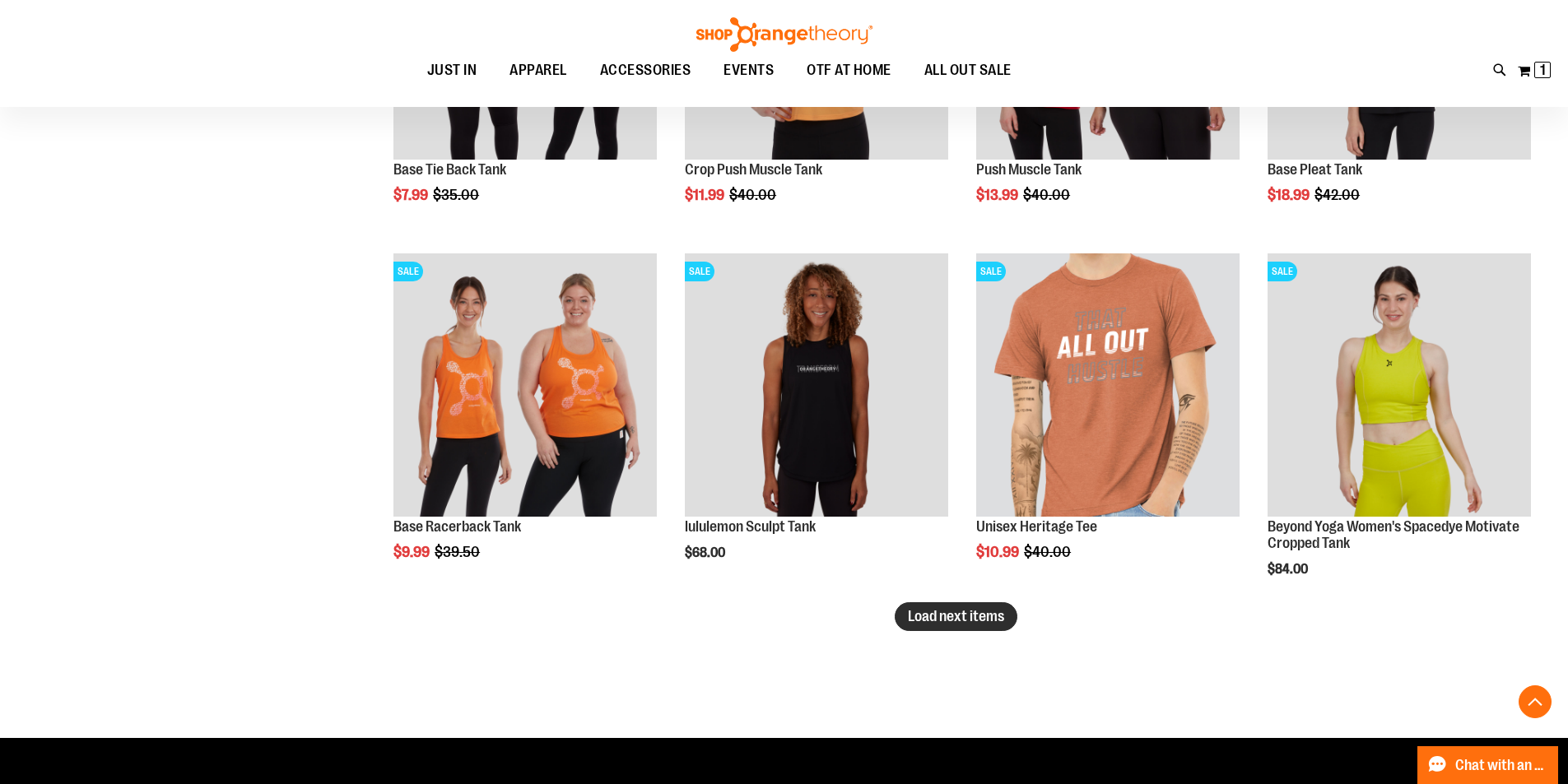
click at [938, 612] on span "Load next items" at bounding box center [956, 616] width 96 height 17
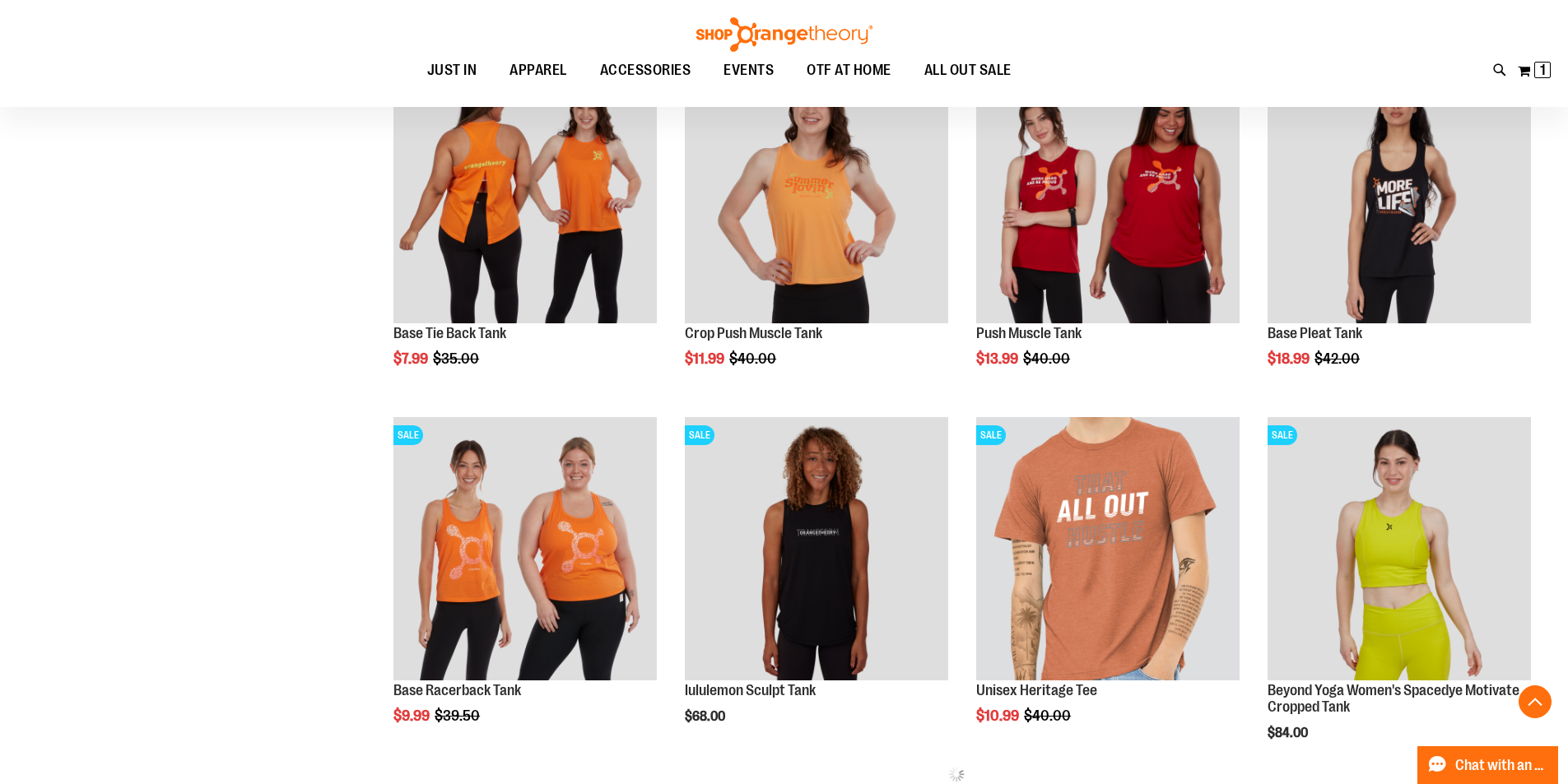
scroll to position [9237, 0]
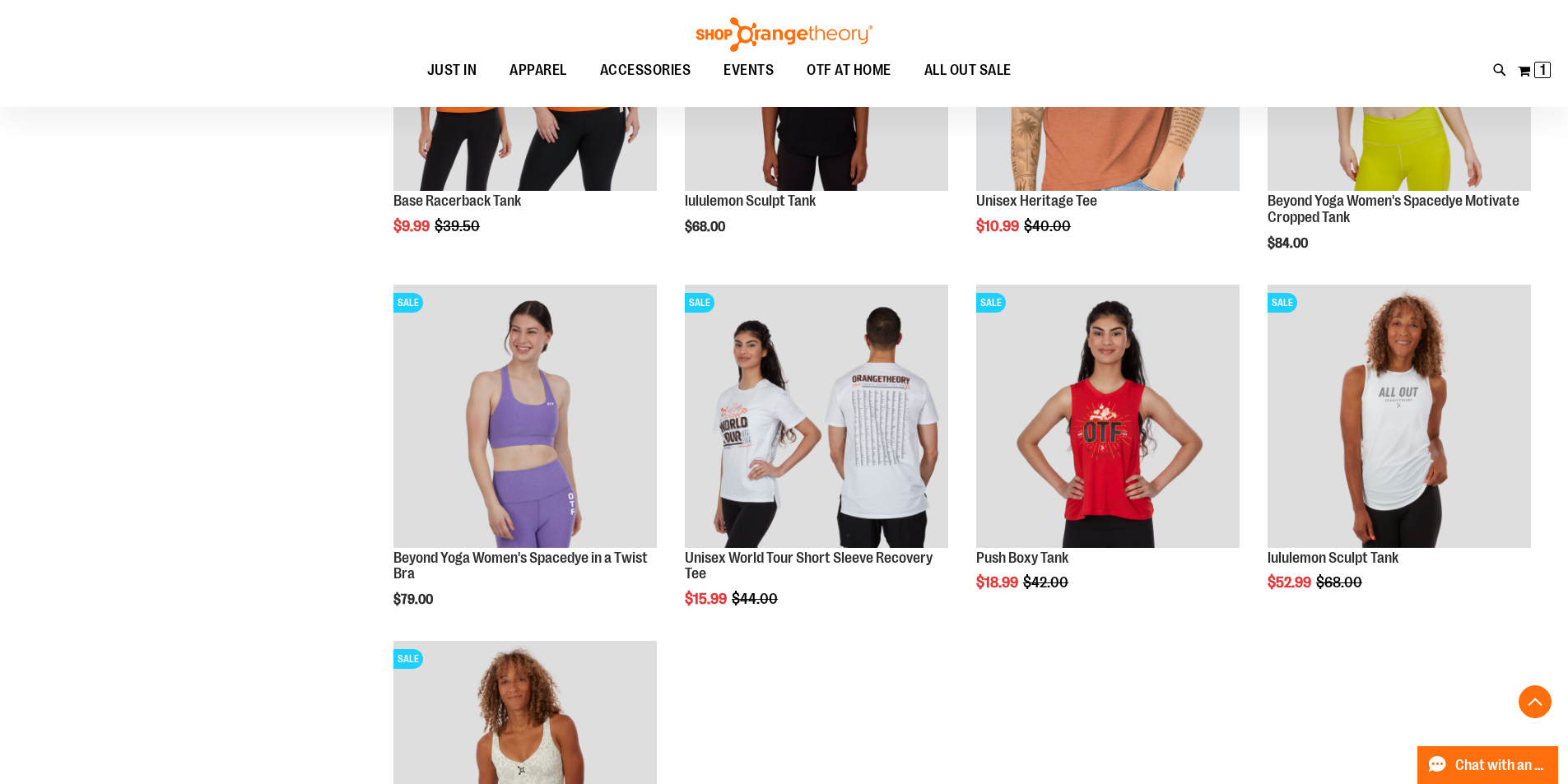
scroll to position [9731, 0]
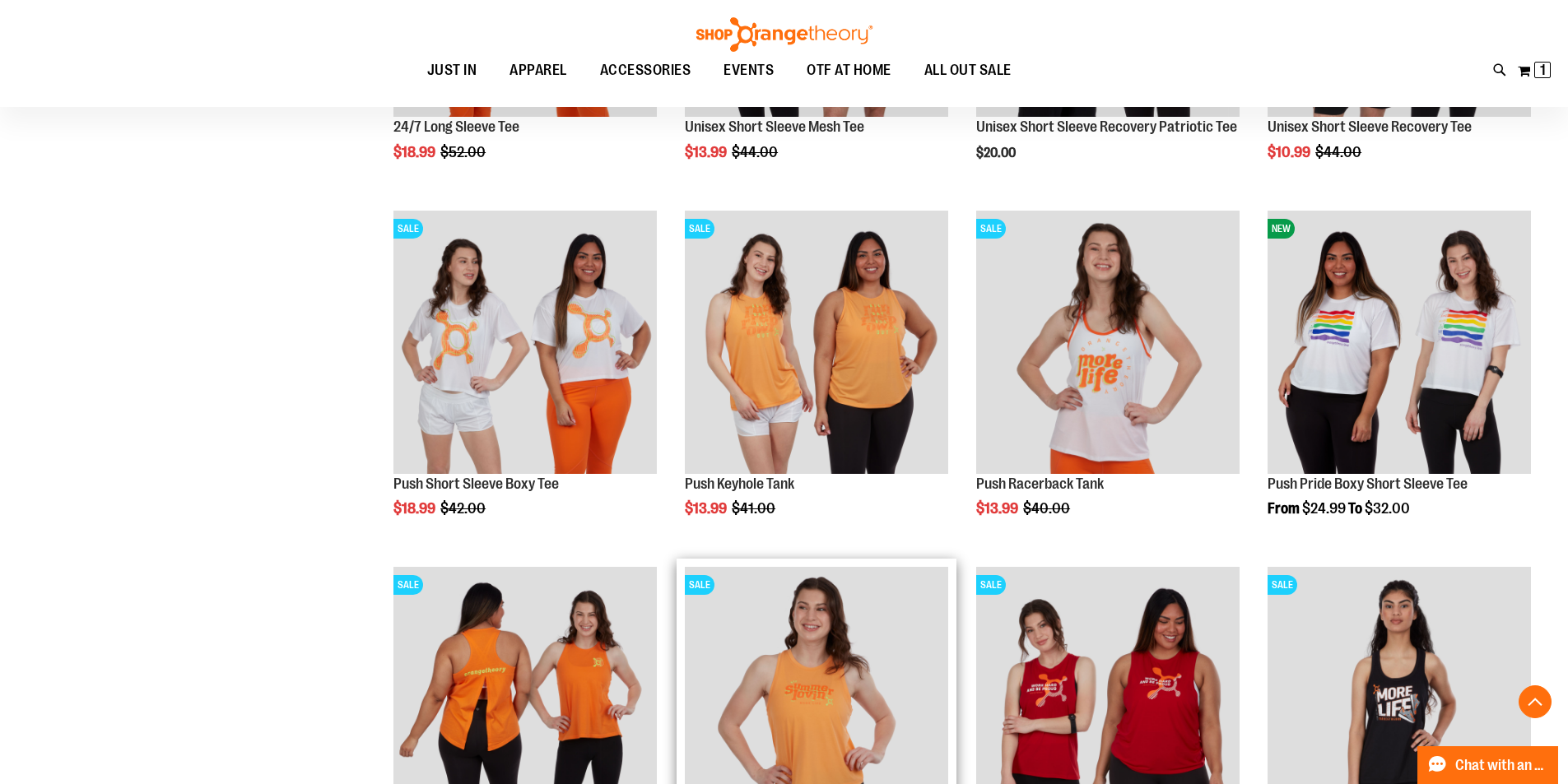
scroll to position [8701, 0]
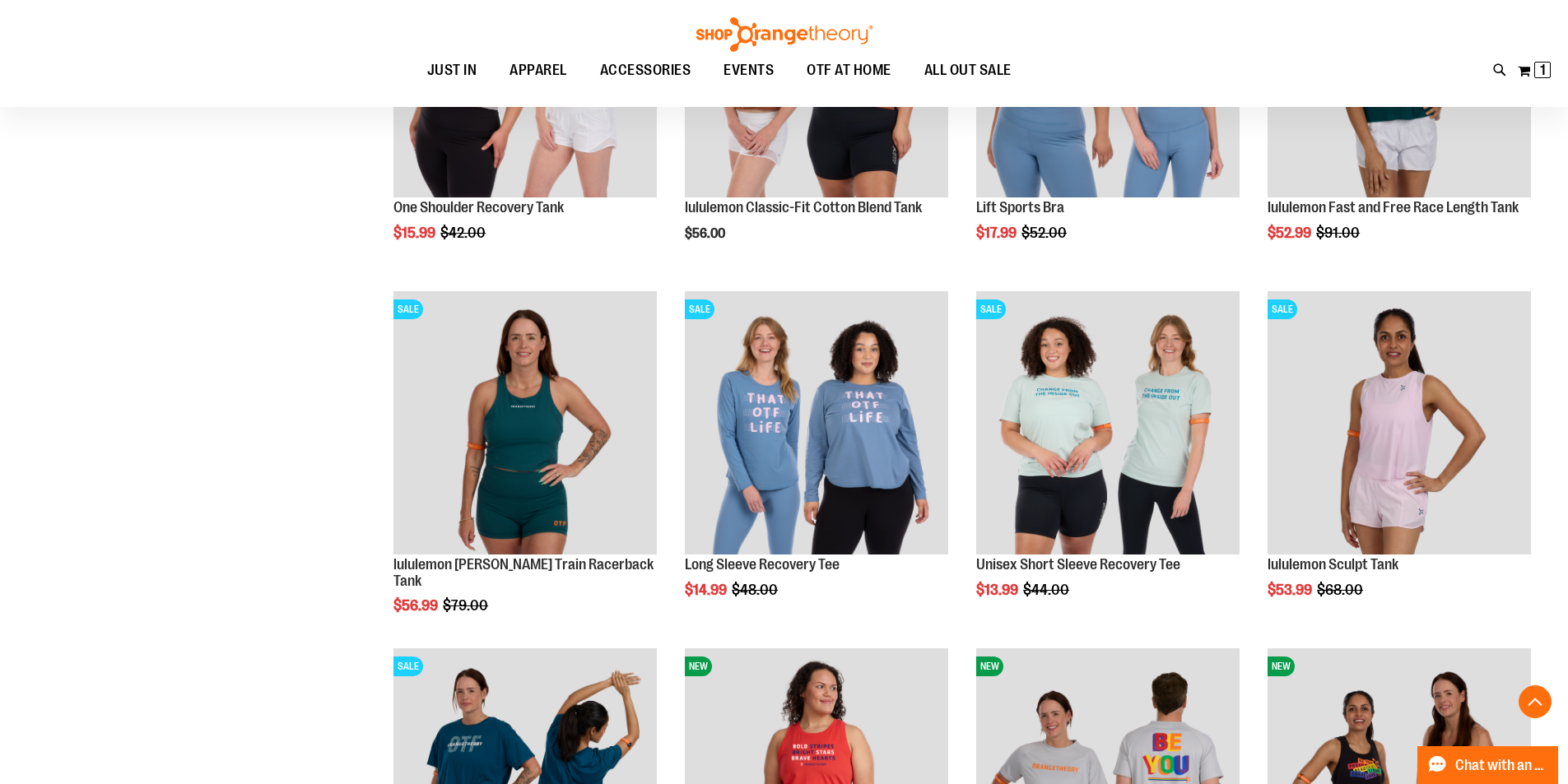
scroll to position [5409, 0]
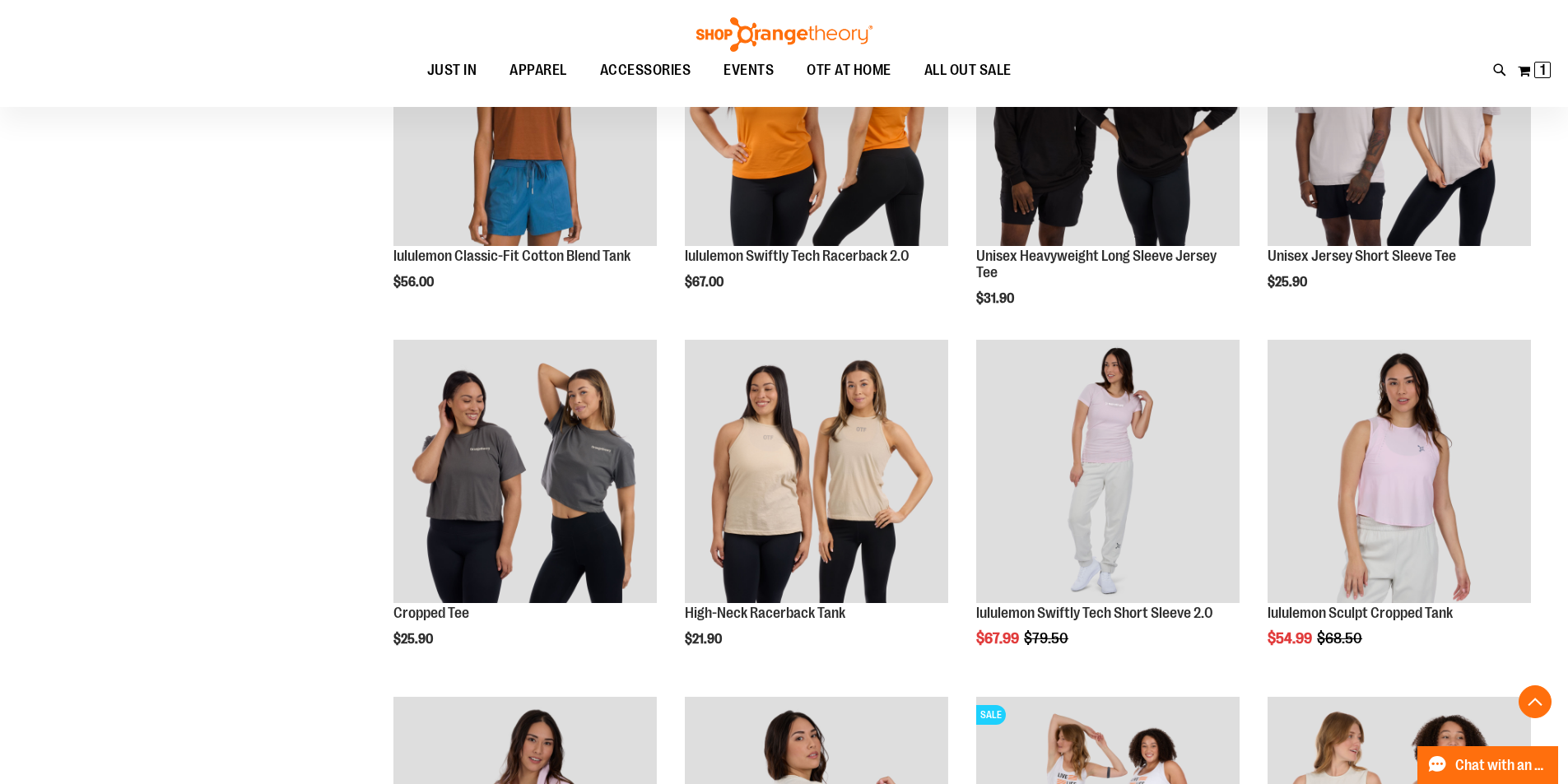
scroll to position [4257, 0]
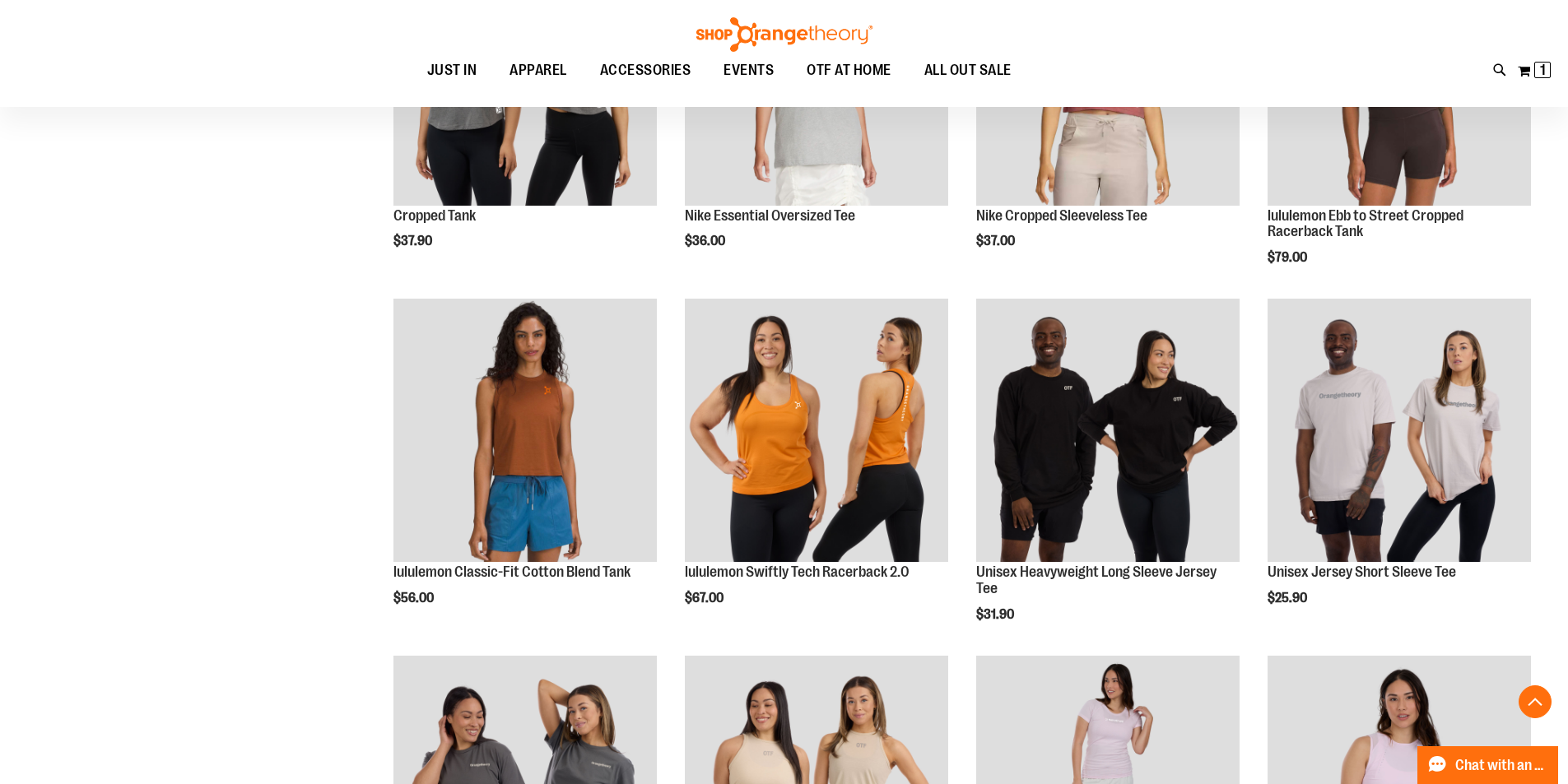
scroll to position [3928, 0]
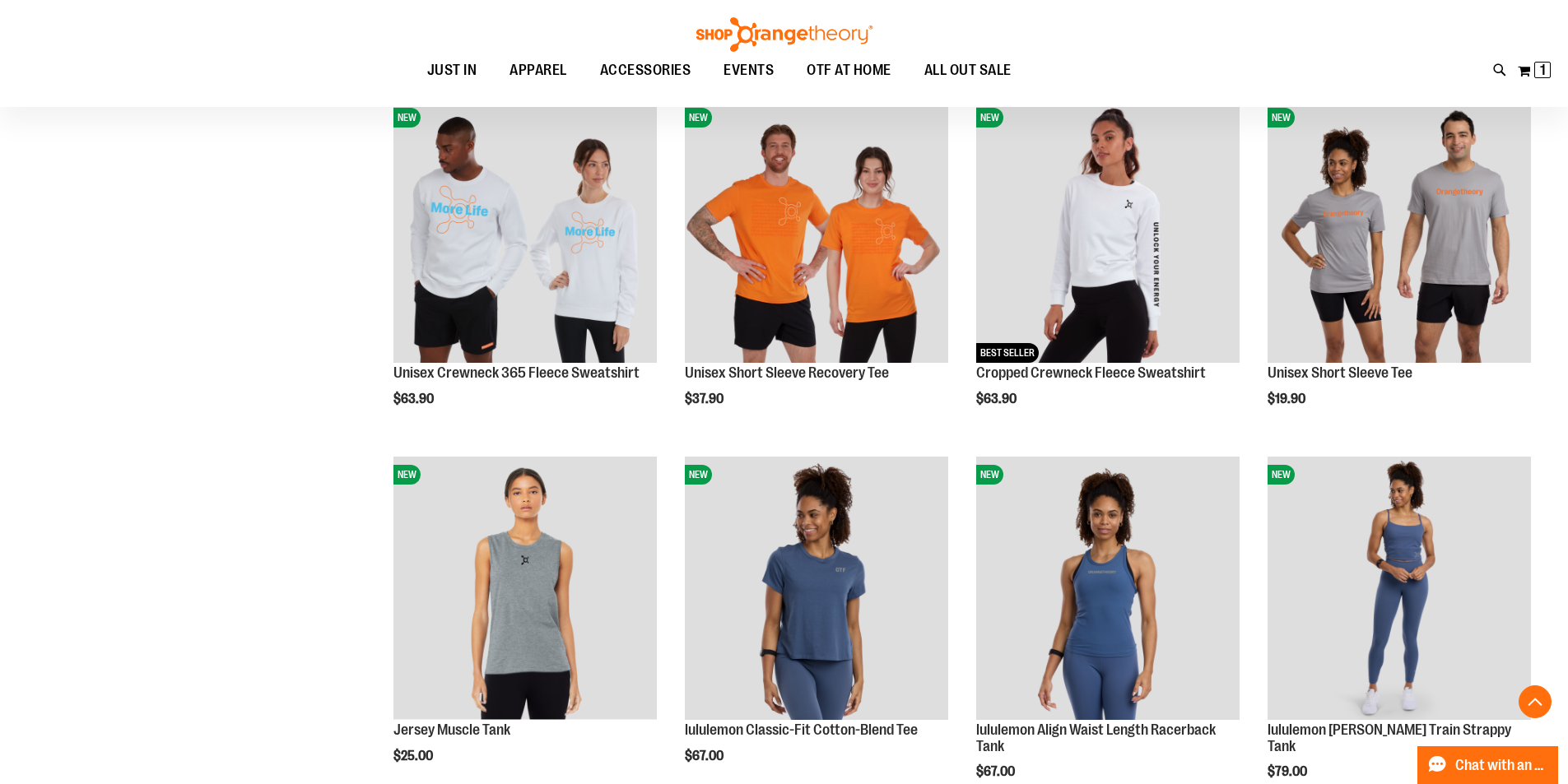
scroll to position [2446, 0]
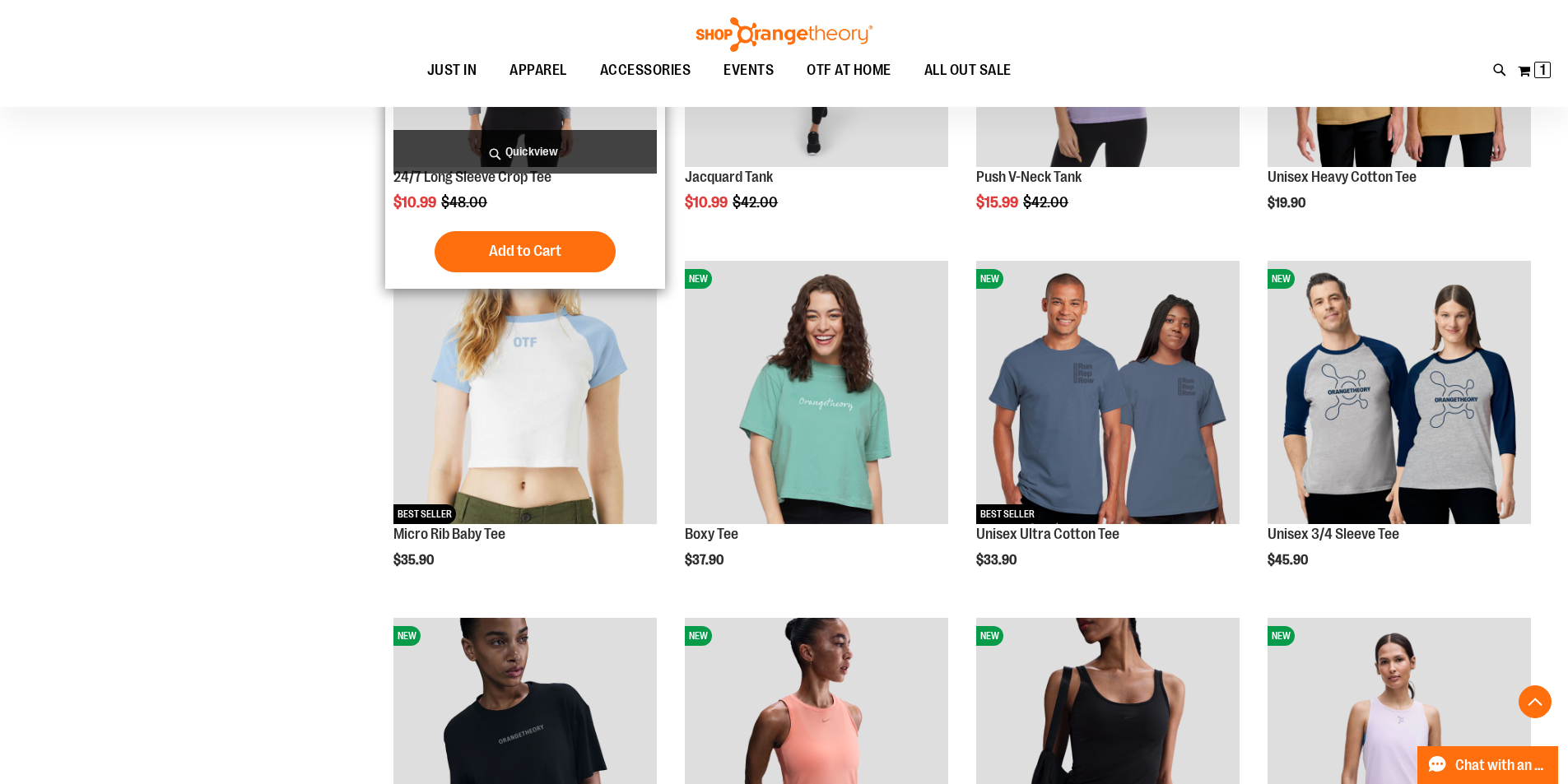
scroll to position [1542, 0]
